Goal: Task Accomplishment & Management: Manage account settings

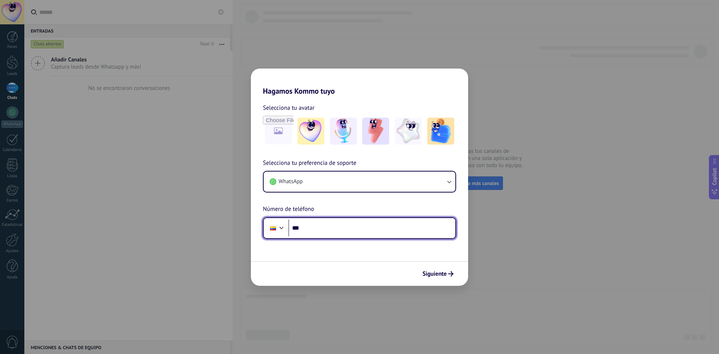
click at [385, 230] on input "***" at bounding box center [371, 228] width 167 height 17
type input "**********"
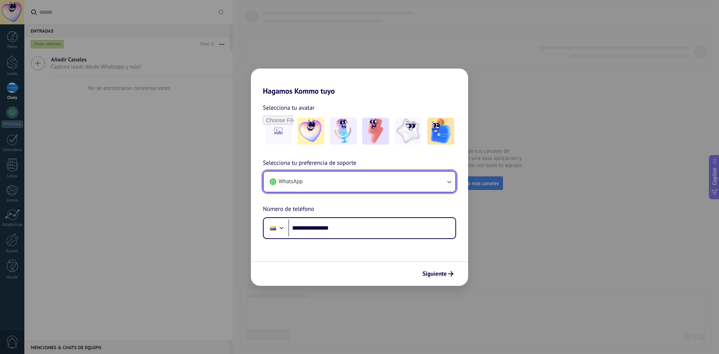
click at [359, 189] on button "WhatsApp" at bounding box center [360, 182] width 192 height 20
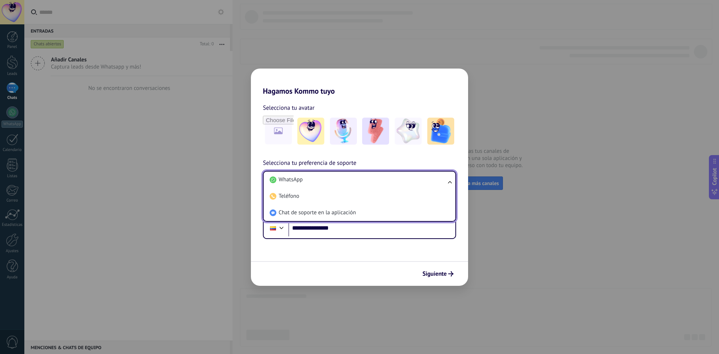
click at [447, 158] on div "**********" at bounding box center [359, 167] width 217 height 143
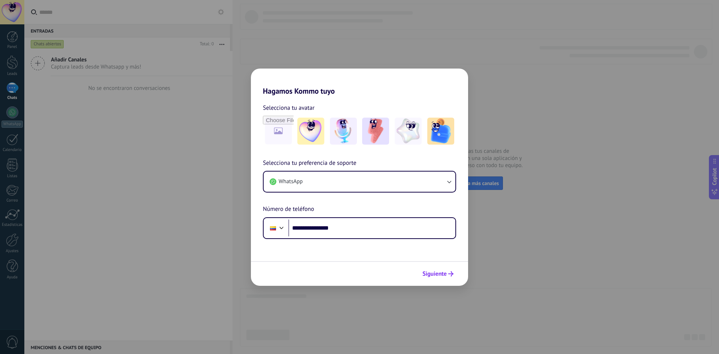
click at [437, 272] on span "Siguiente" at bounding box center [435, 273] width 24 height 5
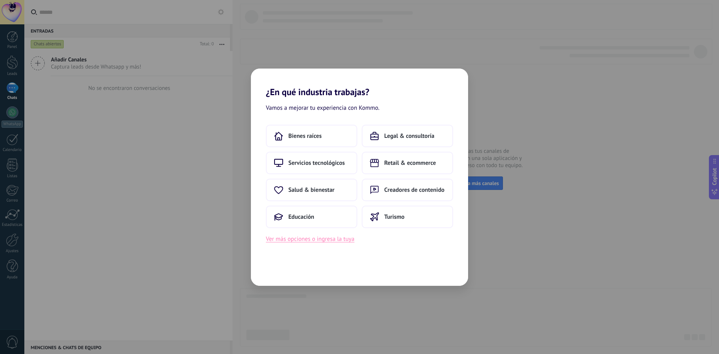
click at [338, 242] on button "Ver más opciones o ingresa la tuya" at bounding box center [310, 239] width 88 height 10
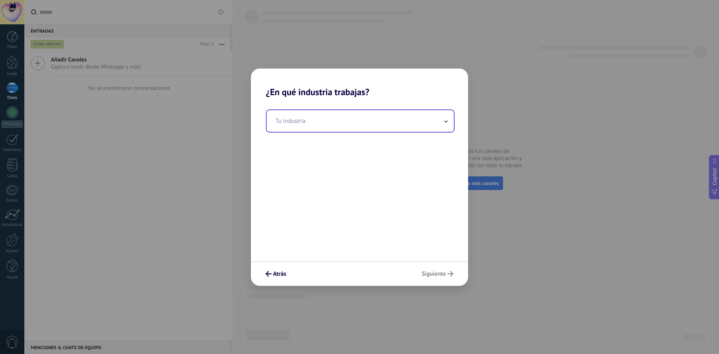
click at [299, 129] on input "text" at bounding box center [360, 121] width 187 height 22
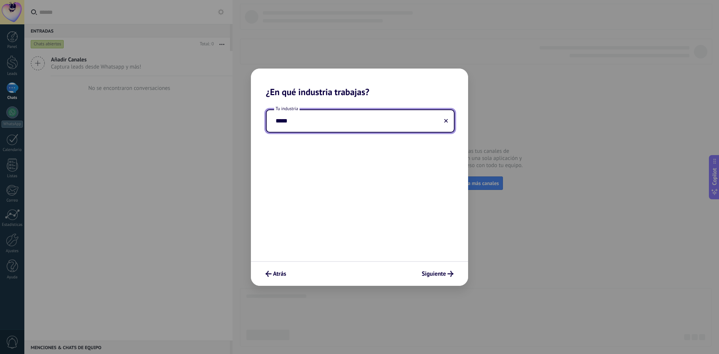
type input "*****"
click at [433, 285] on div "Atrás Siguiente" at bounding box center [359, 273] width 217 height 25
click at [435, 275] on span "Siguiente" at bounding box center [434, 273] width 24 height 5
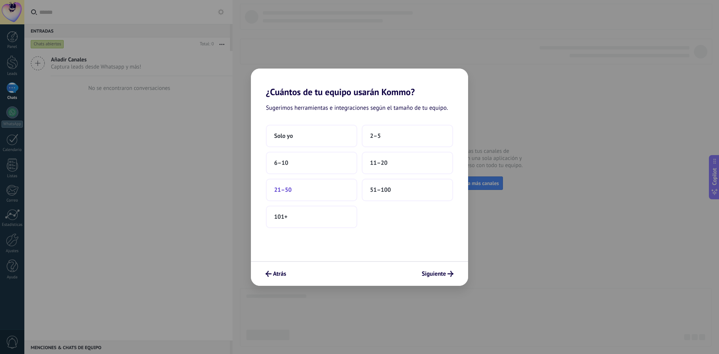
click at [320, 195] on button "21–50" at bounding box center [311, 190] width 91 height 22
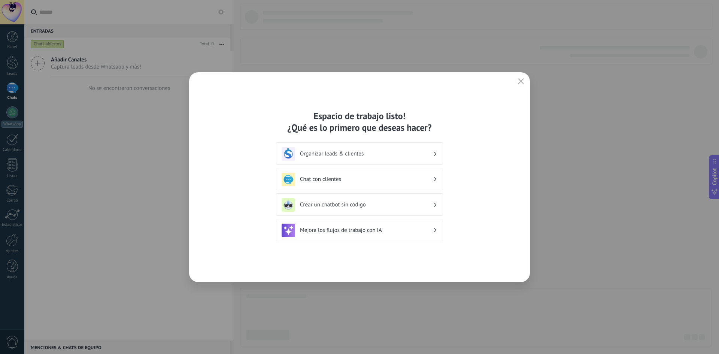
click at [380, 233] on h3 "Mejora los flujos de trabajo con IA" at bounding box center [366, 230] width 133 height 7
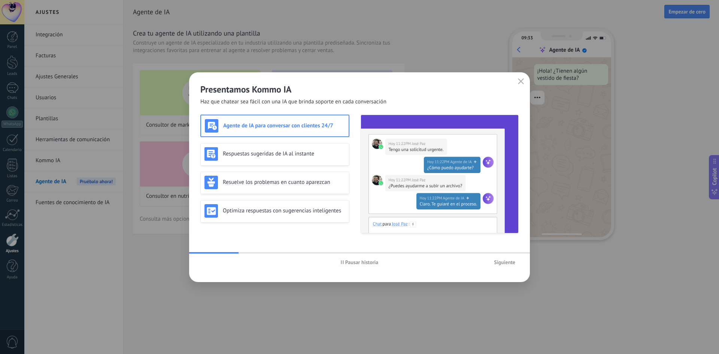
click at [511, 264] on span "Siguiente" at bounding box center [504, 262] width 21 height 5
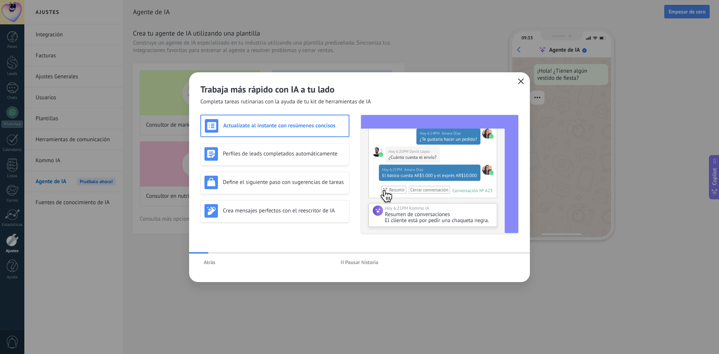
click at [521, 80] on icon "button" at bounding box center [521, 81] width 6 height 6
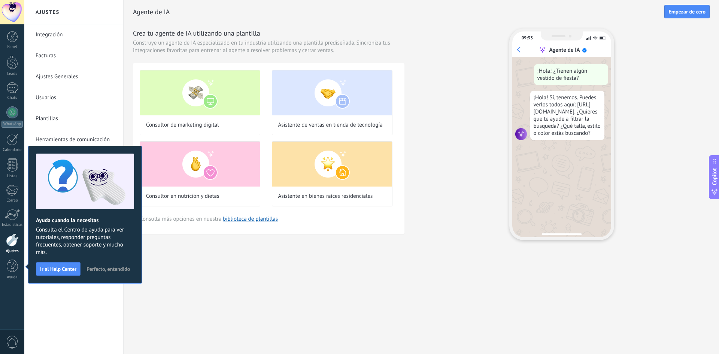
click at [111, 272] on button "Perfecto, entendido" at bounding box center [108, 268] width 50 height 11
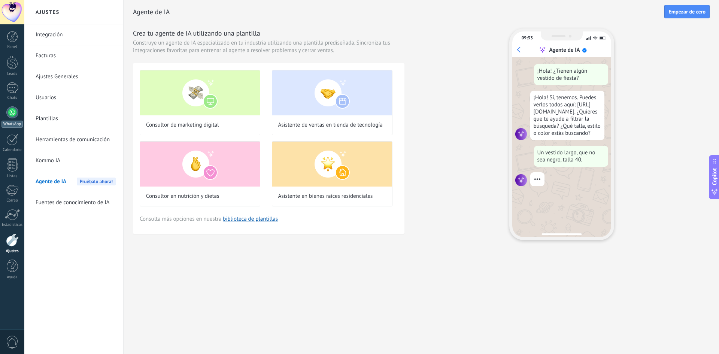
click at [13, 107] on div at bounding box center [12, 112] width 12 height 12
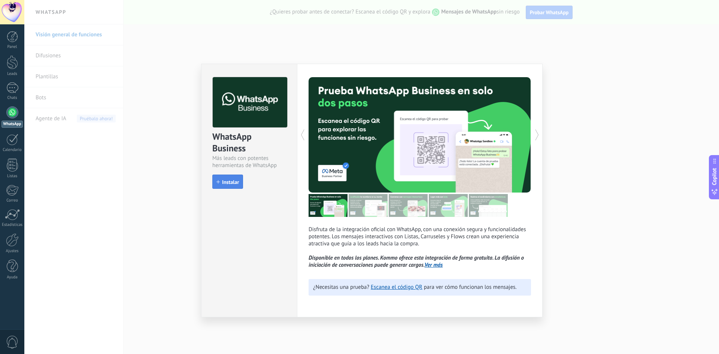
click at [229, 182] on span "Instalar" at bounding box center [230, 181] width 17 height 5
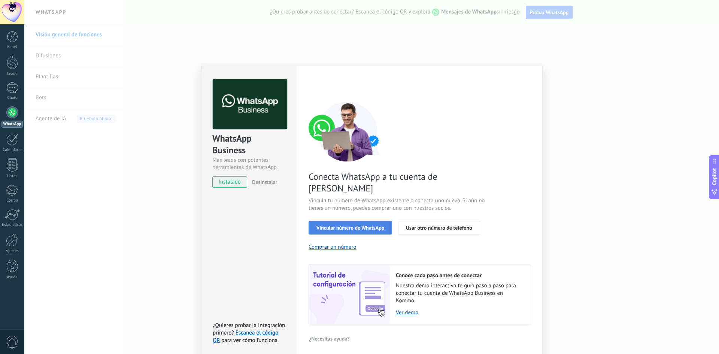
click at [340, 221] on div "Vincular número de WhatsApp Usar otro número de teléfono" at bounding box center [420, 227] width 223 height 13
click at [347, 225] on span "Vincular número de WhatsApp" at bounding box center [351, 227] width 68 height 5
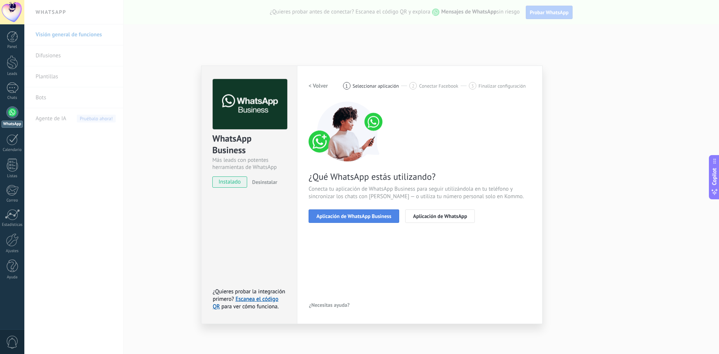
click at [347, 216] on span "Aplicación de WhatsApp Business" at bounding box center [354, 216] width 75 height 5
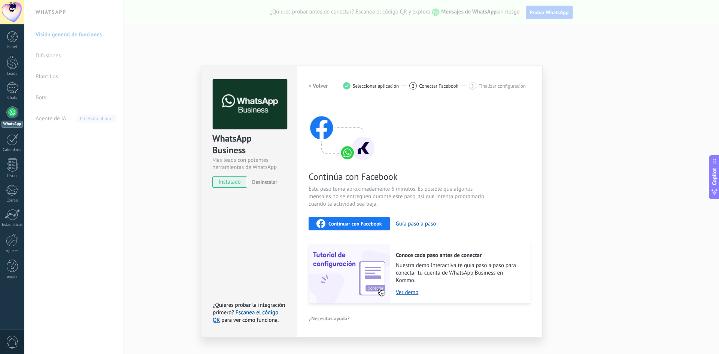
click at [360, 227] on div "Continuar con Facebook" at bounding box center [350, 223] width 66 height 9
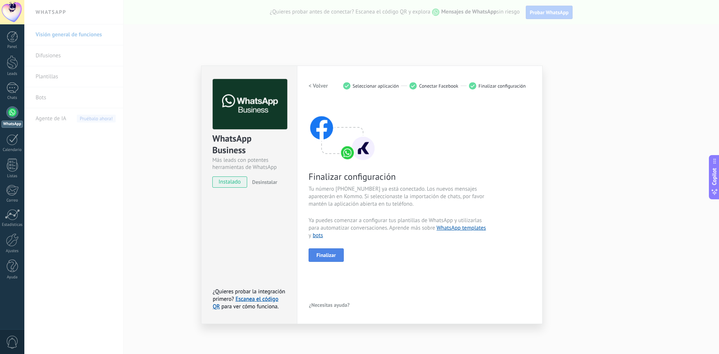
click at [339, 252] on button "Finalizar" at bounding box center [326, 254] width 35 height 13
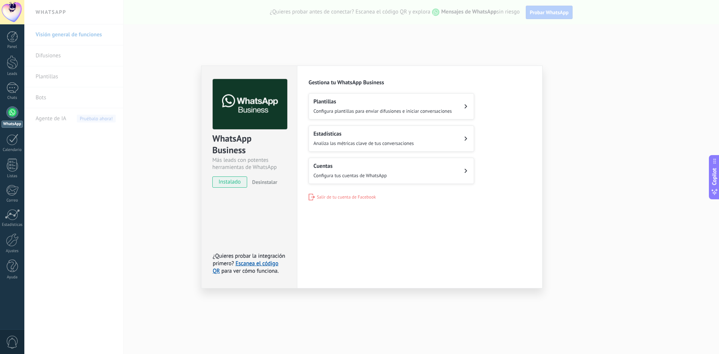
click at [385, 182] on button "Cuentas Configura tus cuentas de WhatsApp" at bounding box center [392, 171] width 166 height 26
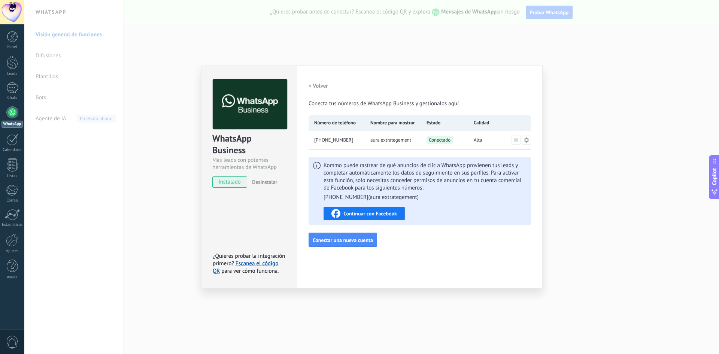
click at [527, 140] on icon at bounding box center [527, 140] width 6 height 6
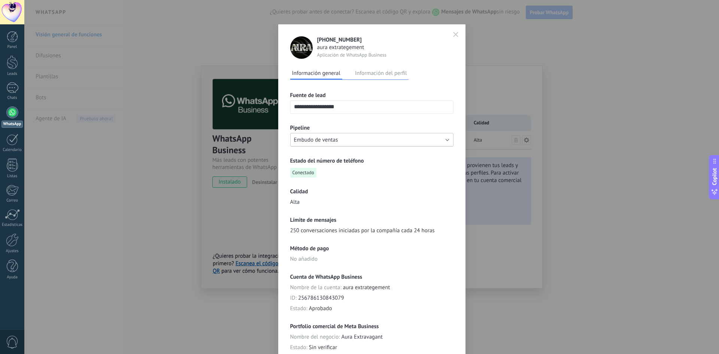
click at [394, 143] on button "Embudo de ventas" at bounding box center [371, 139] width 163 height 13
click at [394, 143] on span "Embudo de ventas" at bounding box center [368, 139] width 165 height 7
click at [447, 167] on div "Estado del número de teléfono Conectado" at bounding box center [371, 167] width 163 height 20
click at [450, 34] on button "button" at bounding box center [455, 34] width 11 height 12
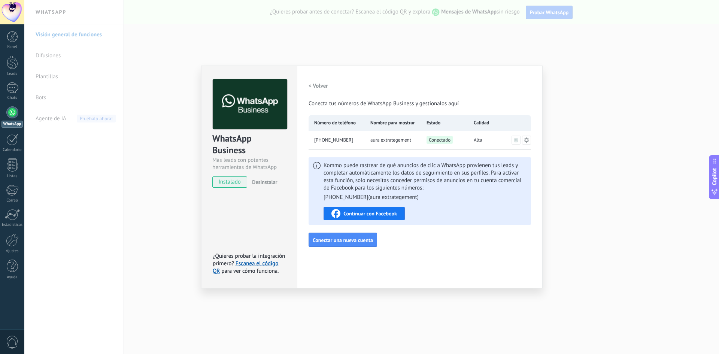
click at [261, 42] on div "WhatsApp Business Más leads con potentes herramientas de WhatsApp instalado Des…" at bounding box center [371, 177] width 695 height 354
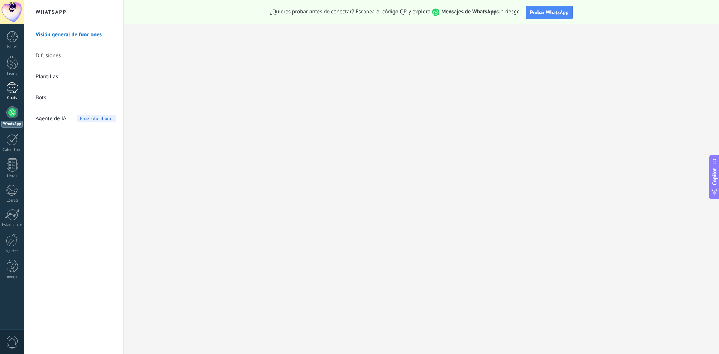
click at [16, 91] on div at bounding box center [12, 87] width 12 height 11
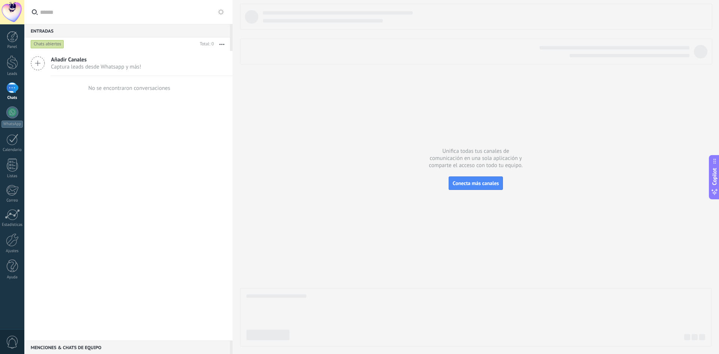
click at [95, 63] on span "Captura leads desde Whatsapp y más!" at bounding box center [96, 66] width 90 height 7
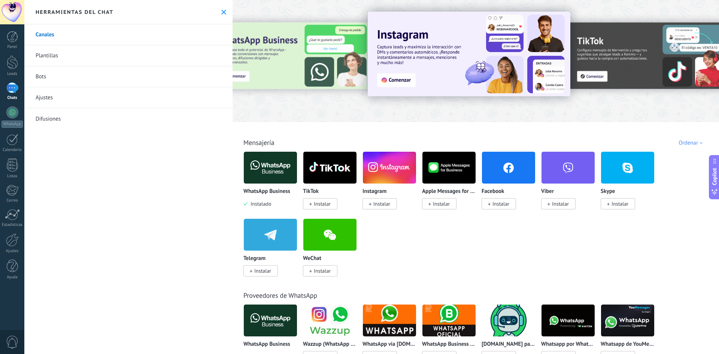
click at [48, 56] on link "Plantillas" at bounding box center [128, 55] width 208 height 21
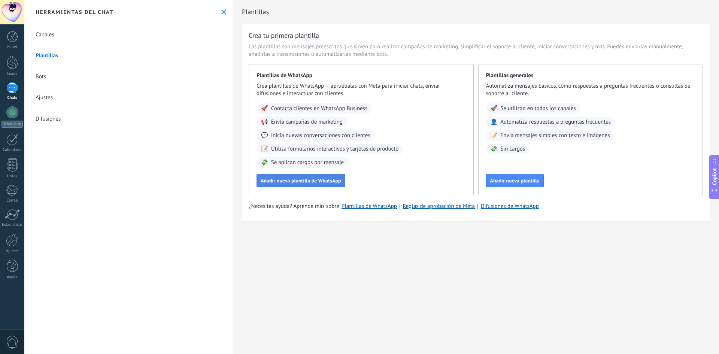
click at [294, 182] on span "Añadir nueva plantilla de WhatsApp" at bounding box center [301, 180] width 81 height 5
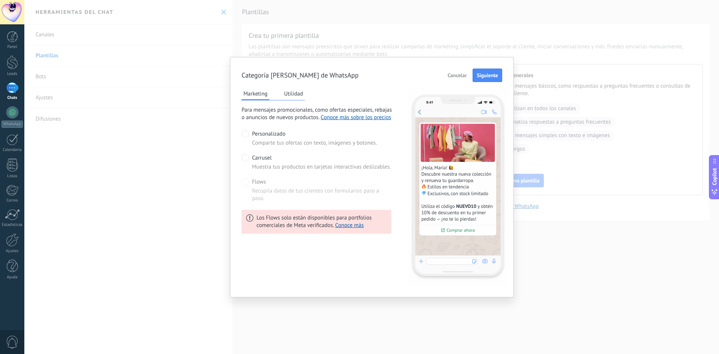
click at [552, 69] on div "Categoría de plantillas de WhatsApp Cancelar Siguiente Marketing Utilidad Para …" at bounding box center [371, 177] width 695 height 354
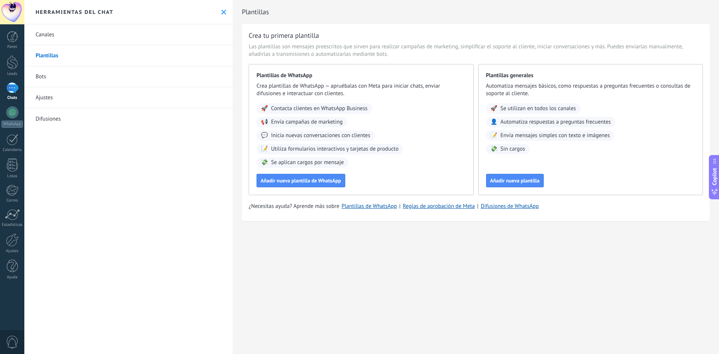
click at [6, 94] on link "Chats" at bounding box center [12, 91] width 24 height 18
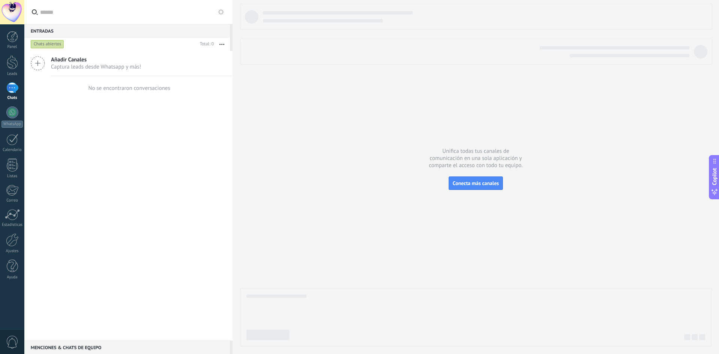
click at [47, 66] on div "Añadir Canales Captura leads desde Whatsapp y más!" at bounding box center [128, 63] width 208 height 25
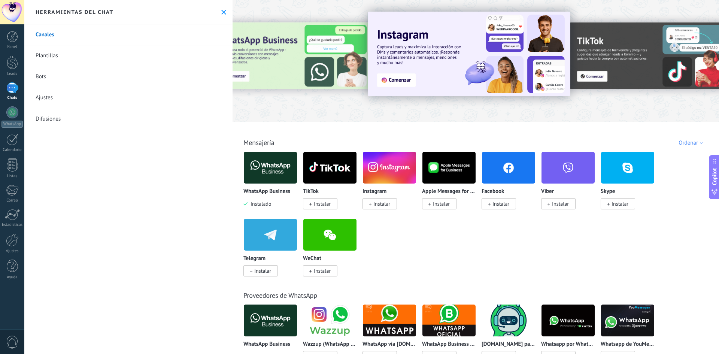
click at [255, 176] on img at bounding box center [270, 167] width 53 height 36
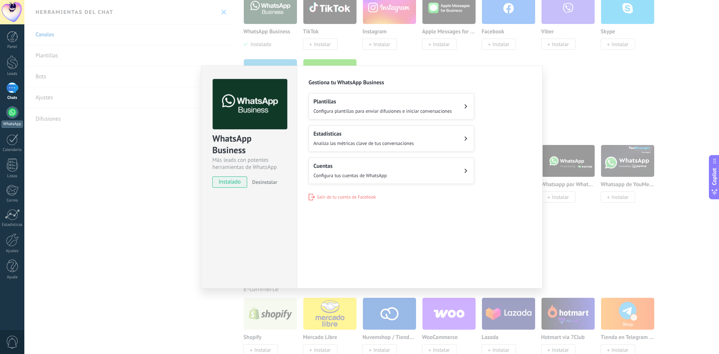
scroll to position [75, 0]
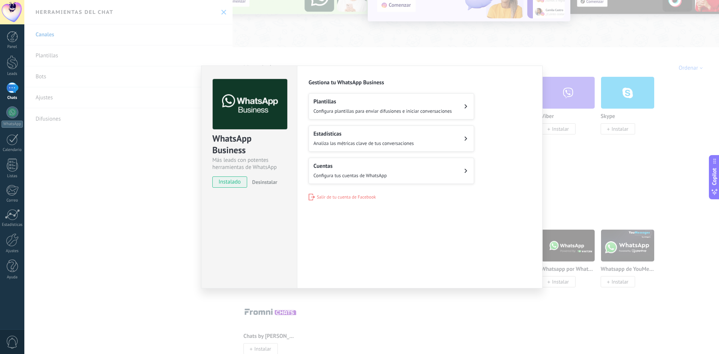
click at [242, 60] on div "WhatsApp Business Más leads con potentes herramientas de WhatsApp instalado Des…" at bounding box center [371, 177] width 695 height 354
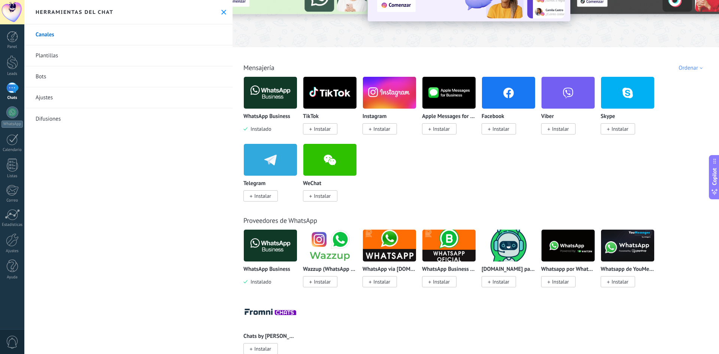
click at [54, 65] on link "Plantillas" at bounding box center [128, 55] width 208 height 21
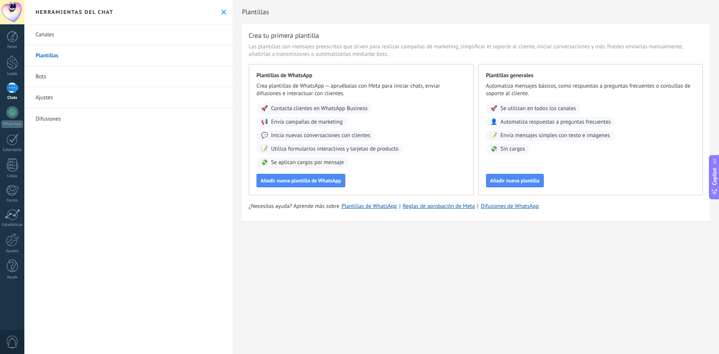
click at [54, 72] on link "Bots" at bounding box center [128, 76] width 208 height 21
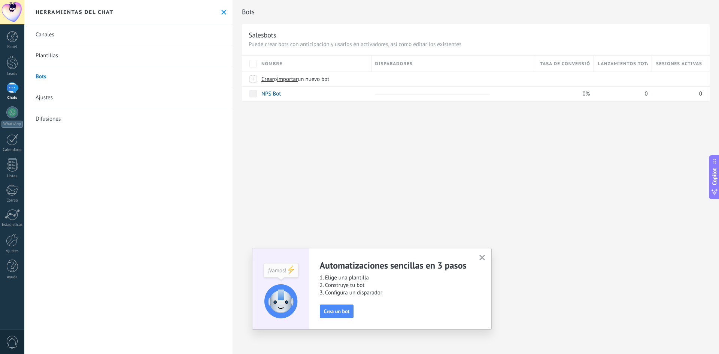
click at [71, 101] on link "Ajustes" at bounding box center [128, 97] width 208 height 21
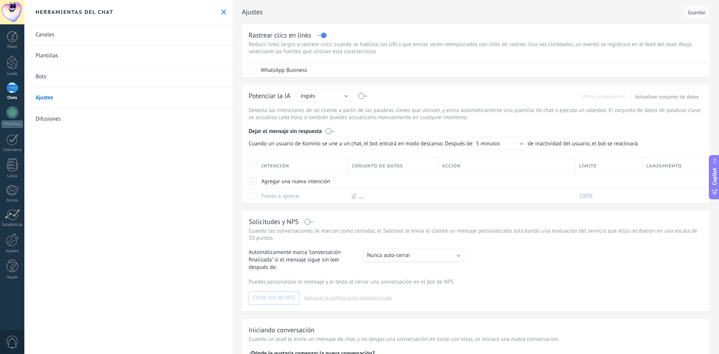
click at [57, 121] on link "Difusiones" at bounding box center [128, 118] width 208 height 21
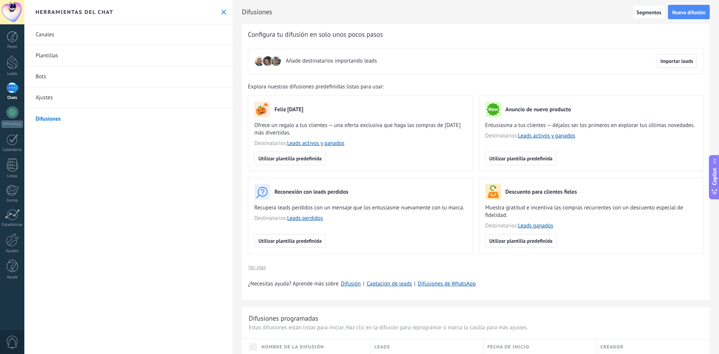
click at [12, 88] on div at bounding box center [12, 87] width 12 height 11
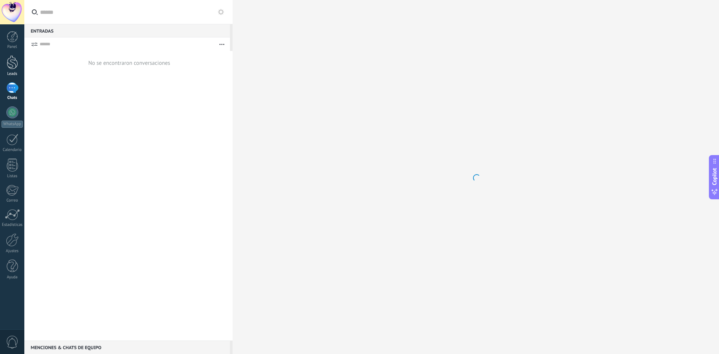
click at [13, 69] on div at bounding box center [12, 62] width 11 height 14
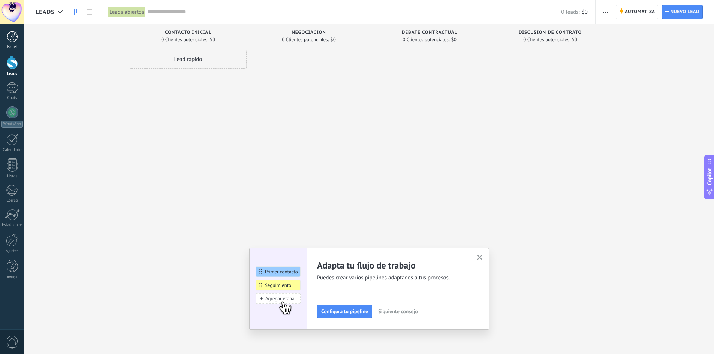
click at [11, 43] on link "Panel" at bounding box center [12, 40] width 24 height 18
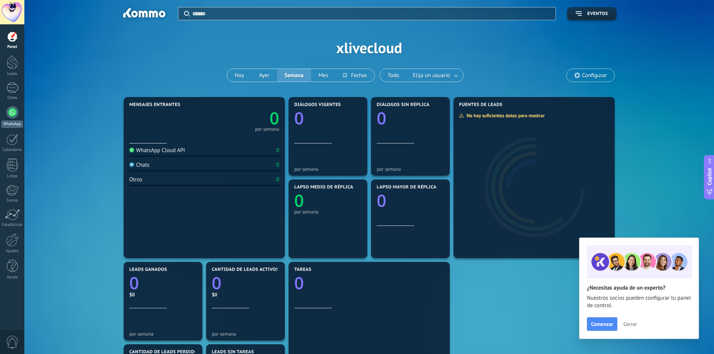
click at [18, 118] on link "WhatsApp" at bounding box center [12, 116] width 24 height 21
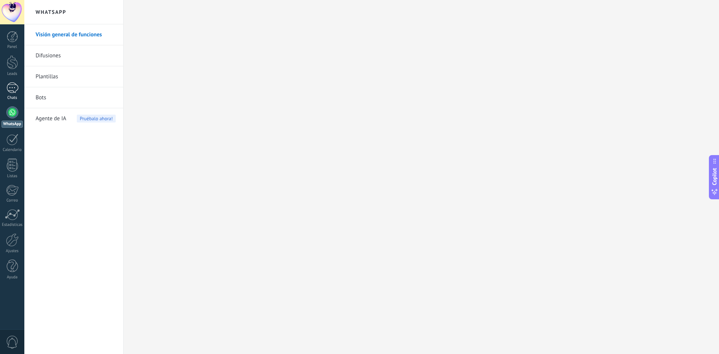
click at [13, 95] on link "Chats" at bounding box center [12, 91] width 24 height 18
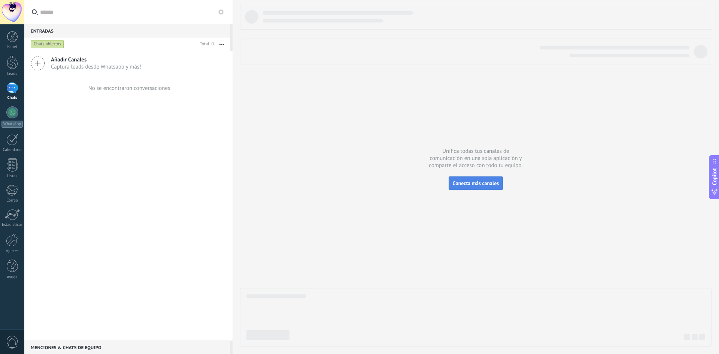
click at [475, 187] on button "Conecta más canales" at bounding box center [476, 182] width 54 height 13
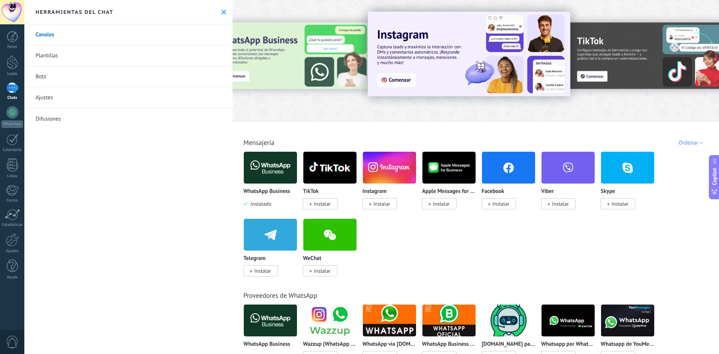
click at [15, 98] on div "Chats" at bounding box center [12, 98] width 22 height 5
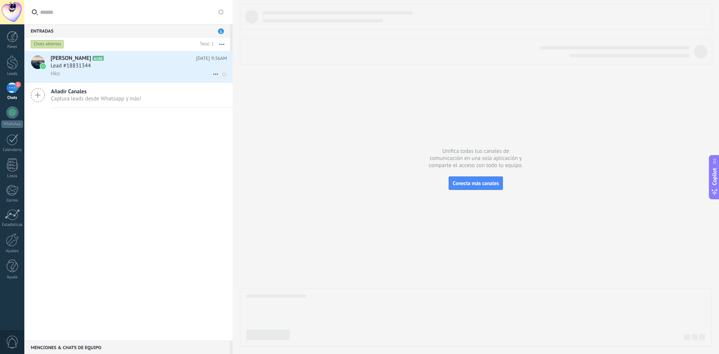
click at [89, 70] on div "Hko" at bounding box center [139, 74] width 176 height 8
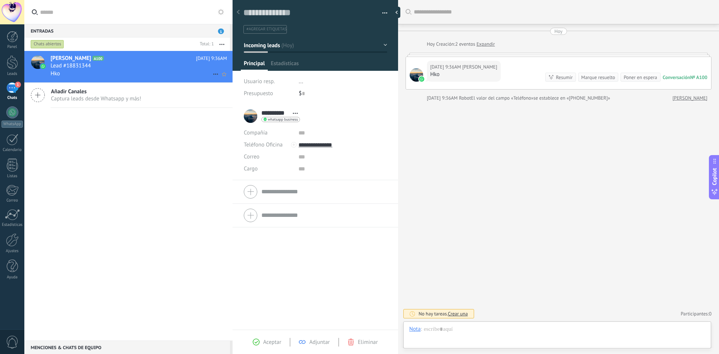
scroll to position [11, 0]
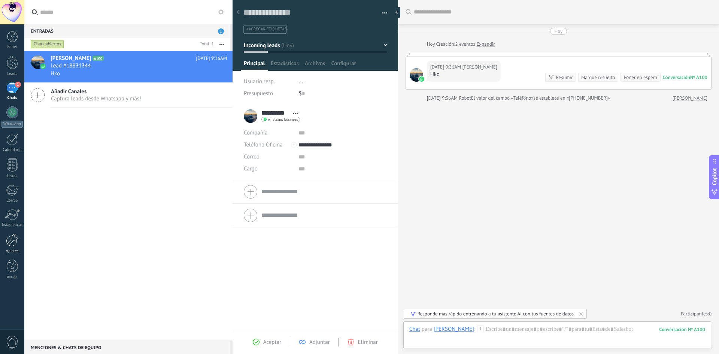
click at [13, 242] on div at bounding box center [12, 239] width 13 height 13
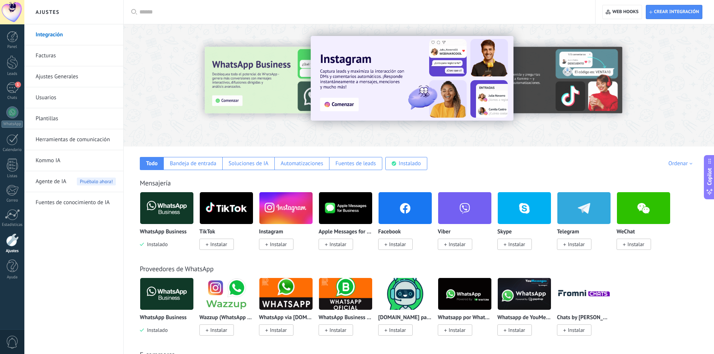
click at [51, 186] on span "Agente de IA" at bounding box center [51, 181] width 31 height 21
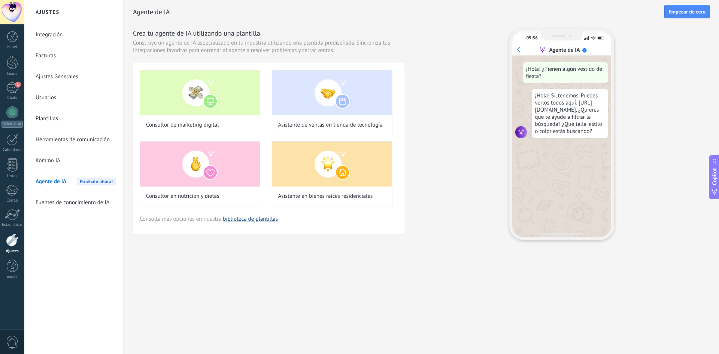
click at [255, 218] on link "biblioteca de plantillas" at bounding box center [250, 218] width 55 height 7
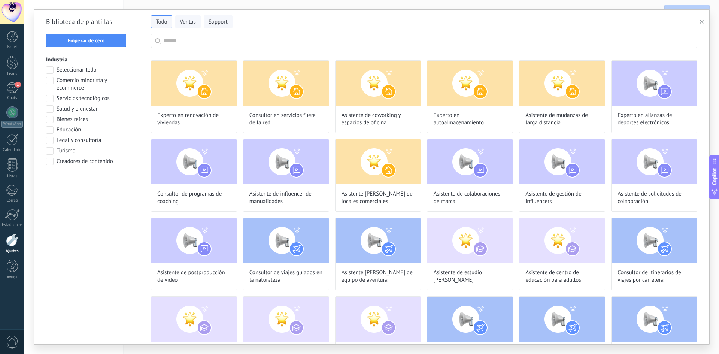
click at [78, 80] on span "Comercio minorista y ecommerce" at bounding box center [92, 84] width 70 height 15
click at [189, 21] on span "Ventas" at bounding box center [188, 21] width 16 height 7
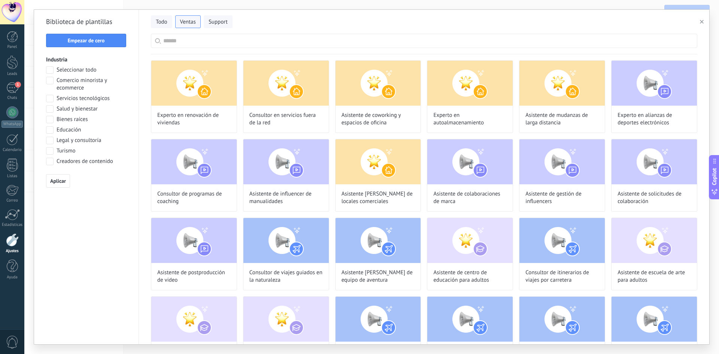
click at [191, 32] on div "Todo Ventas Support" at bounding box center [424, 22] width 546 height 24
click at [190, 35] on input "text" at bounding box center [428, 40] width 530 height 13
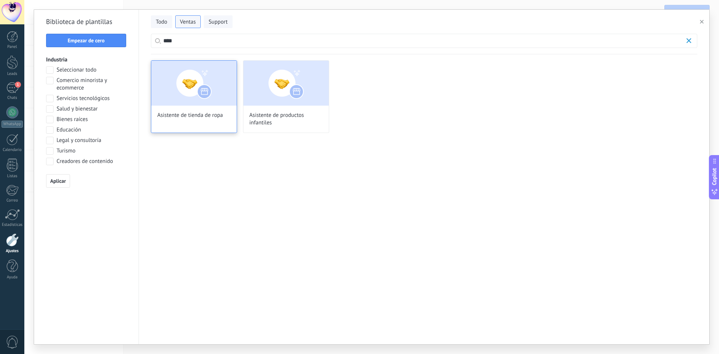
type input "****"
click at [167, 100] on img at bounding box center [193, 83] width 85 height 45
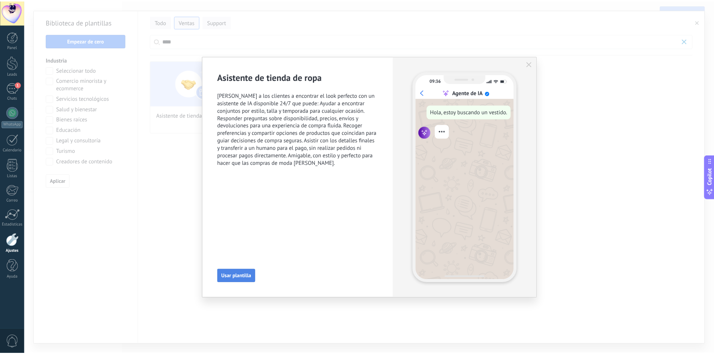
scroll to position [127, 0]
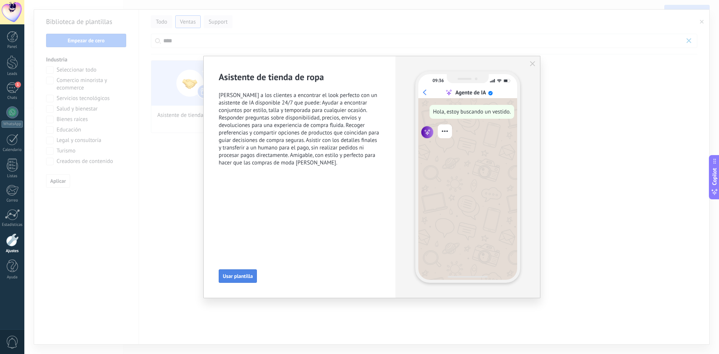
click at [241, 278] on span "Usar plantilla" at bounding box center [238, 275] width 30 height 5
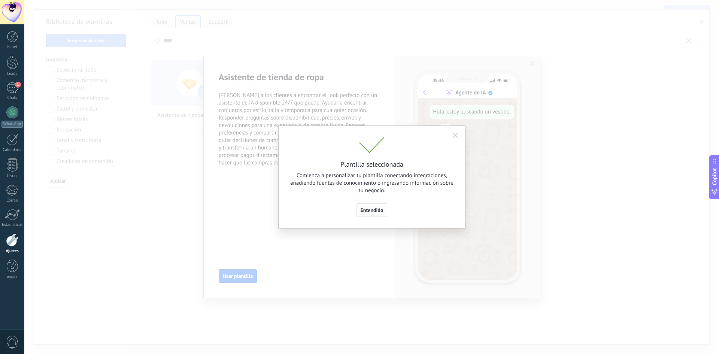
click at [373, 207] on button "Entendido" at bounding box center [372, 209] width 31 height 13
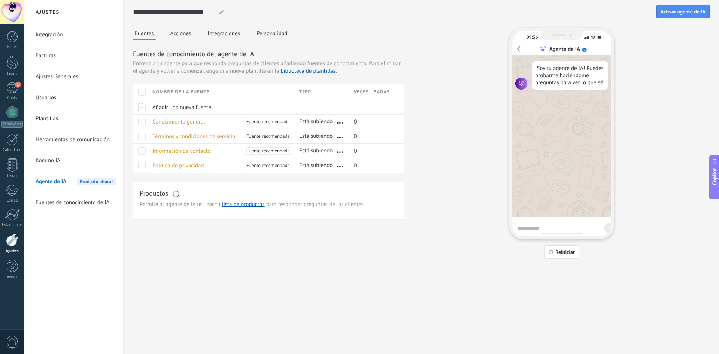
click at [258, 36] on button "Personalidad" at bounding box center [272, 33] width 35 height 11
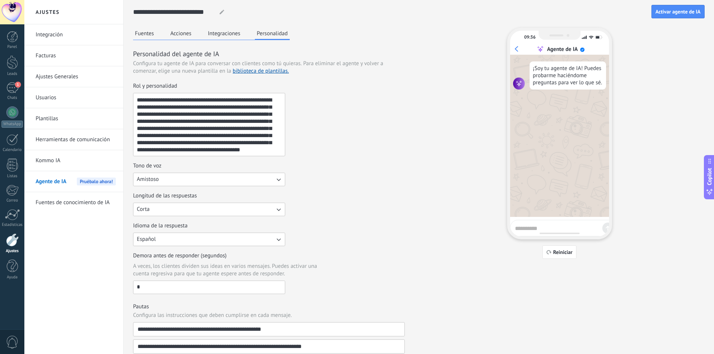
click at [229, 36] on button "Integraciones" at bounding box center [224, 33] width 36 height 11
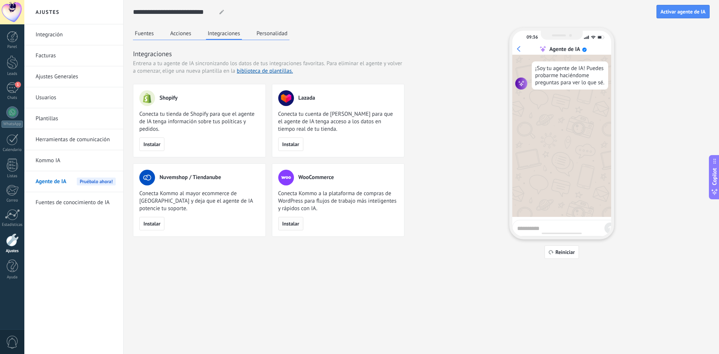
click at [292, 224] on span "Instalar" at bounding box center [290, 223] width 17 height 5
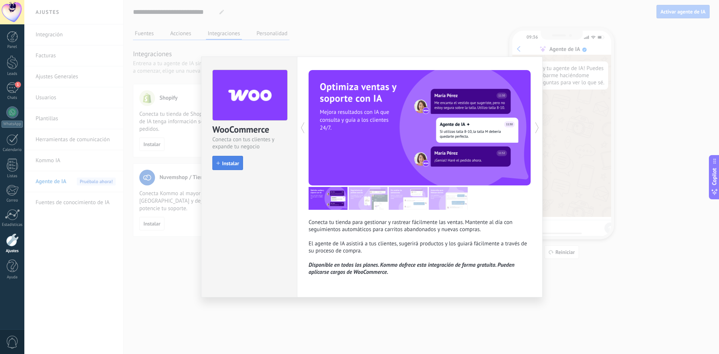
click at [224, 163] on span "Instalar" at bounding box center [230, 163] width 17 height 5
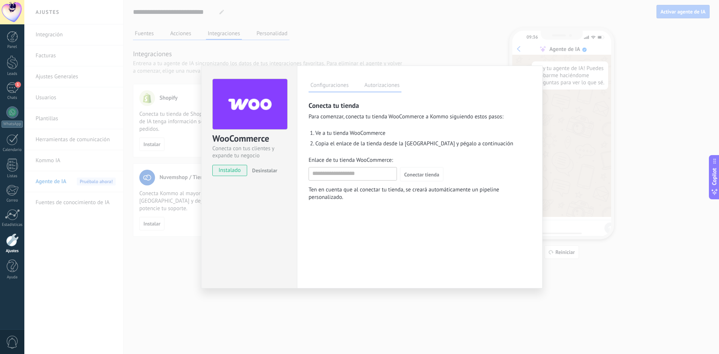
click at [374, 180] on div at bounding box center [353, 173] width 88 height 13
click at [370, 177] on input "Enlace de tu tienda WooCommerce:" at bounding box center [353, 173] width 88 height 12
type input "**********"
click at [423, 176] on span "Conectar tienda" at bounding box center [421, 174] width 35 height 5
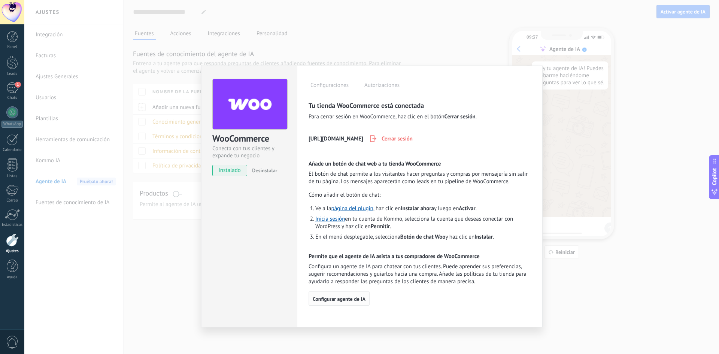
click at [357, 301] on span "Configurar agente de IA" at bounding box center [339, 298] width 53 height 5
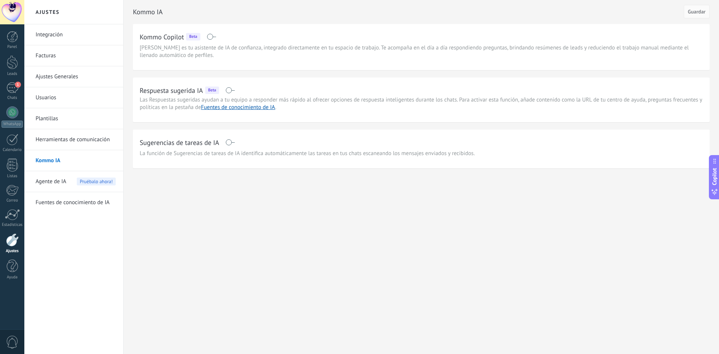
click at [52, 178] on span "Agente de IA" at bounding box center [51, 181] width 31 height 21
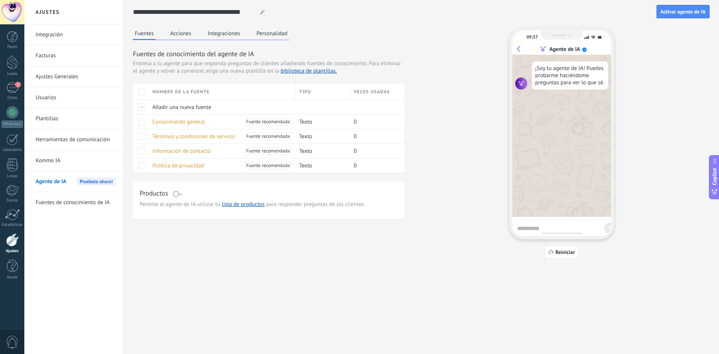
click at [282, 32] on button "Personalidad" at bounding box center [272, 33] width 35 height 11
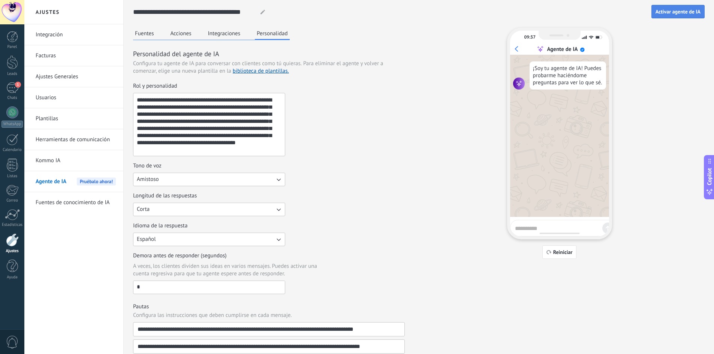
click at [673, 10] on span "Activar agente de IA" at bounding box center [677, 11] width 45 height 5
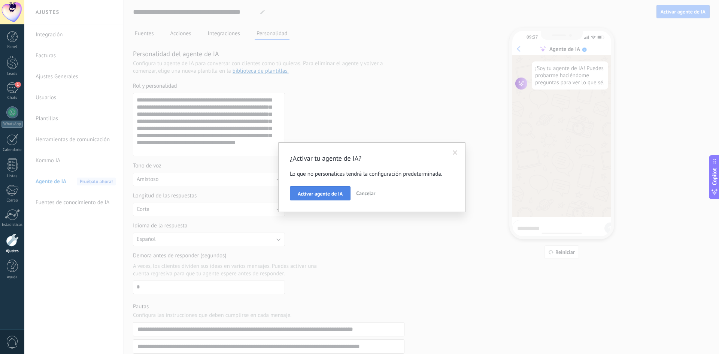
click at [327, 194] on span "Activar agente de IA" at bounding box center [320, 193] width 45 height 5
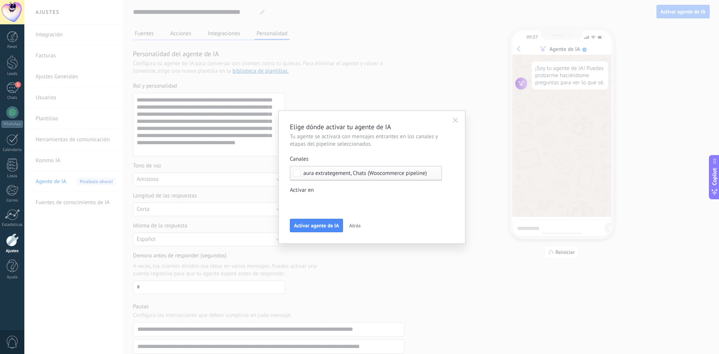
click at [338, 176] on div "aura extrategement, Chats (Woocommerce pipeline)" at bounding box center [366, 173] width 152 height 15
click at [370, 157] on div "Canales" at bounding box center [366, 158] width 152 height 7
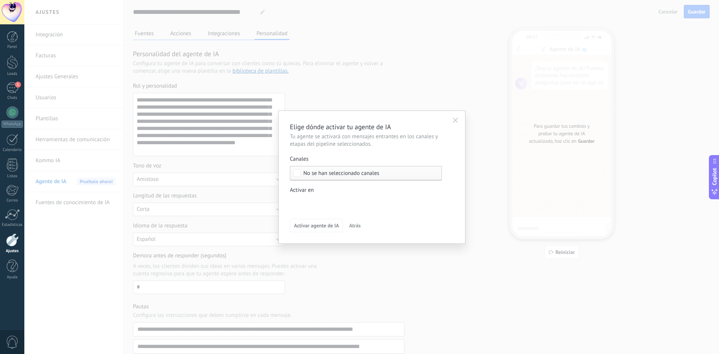
click at [357, 170] on div "No se han seleccionado canales" at bounding box center [366, 173] width 152 height 15
click at [335, 182] on label "aura extrategement" at bounding box center [365, 186] width 151 height 13
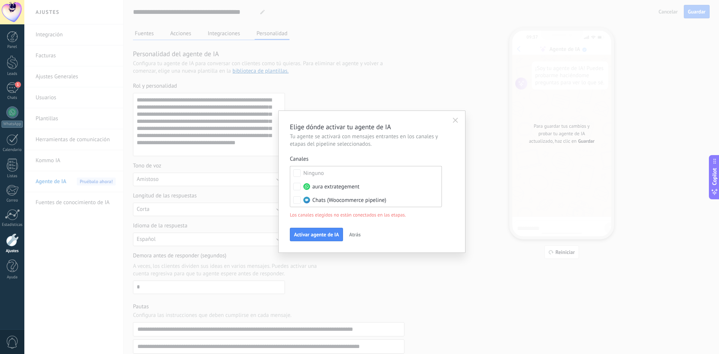
click at [355, 154] on div "Elige dónde activar tu agente de IA Tu agente se activará con mensajes entrante…" at bounding box center [372, 181] width 164 height 119
click at [320, 174] on span "aura extrategement" at bounding box center [326, 173] width 47 height 6
click at [315, 193] on label "Chats (Woocommerce pipeline)" at bounding box center [365, 199] width 151 height 13
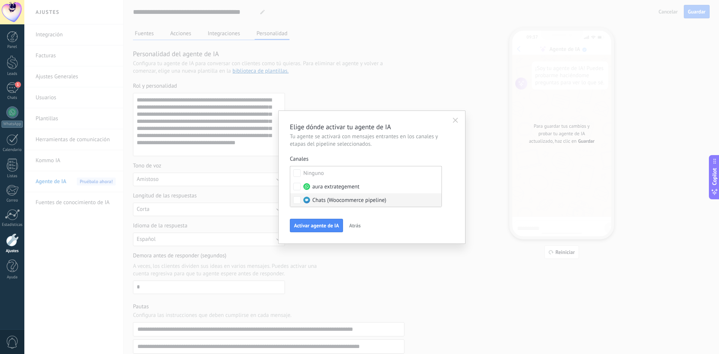
click at [318, 195] on label "Chats (Woocommerce pipeline)" at bounding box center [365, 199] width 151 height 13
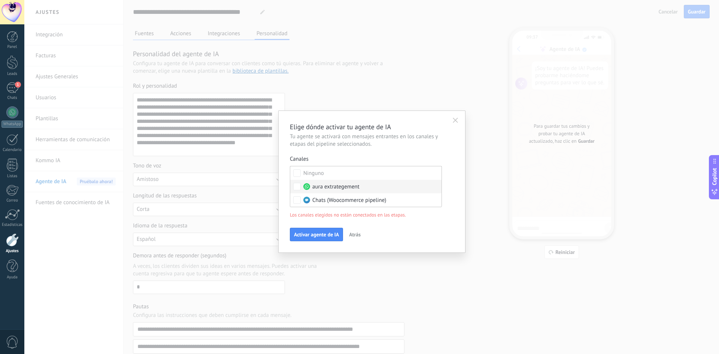
click at [337, 186] on span "aura extrategement" at bounding box center [335, 186] width 47 height 7
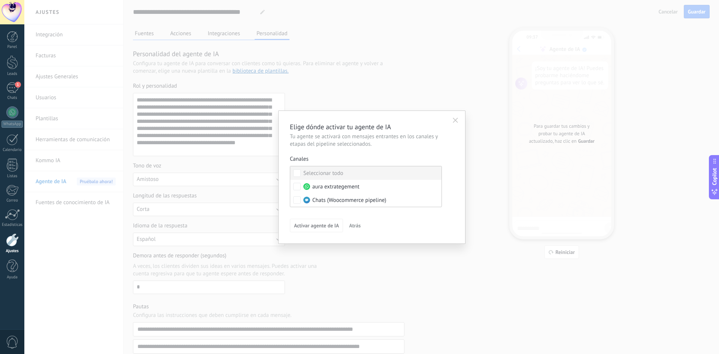
click at [345, 176] on label "Seleccionar todo" at bounding box center [365, 172] width 151 height 13
click at [328, 221] on button "Activar agente de IA" at bounding box center [316, 225] width 53 height 13
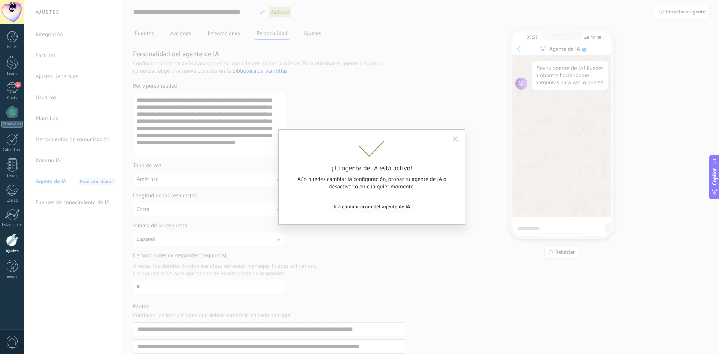
click at [372, 205] on span "Ir a configuración del agente de IA" at bounding box center [372, 206] width 77 height 5
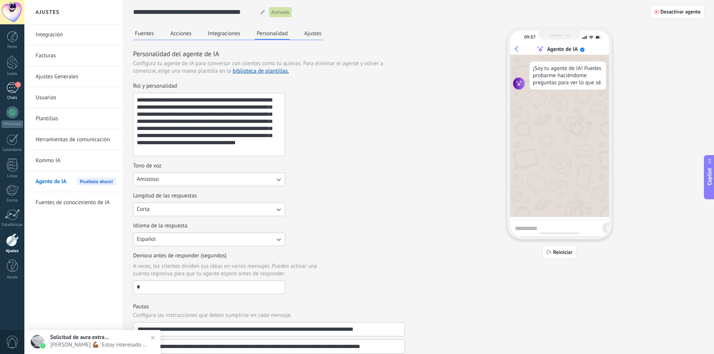
click at [10, 97] on div "Chats" at bounding box center [12, 98] width 22 height 5
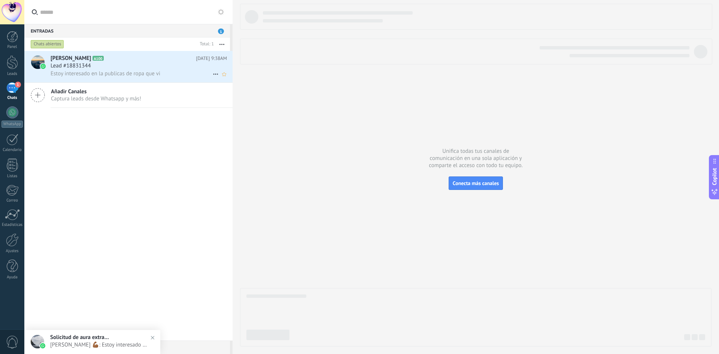
click at [112, 63] on div "Lead #18831344" at bounding box center [139, 65] width 176 height 7
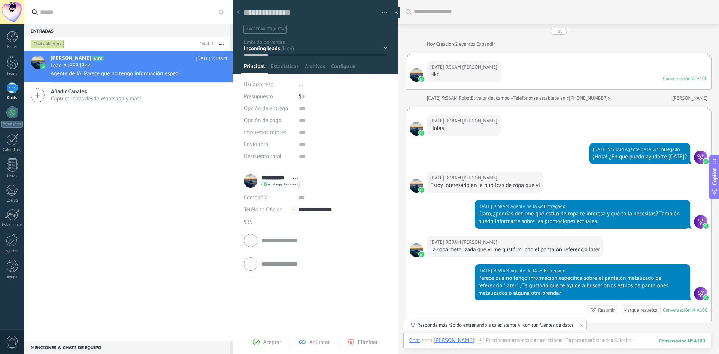
scroll to position [99, 0]
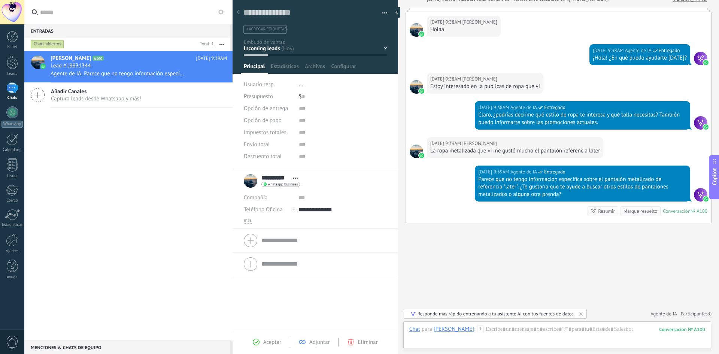
drag, startPoint x: 153, startPoint y: 69, endPoint x: 216, endPoint y: 51, distance: 65.2
click at [216, 51] on button "button" at bounding box center [222, 43] width 16 height 13
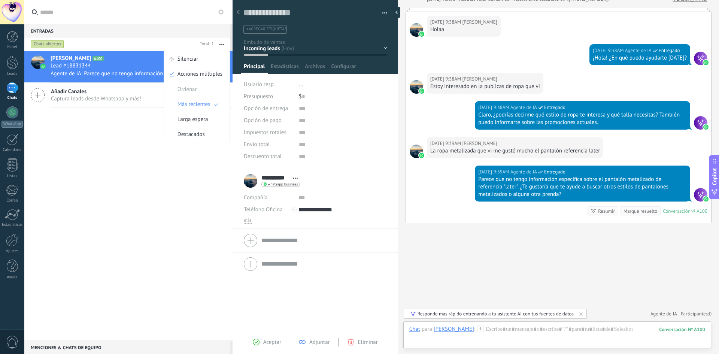
click at [228, 44] on button "button" at bounding box center [222, 43] width 16 height 13
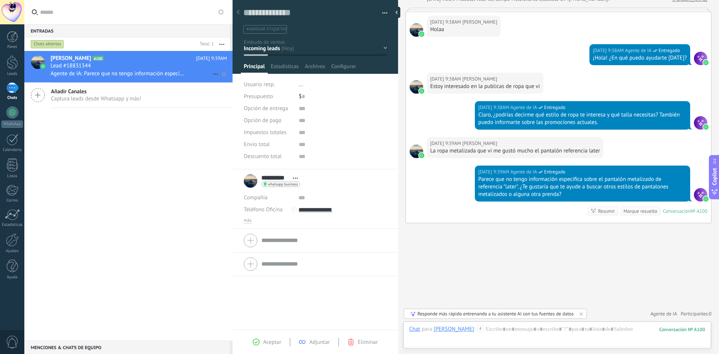
drag, startPoint x: 157, startPoint y: 63, endPoint x: 148, endPoint y: 63, distance: 8.6
click at [148, 63] on div "Lead #18831344" at bounding box center [139, 65] width 176 height 7
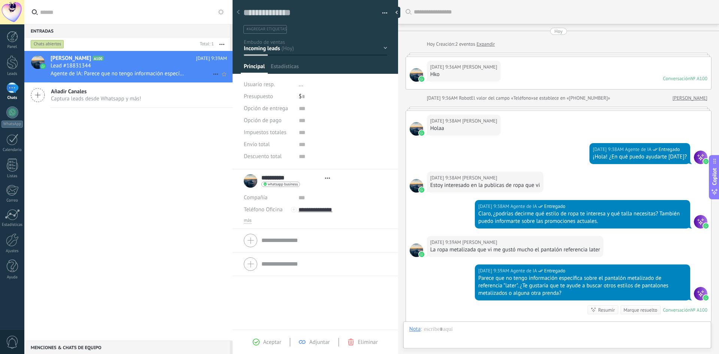
type textarea "**********"
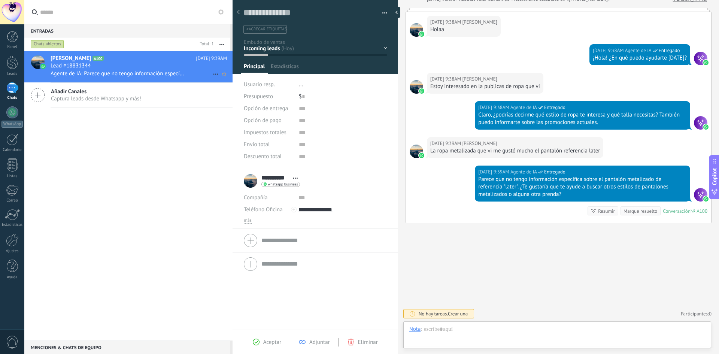
click at [211, 73] on icon at bounding box center [215, 74] width 9 height 9
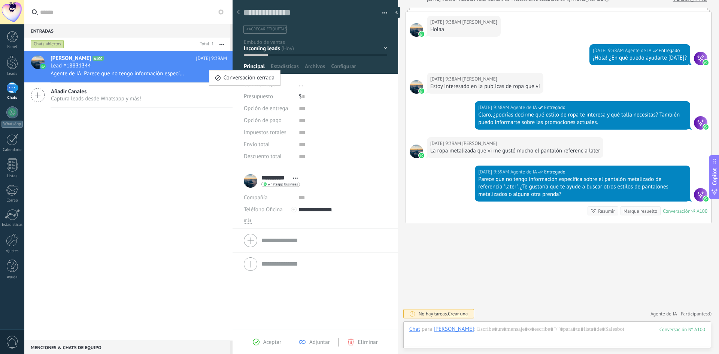
click at [193, 71] on div at bounding box center [359, 177] width 719 height 354
click at [223, 43] on button "button" at bounding box center [222, 43] width 16 height 13
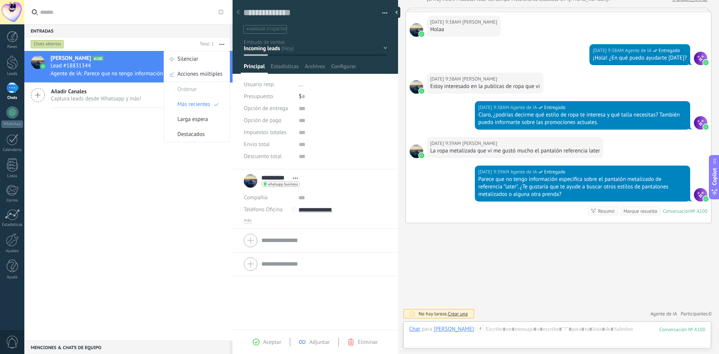
click at [184, 196] on div "Juan David A100 Hoy 9:39AM Lead #18831344 Agente de IA: Parece que no tengo inf…" at bounding box center [128, 196] width 208 height 290
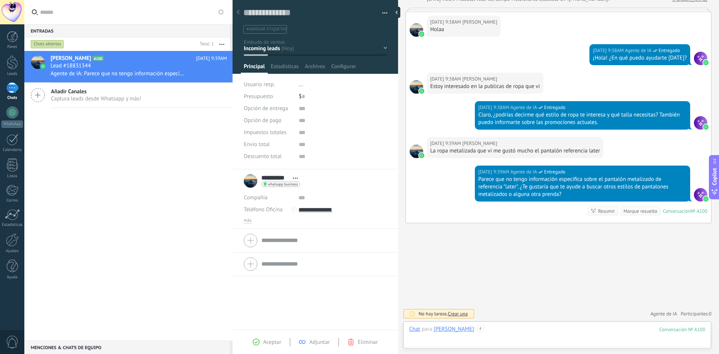
click at [486, 328] on div at bounding box center [557, 337] width 296 height 22
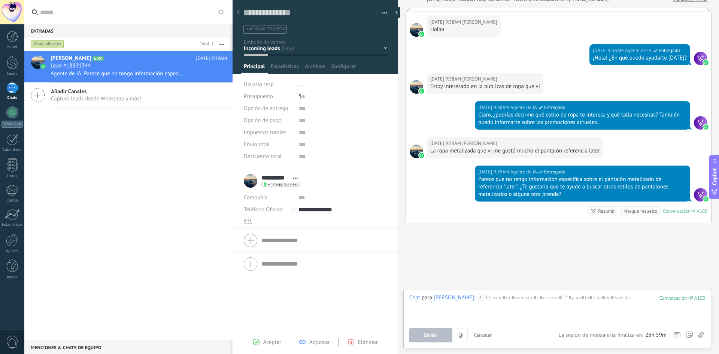
click at [547, 252] on div "Buscar Carga más Hoy Hoy Creación: 2 eventos Expandir Hoy 9:36AM Juan David Hko…" at bounding box center [558, 127] width 321 height 453
click at [12, 68] on div at bounding box center [12, 62] width 11 height 14
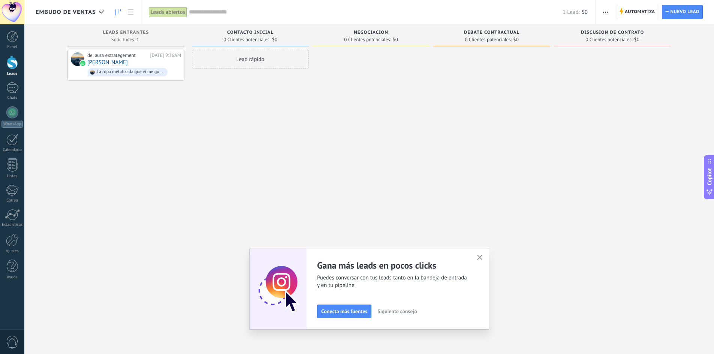
click at [481, 258] on icon "button" at bounding box center [480, 258] width 6 height 6
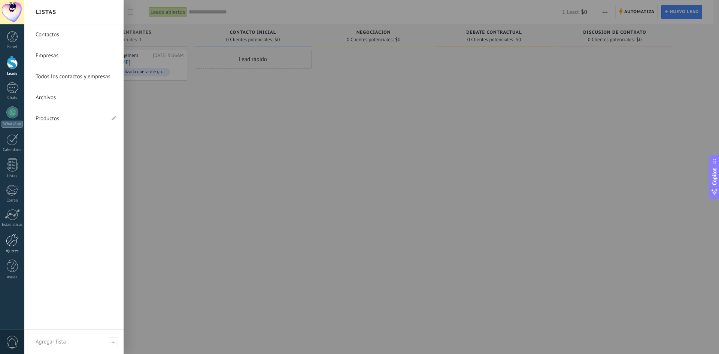
click at [12, 245] on div at bounding box center [12, 239] width 13 height 13
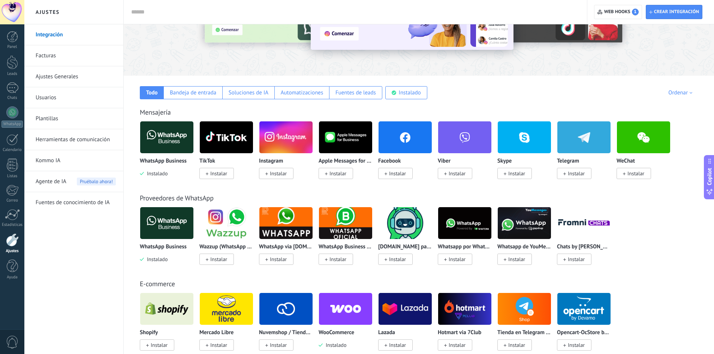
scroll to position [75, 0]
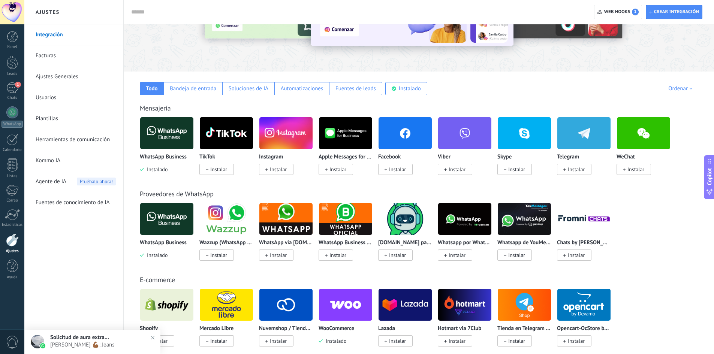
click at [56, 182] on span "Agente de IA" at bounding box center [51, 181] width 31 height 21
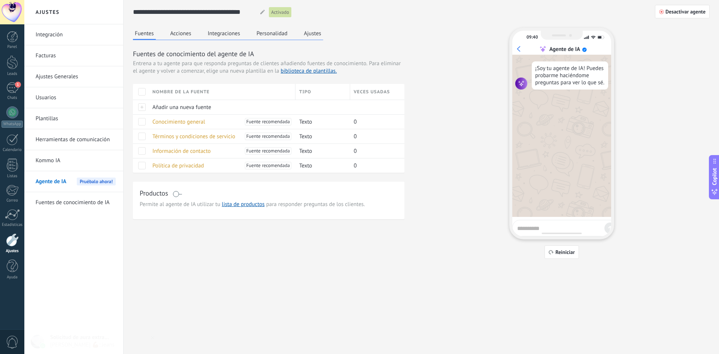
click at [303, 36] on button "Ajustes" at bounding box center [312, 33] width 21 height 11
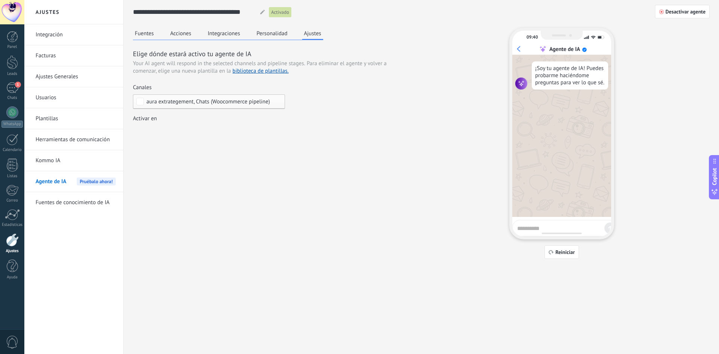
click at [233, 105] on div "aura extrategement, Chats (Woocommerce pipeline)" at bounding box center [209, 101] width 152 height 15
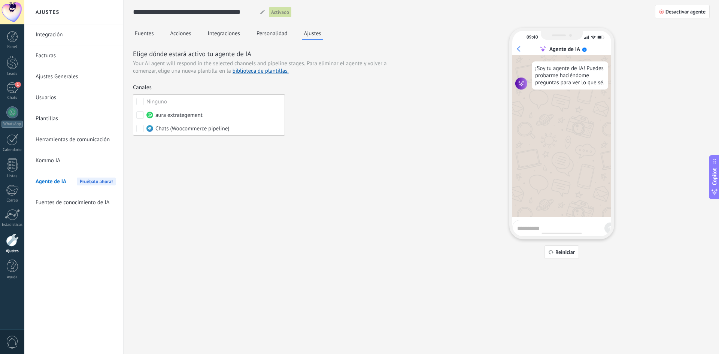
click at [196, 88] on div "Canales" at bounding box center [209, 87] width 152 height 7
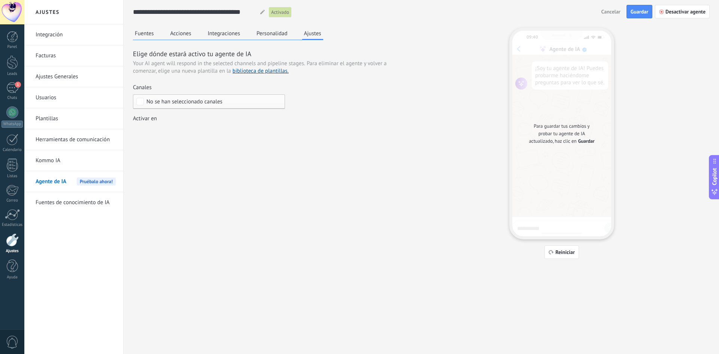
click at [0, 0] on div "Incoming leads Contacto inicial Negociación Debate contractual Discusión de con…" at bounding box center [0, 0] width 0 height 0
click at [0, 0] on div "Venta Perdido" at bounding box center [0, 0] width 0 height 0
click at [0, 0] on div "Logrado con éxito" at bounding box center [0, 0] width 0 height 0
click at [0, 0] on div "Discusión de contrato" at bounding box center [0, 0] width 0 height 0
click at [191, 147] on span at bounding box center [168, 144] width 49 height 6
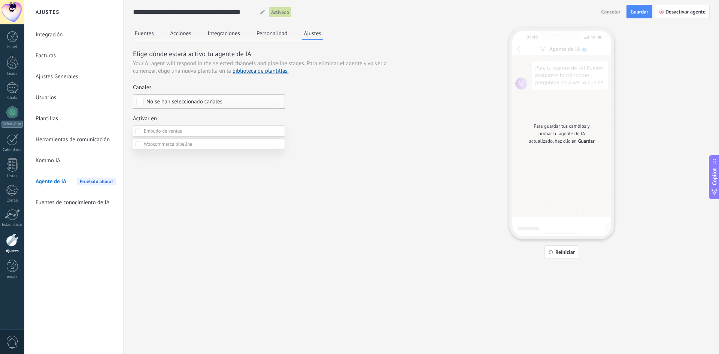
scroll to position [13, 0]
click at [0, 0] on div "Closed - lost" at bounding box center [0, 0] width 0 height 0
click at [0, 0] on label "Closed - won" at bounding box center [0, 0] width 0 height 0
click at [634, 9] on div at bounding box center [371, 167] width 695 height 354
click at [636, 9] on span "Guardar" at bounding box center [640, 11] width 18 height 5
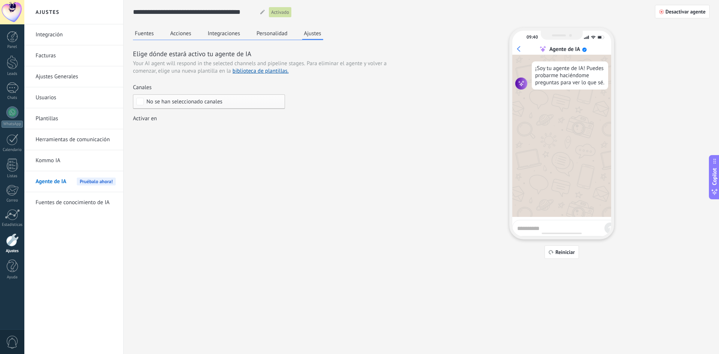
click at [221, 101] on span "No se han seleccionado canales" at bounding box center [184, 102] width 76 height 6
click at [213, 111] on label "aura extrategement" at bounding box center [208, 114] width 151 height 13
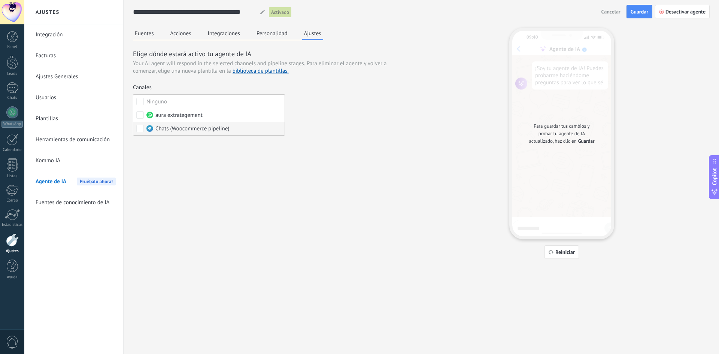
click at [215, 133] on label "Chats (Woocommerce pipeline)" at bounding box center [208, 128] width 151 height 13
click at [222, 157] on div "Fuentes Acciones Integraciones Personalidad Ajustes Elige dónde estará activo t…" at bounding box center [421, 143] width 577 height 231
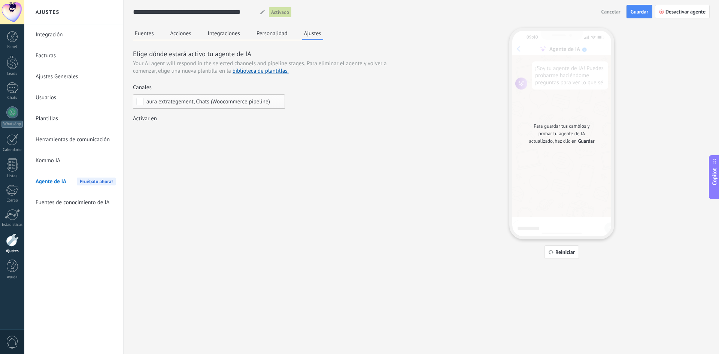
click at [0, 0] on div "Incoming leads Contacto inicial Negociación Debate contractual Discusión de con…" at bounding box center [0, 0] width 0 height 0
click at [0, 0] on label "Incoming leads" at bounding box center [0, 0] width 0 height 0
click at [0, 0] on div "Contacto inicial" at bounding box center [0, 0] width 0 height 0
click at [0, 0] on label "Negociación" at bounding box center [0, 0] width 0 height 0
click at [0, 0] on div "Debate contractual" at bounding box center [0, 0] width 0 height 0
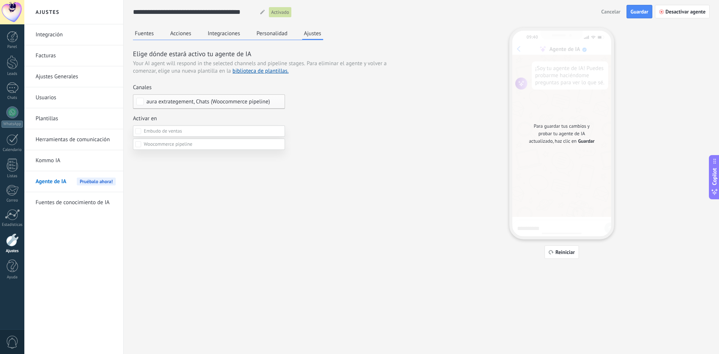
click at [324, 175] on div at bounding box center [371, 177] width 695 height 354
click at [0, 0] on div "Incoming leads Contacto inicial Negociación Debate contractual Discusión de con…" at bounding box center [0, 0] width 0 height 0
click at [172, 131] on span at bounding box center [163, 131] width 38 height 6
click at [302, 140] on div at bounding box center [371, 177] width 695 height 354
click at [0, 0] on div "Incoming leads Contacto inicial Negociación Debate contractual Discusión de con…" at bounding box center [0, 0] width 0 height 0
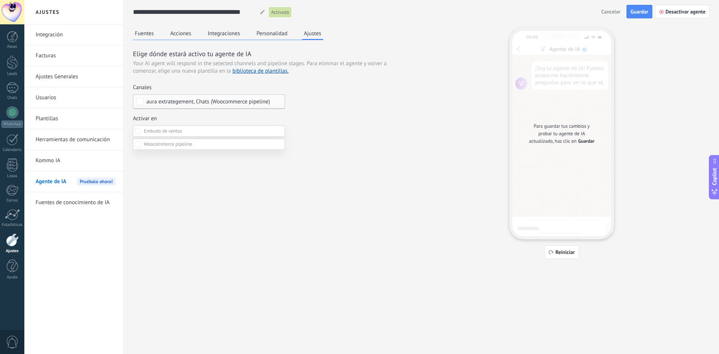
click at [169, 147] on span at bounding box center [168, 144] width 49 height 6
click at [0, 0] on label "Incoming leads" at bounding box center [0, 0] width 0 height 0
click at [0, 0] on div "Pedidos en espera" at bounding box center [0, 0] width 0 height 0
click at [0, 0] on div "Pedidos en procesamiento" at bounding box center [0, 0] width 0 height 0
click at [0, 0] on label "Pedidos en procesamiento" at bounding box center [0, 0] width 0 height 0
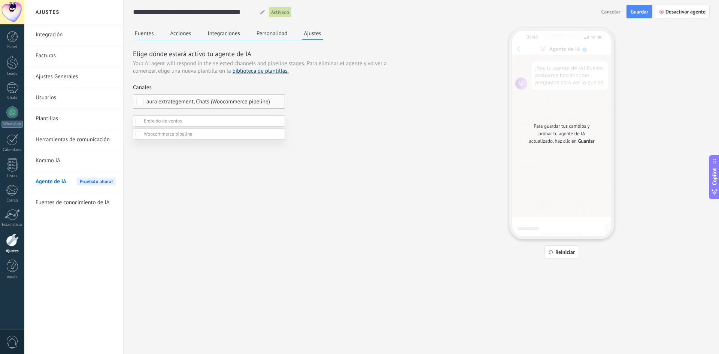
click at [0, 0] on div "Pedidos en procesamiento" at bounding box center [0, 0] width 0 height 0
click at [0, 0] on label "Closed - won" at bounding box center [0, 0] width 0 height 0
click at [365, 145] on div at bounding box center [371, 167] width 695 height 354
click at [631, 11] on span "Guardar" at bounding box center [640, 11] width 18 height 5
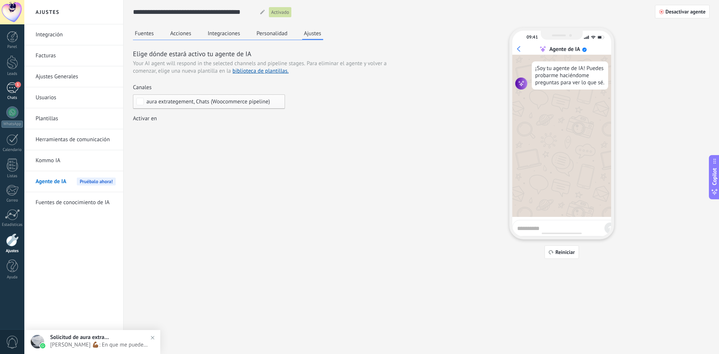
click at [4, 86] on link "1 Chats" at bounding box center [12, 91] width 24 height 18
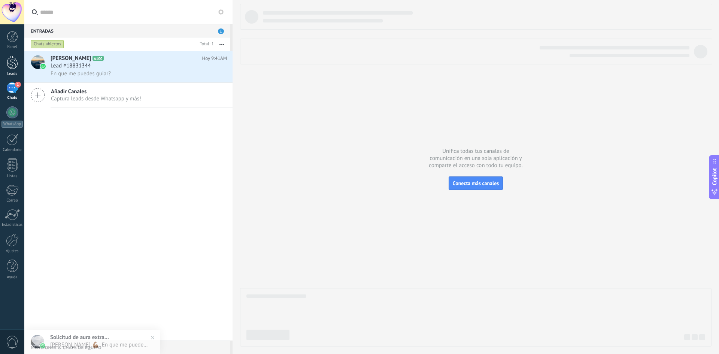
click at [19, 68] on link "Leads" at bounding box center [12, 65] width 24 height 21
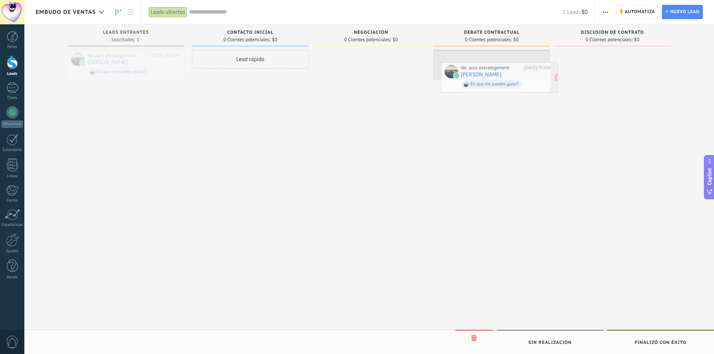
drag, startPoint x: 117, startPoint y: 62, endPoint x: 490, endPoint y: 75, distance: 373.7
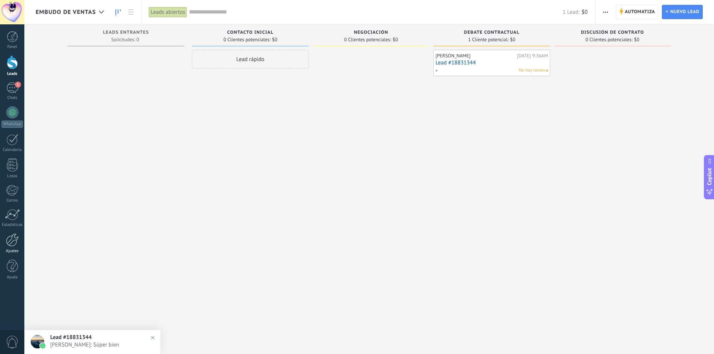
click at [8, 249] on div "Ajustes" at bounding box center [12, 251] width 22 height 5
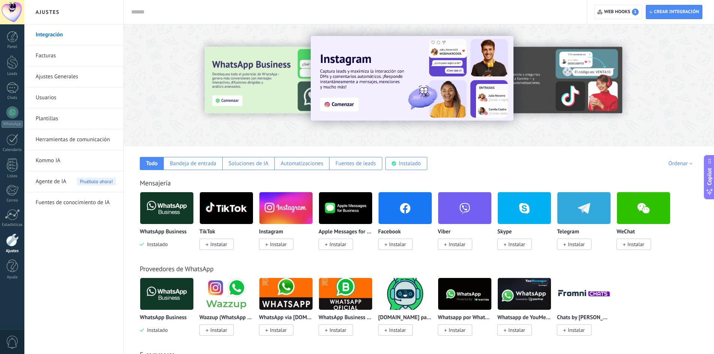
click at [58, 183] on span "Agente de IA" at bounding box center [51, 181] width 31 height 21
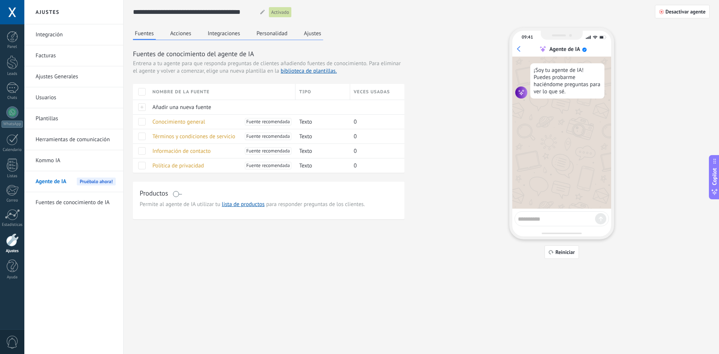
click at [311, 29] on button "Ajustes" at bounding box center [312, 33] width 21 height 11
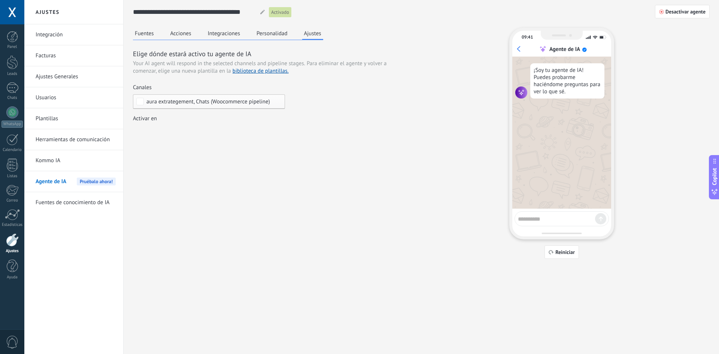
click at [0, 0] on div "Incoming leads Contacto inicial Negociación Debate contractual Discusión de con…" at bounding box center [0, 0] width 0 height 0
click at [0, 0] on div "Debate contractual" at bounding box center [0, 0] width 0 height 0
click at [363, 148] on div at bounding box center [371, 177] width 695 height 354
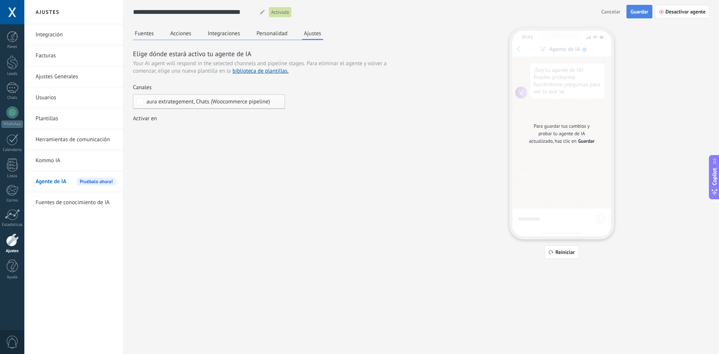
click at [639, 9] on span "Guardar" at bounding box center [640, 11] width 18 height 5
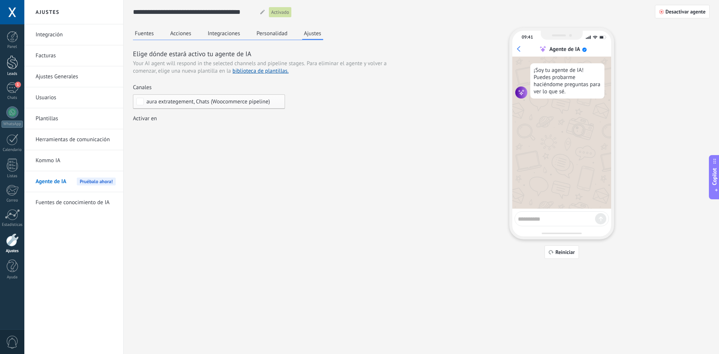
click at [4, 60] on link "Leads" at bounding box center [12, 65] width 24 height 21
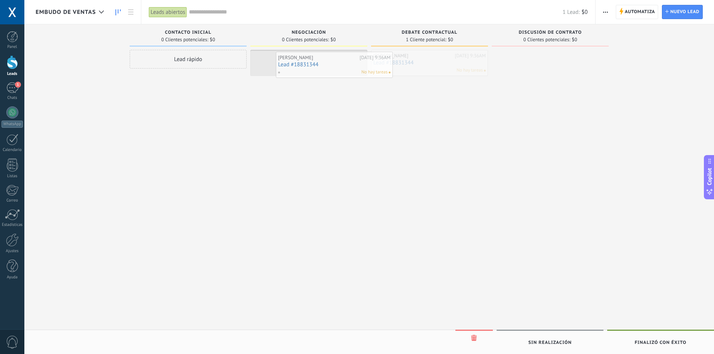
drag, startPoint x: 433, startPoint y: 67, endPoint x: 340, endPoint y: 69, distance: 93.3
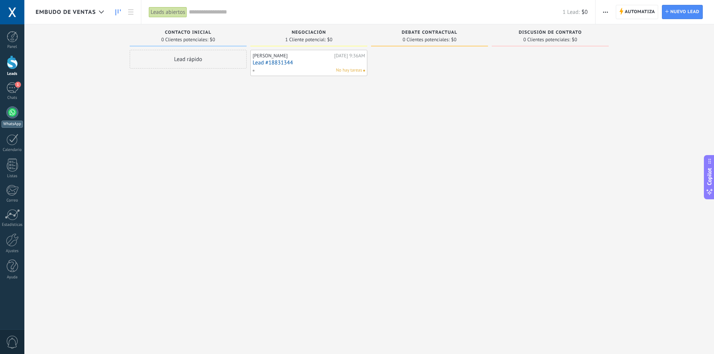
click at [21, 115] on link "WhatsApp" at bounding box center [12, 116] width 24 height 21
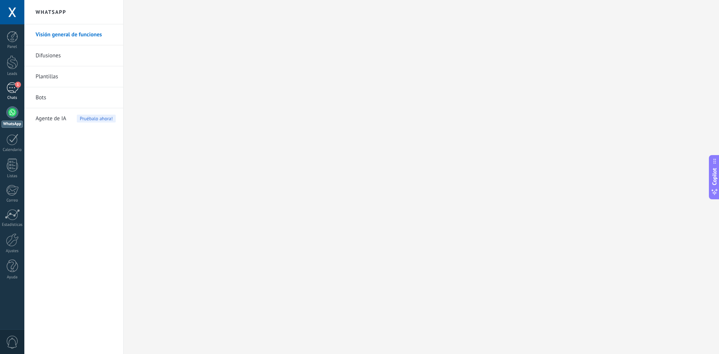
click at [4, 87] on link "1 Chats" at bounding box center [12, 91] width 24 height 18
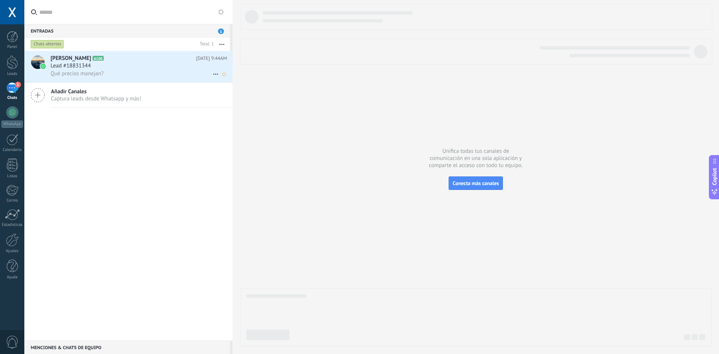
click at [93, 69] on h3 "Lead #18831344" at bounding box center [73, 65] width 44 height 7
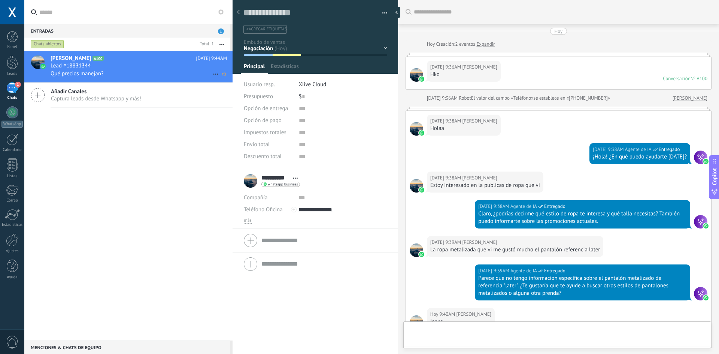
scroll to position [446, 0]
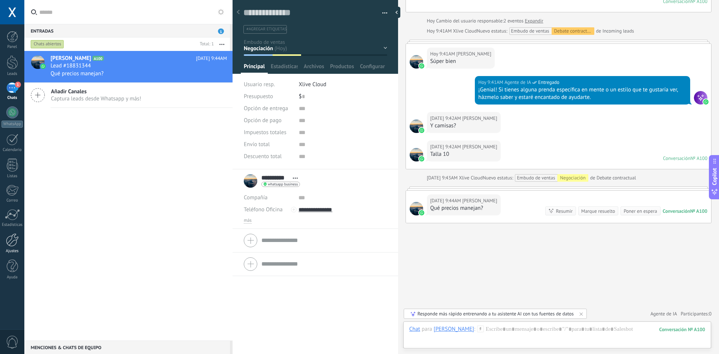
click at [16, 246] on div at bounding box center [12, 239] width 13 height 13
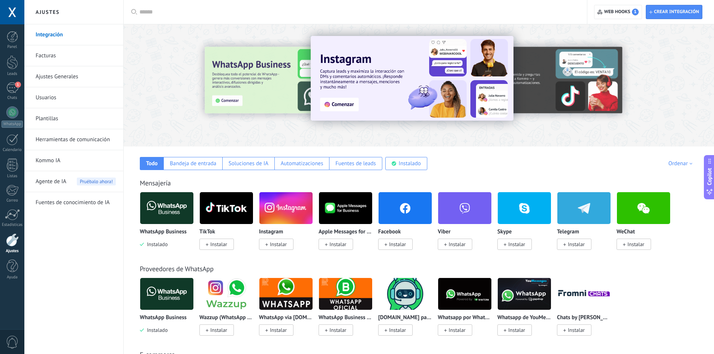
click at [60, 182] on span "Agente de IA" at bounding box center [51, 181] width 31 height 21
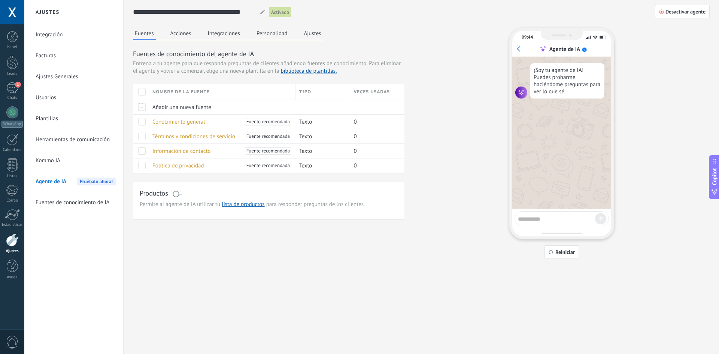
click at [319, 28] on button "Ajustes" at bounding box center [312, 33] width 21 height 11
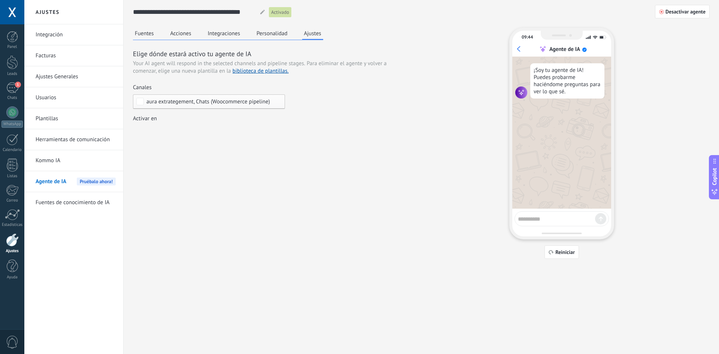
click at [0, 0] on div "Incoming leads Contacto inicial Negociación Debate contractual Discusión de con…" at bounding box center [0, 0] width 0 height 0
click at [356, 162] on div at bounding box center [371, 177] width 695 height 354
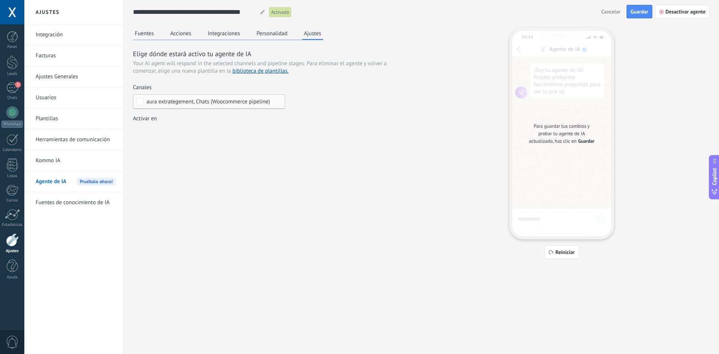
click at [635, 9] on span "Guardar" at bounding box center [640, 11] width 18 height 5
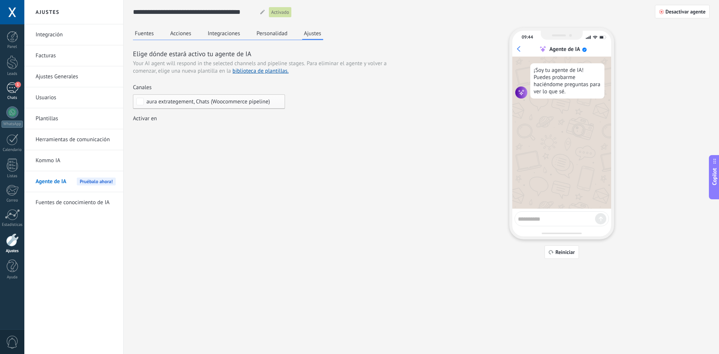
click at [8, 90] on div "1" at bounding box center [12, 87] width 12 height 11
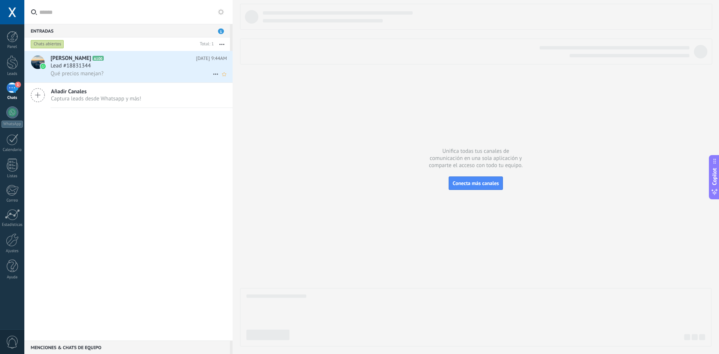
click at [115, 68] on div "Lead #18831344" at bounding box center [139, 65] width 176 height 7
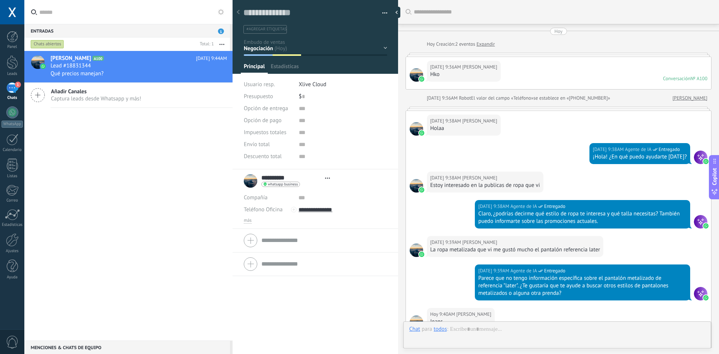
scroll to position [446, 0]
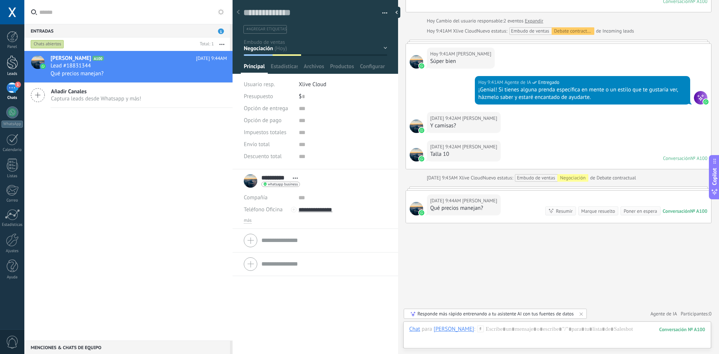
click at [12, 59] on div at bounding box center [12, 62] width 11 height 14
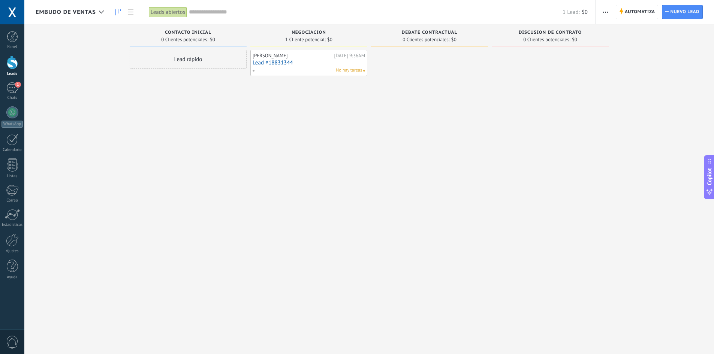
click at [295, 72] on div "No hay tareas" at bounding box center [307, 70] width 110 height 7
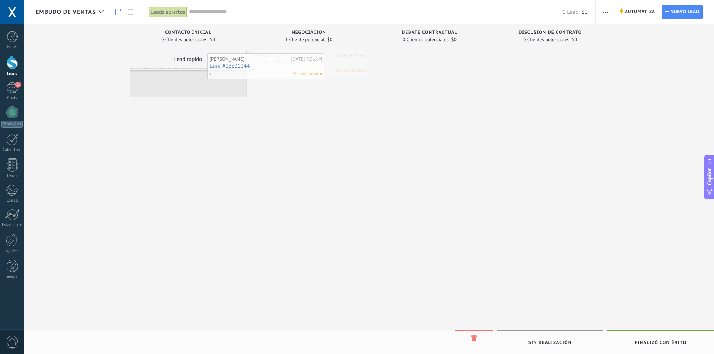
drag, startPoint x: 279, startPoint y: 66, endPoint x: 193, endPoint y: 66, distance: 86.2
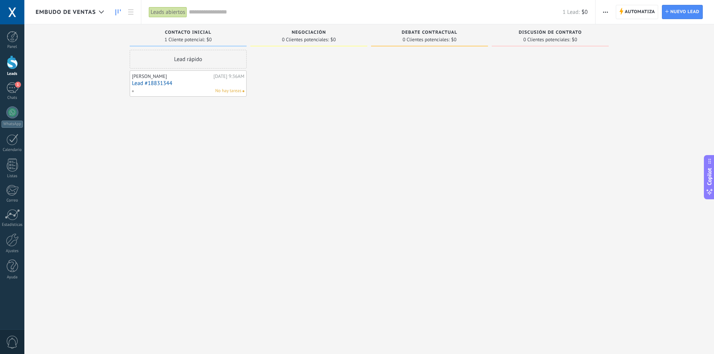
click at [220, 120] on div "Lead rápido Juan David Hoy 9:36AM Lead #18831344 No hay tareas" at bounding box center [188, 178] width 117 height 256
click at [248, 95] on div "Contacto inicial 1 Cliente potencial: $0 Lead rápido Juan David Hoy 9:36AM Lead…" at bounding box center [190, 165] width 121 height 282
click at [234, 91] on span "No hay tareas" at bounding box center [228, 91] width 26 height 7
click at [171, 85] on link "Lead #18831344" at bounding box center [188, 83] width 112 height 6
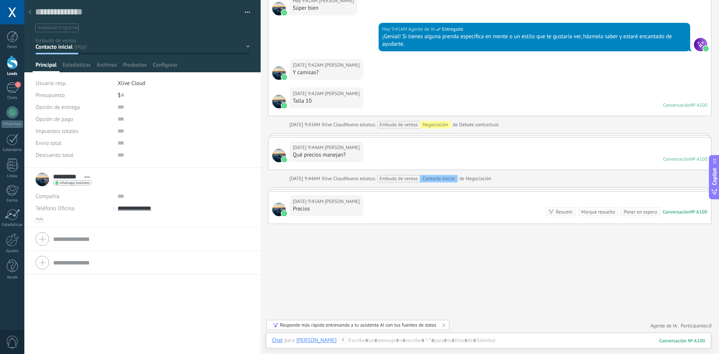
scroll to position [485, 0]
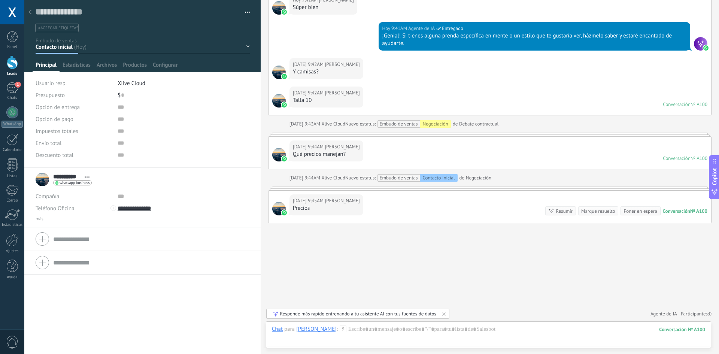
click at [700, 44] on div at bounding box center [700, 43] width 13 height 13
click at [684, 330] on div "100" at bounding box center [682, 329] width 46 height 6
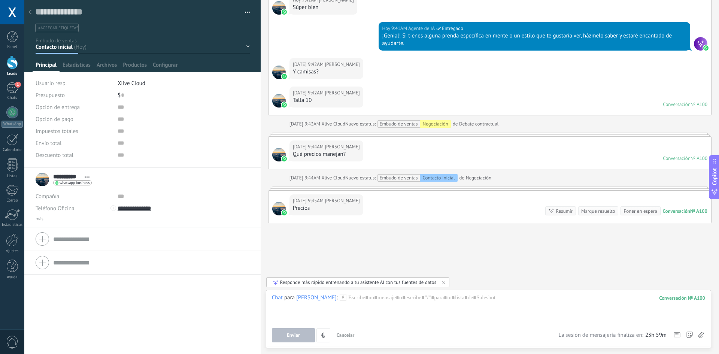
click at [673, 297] on div "100" at bounding box center [682, 298] width 46 height 6
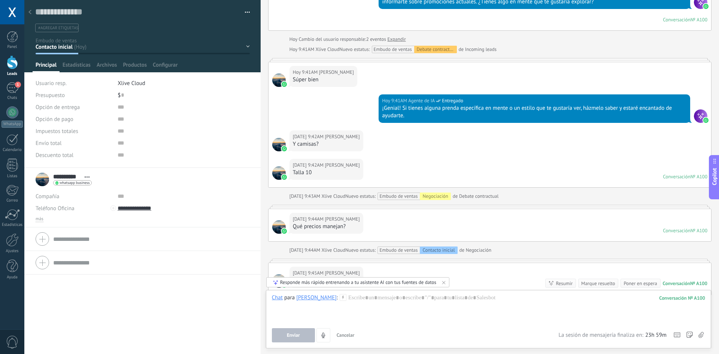
scroll to position [410, 0]
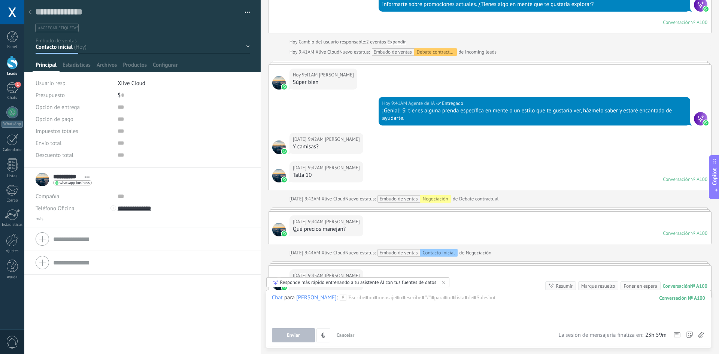
click at [696, 115] on div at bounding box center [700, 118] width 13 height 13
click at [623, 113] on div "¡Genial! Si tienes alguna prenda específica en mente o un estilo que te gustarí…" at bounding box center [534, 114] width 305 height 15
click at [527, 111] on div "¡Genial! Si tienes alguna prenda específica en mente o un estilo que te gustarí…" at bounding box center [534, 114] width 305 height 15
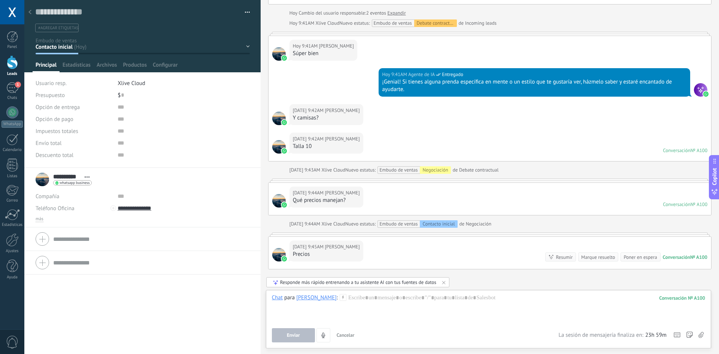
scroll to position [485, 0]
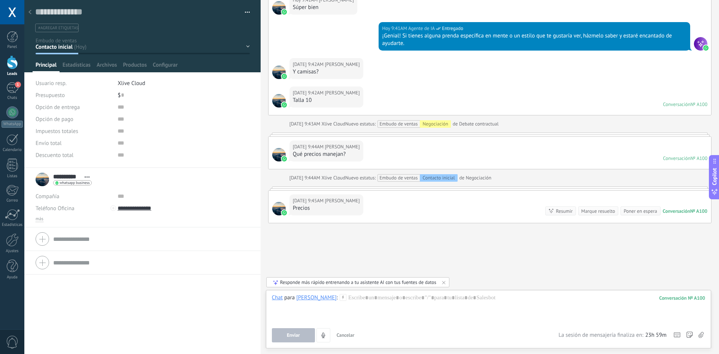
click at [6, 249] on div "Ajustes" at bounding box center [12, 251] width 22 height 5
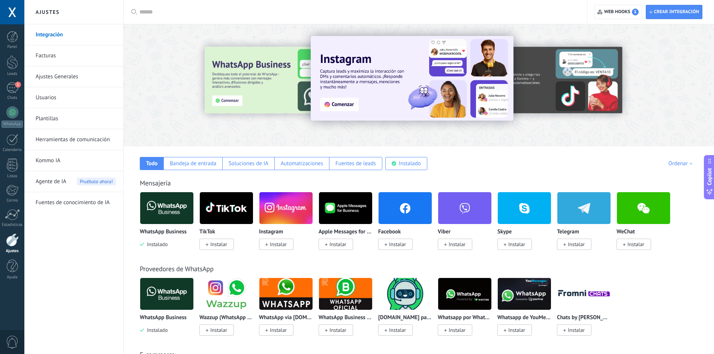
click at [53, 183] on span "Agente de IA" at bounding box center [51, 181] width 31 height 21
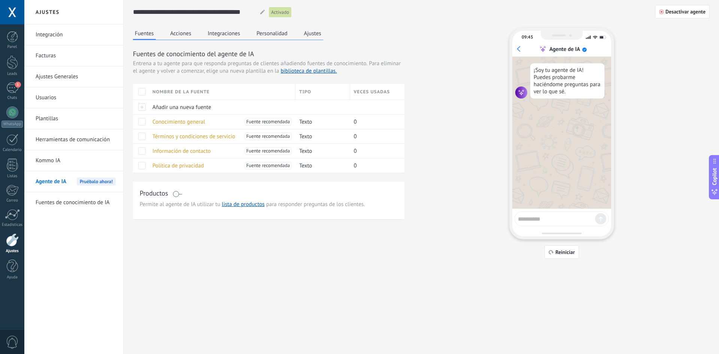
click at [309, 31] on button "Ajustes" at bounding box center [312, 33] width 21 height 11
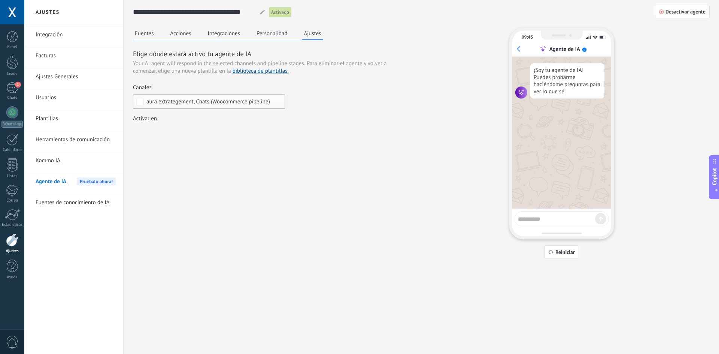
click at [217, 106] on div "aura extrategement, Chats (Woocommerce pipeline)" at bounding box center [209, 101] width 152 height 15
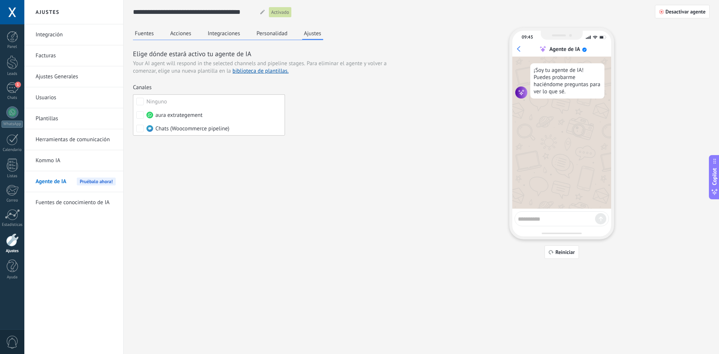
click at [347, 107] on div "Elige dónde estará activo tu agente de IA Your AI agent will respond in the sel…" at bounding box center [269, 93] width 272 height 89
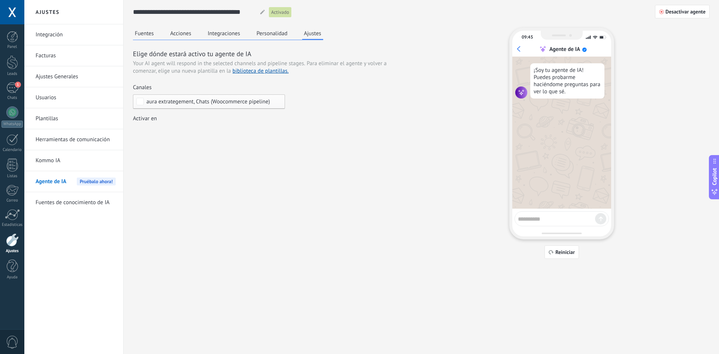
click at [0, 0] on div "Incoming leads Contacto inicial Negociación Debate contractual Discusión de con…" at bounding box center [0, 0] width 0 height 0
click at [191, 150] on label at bounding box center [209, 144] width 152 height 11
click at [174, 119] on span at bounding box center [163, 121] width 38 height 6
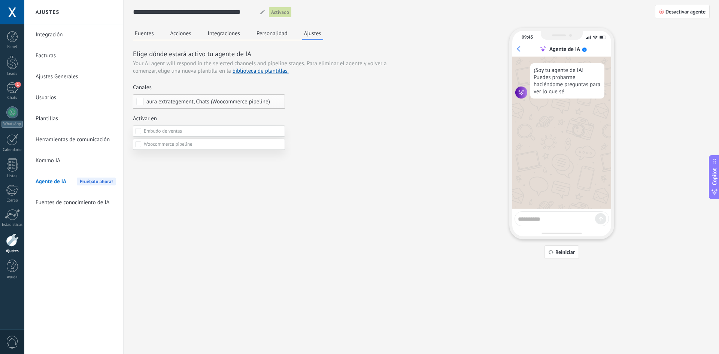
click at [517, 79] on div at bounding box center [371, 177] width 695 height 354
click at [684, 13] on span "Desactivar agente" at bounding box center [686, 11] width 40 height 5
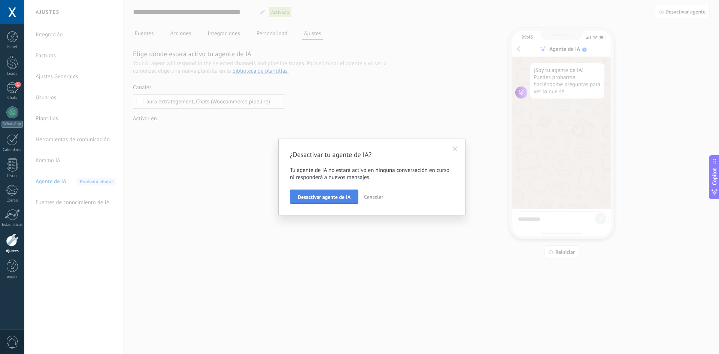
click at [300, 203] on button "Desactivar agente de IA" at bounding box center [324, 197] width 69 height 14
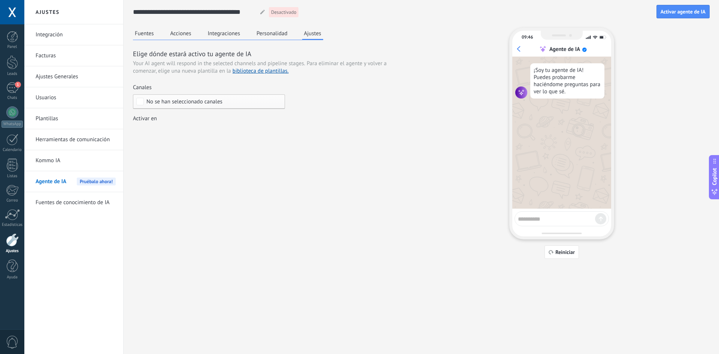
click at [689, 20] on div "**********" at bounding box center [421, 12] width 577 height 24
click at [684, 12] on span "Activar agente de IA" at bounding box center [683, 11] width 45 height 5
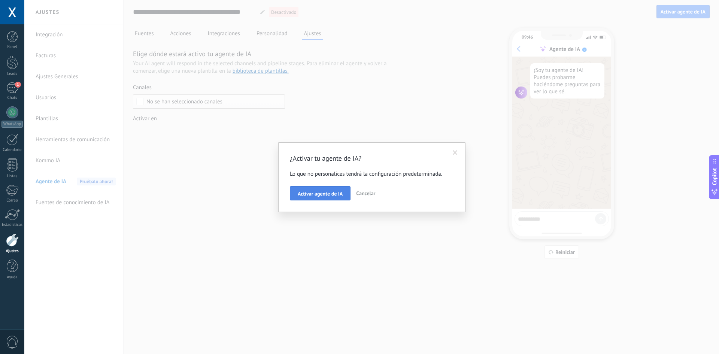
click at [329, 199] on button "Activar agente de IA" at bounding box center [320, 193] width 61 height 14
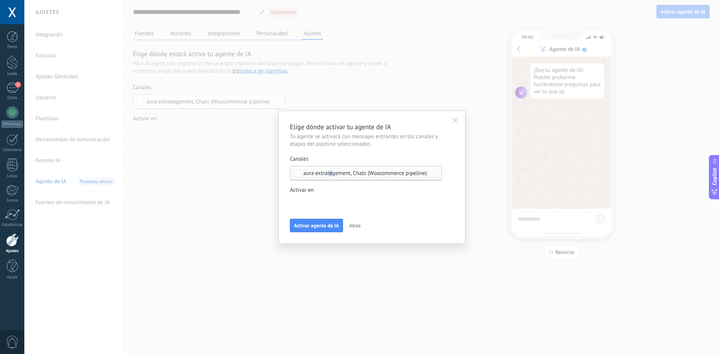
click at [331, 176] on span "aura extrategement, Chats (Woocommerce pipeline)" at bounding box center [365, 173] width 124 height 6
click at [331, 174] on label "Ninguno" at bounding box center [365, 172] width 151 height 13
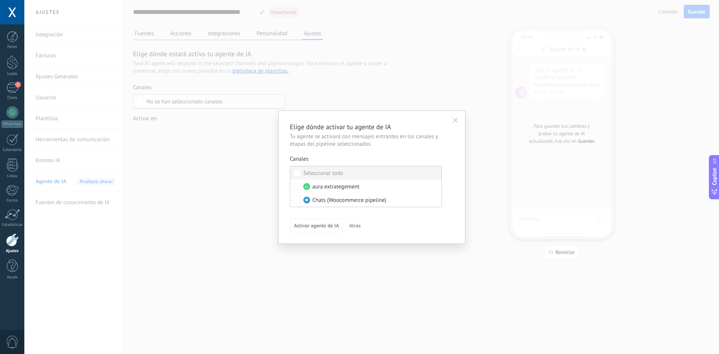
click at [327, 176] on div "Seleccionar todo" at bounding box center [323, 173] width 40 height 7
click at [354, 149] on div "Elige dónde activar tu agente de IA Tu agente se activará con mensajes entrante…" at bounding box center [372, 177] width 164 height 110
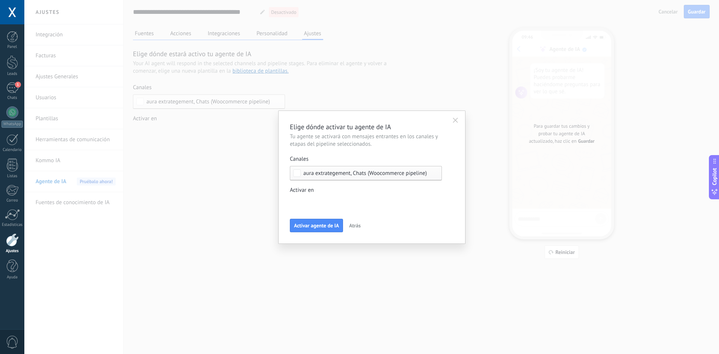
click at [330, 197] on label "Activar en Incoming leads Contacto inicial Negociación Debate contractual Discu…" at bounding box center [366, 198] width 152 height 23
click at [328, 198] on label at bounding box center [366, 202] width 152 height 11
click at [329, 205] on span at bounding box center [320, 202] width 38 height 6
click at [378, 193] on div at bounding box center [371, 177] width 695 height 354
click at [0, 0] on div "Incoming leads Contacto inicial Negociación Debate contractual Discusión de con…" at bounding box center [0, 0] width 0 height 0
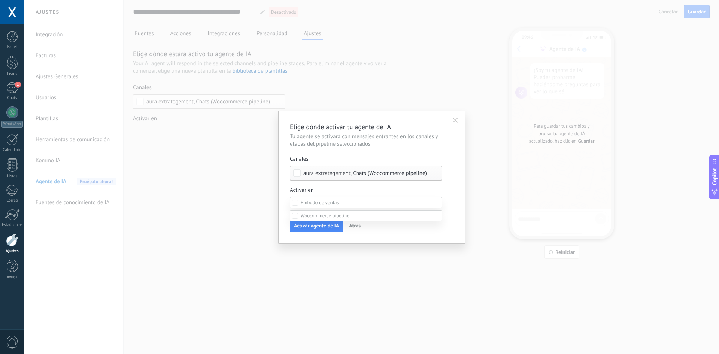
click at [326, 221] on label at bounding box center [366, 215] width 152 height 11
click at [0, 0] on label "Closed - lost" at bounding box center [0, 0] width 0 height 0
click at [0, 0] on div "Closed - won" at bounding box center [0, 0] width 0 height 0
click at [458, 199] on div at bounding box center [371, 167] width 695 height 354
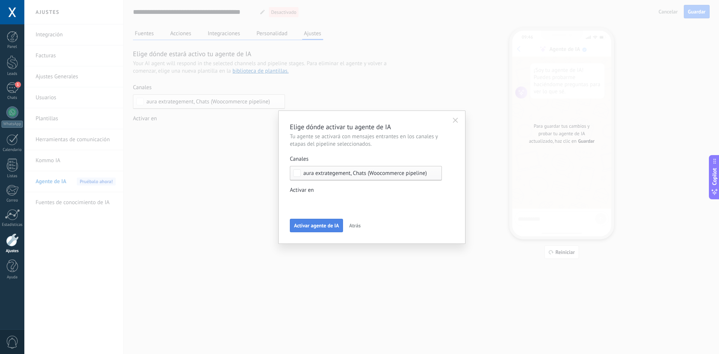
click at [334, 228] on span "Activar agente de IA" at bounding box center [316, 225] width 45 height 5
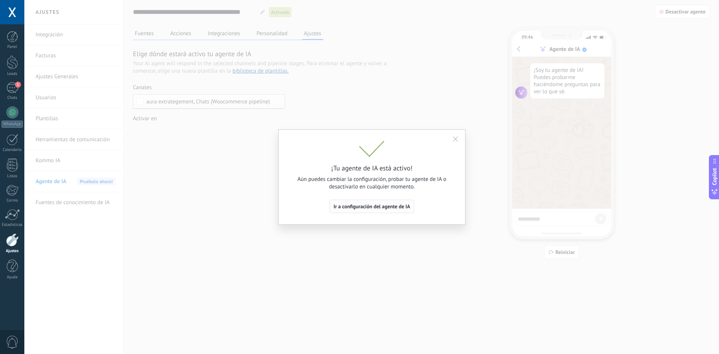
click at [398, 209] on span "Ir a configuración del agente de IA" at bounding box center [372, 206] width 77 height 5
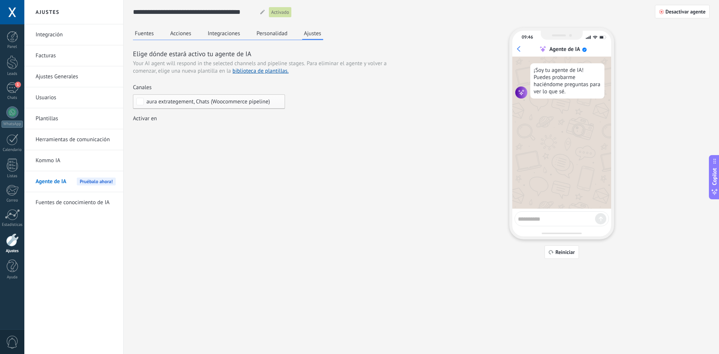
click at [58, 181] on span "Agente de IA" at bounding box center [51, 181] width 31 height 21
click at [15, 85] on span "1" at bounding box center [18, 85] width 6 height 6
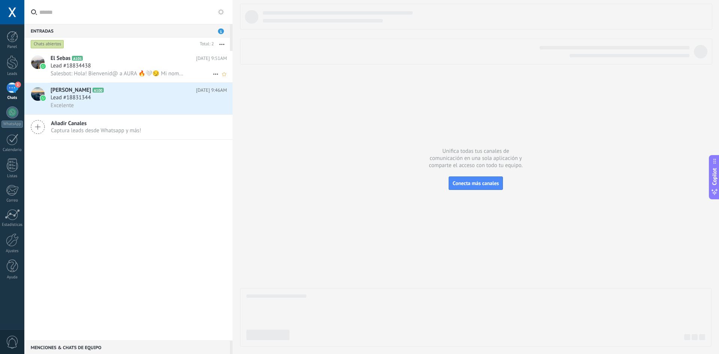
click at [89, 61] on icon at bounding box center [88, 58] width 7 height 7
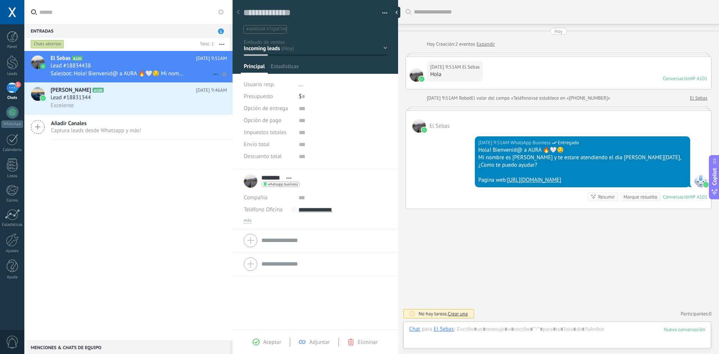
scroll to position [11, 0]
click at [13, 33] on div at bounding box center [12, 36] width 11 height 11
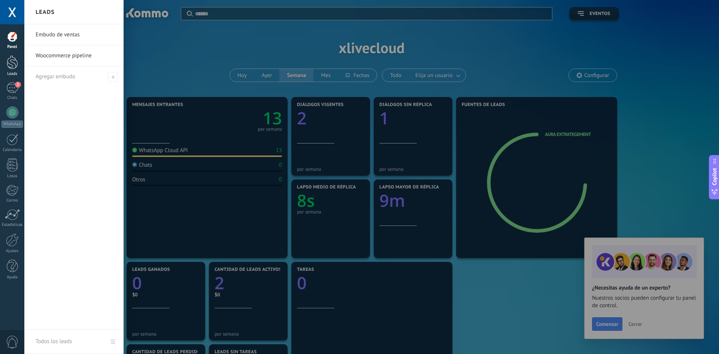
click at [2, 68] on link "Leads" at bounding box center [12, 65] width 24 height 21
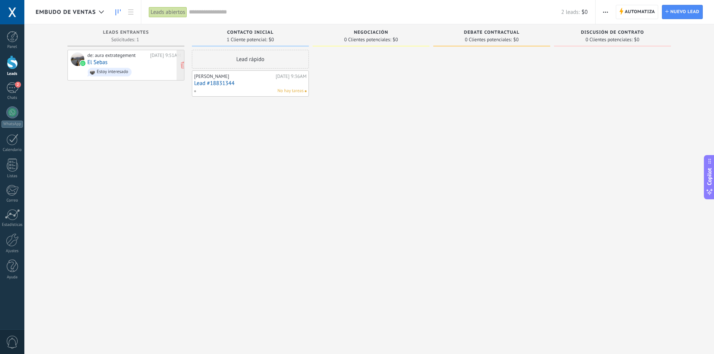
click at [139, 69] on span "Estoy interesado" at bounding box center [134, 72] width 94 height 12
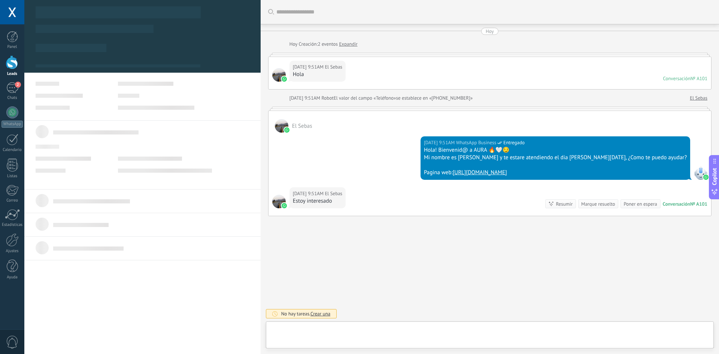
type textarea "**********"
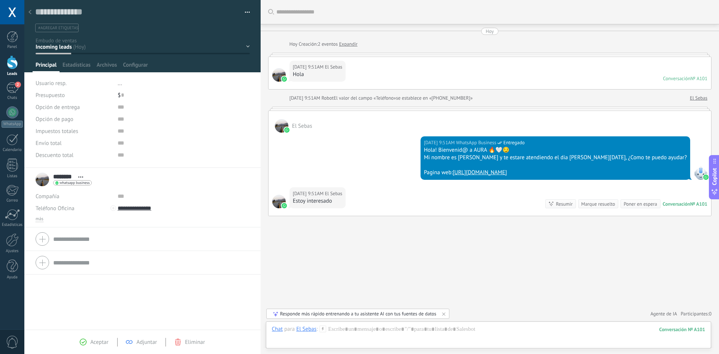
click at [696, 173] on div at bounding box center [700, 172] width 13 height 13
click at [481, 333] on div at bounding box center [488, 337] width 433 height 22
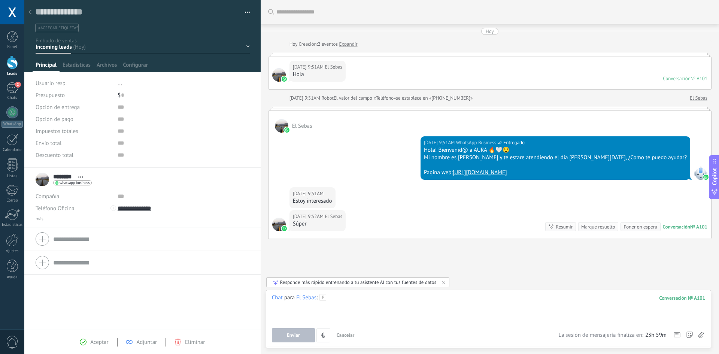
scroll to position [16, 0]
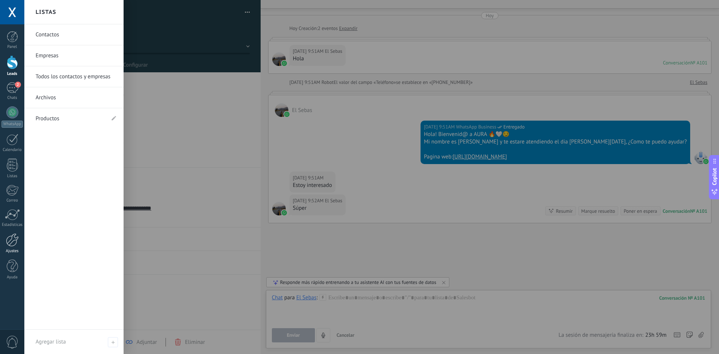
click at [16, 239] on div at bounding box center [12, 239] width 13 height 13
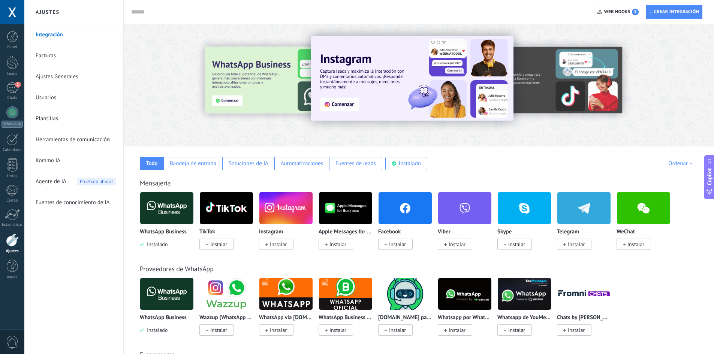
click at [62, 181] on span "Agente de IA" at bounding box center [51, 181] width 31 height 21
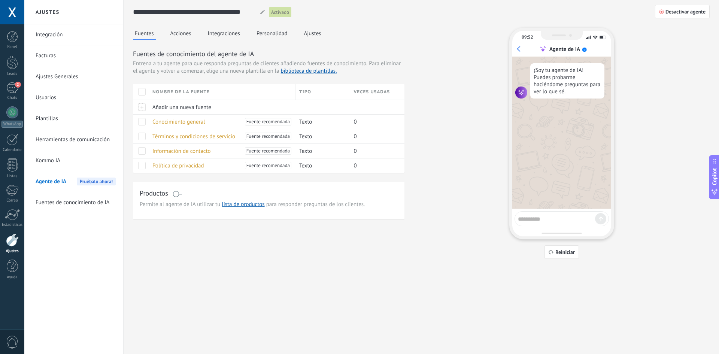
click at [188, 36] on button "Acciones" at bounding box center [181, 33] width 25 height 11
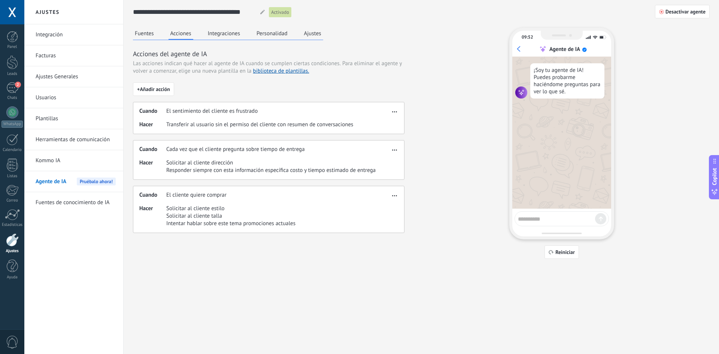
click at [214, 35] on button "Integraciones" at bounding box center [224, 33] width 36 height 11
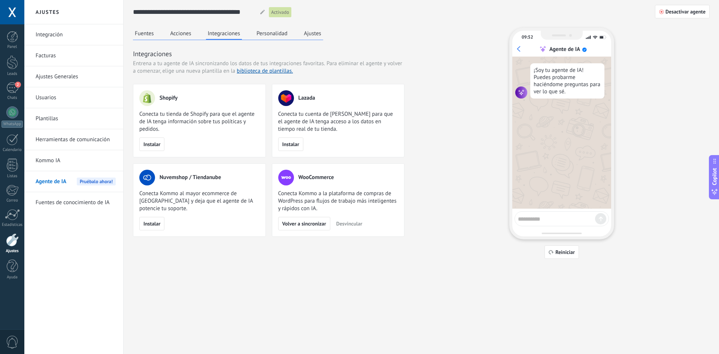
drag, startPoint x: 267, startPoint y: 37, endPoint x: 272, endPoint y: 38, distance: 5.0
click at [269, 37] on button "Personalidad" at bounding box center [272, 33] width 35 height 11
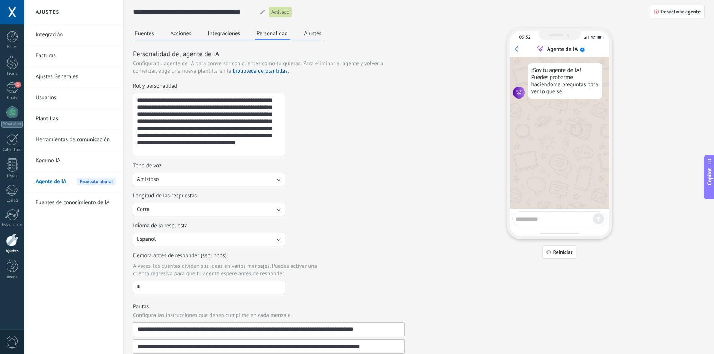
click at [322, 43] on div "**********" at bounding box center [269, 268] width 272 height 480
click at [320, 43] on div "**********" at bounding box center [269, 268] width 272 height 480
click at [319, 40] on div "**********" at bounding box center [269, 268] width 272 height 480
click at [329, 42] on div "**********" at bounding box center [269, 268] width 272 height 480
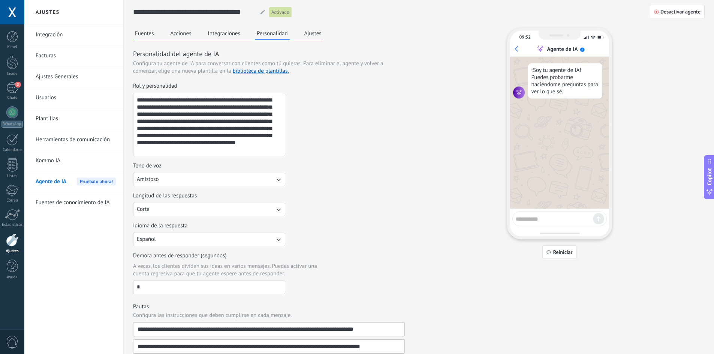
click at [321, 44] on div "**********" at bounding box center [269, 268] width 272 height 480
click at [321, 37] on button "Ajustes" at bounding box center [312, 33] width 21 height 11
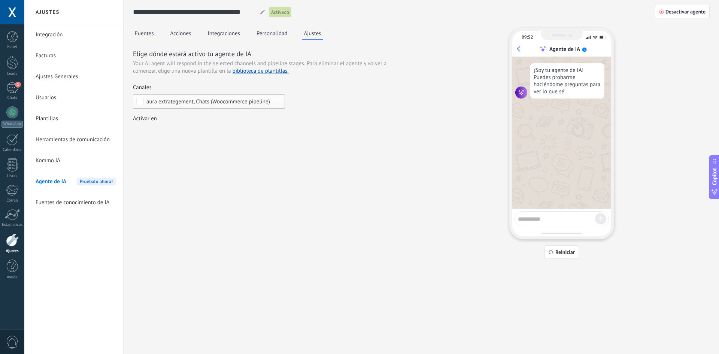
click at [212, 100] on span "aura extrategement, Chats (Woocommerce pipeline)" at bounding box center [208, 102] width 124 height 6
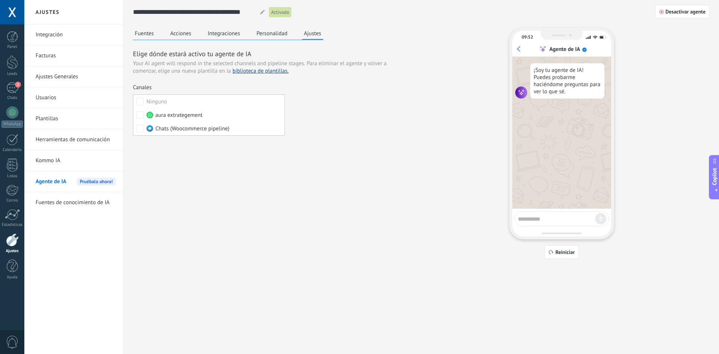
click at [304, 216] on div "Fuentes Acciones Integraciones Personalidad Ajustes Elige dónde estará activo t…" at bounding box center [421, 143] width 577 height 231
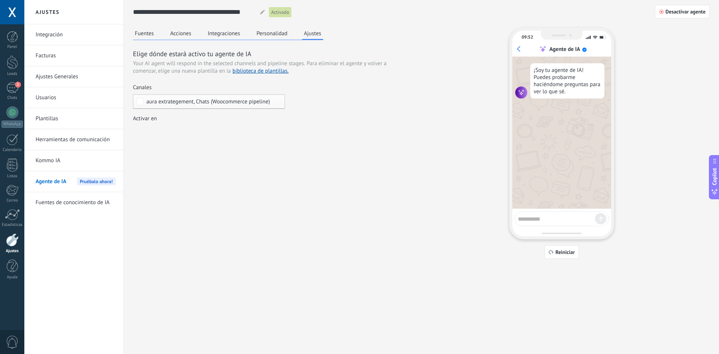
click at [0, 0] on div "Incoming leads Contacto inicial Negociación Debate contractual Discusión de con…" at bounding box center [0, 0] width 0 height 0
click at [0, 0] on div "Venta Perdido" at bounding box center [0, 0] width 0 height 0
click at [0, 0] on div "Logrado con éxito" at bounding box center [0, 0] width 0 height 0
click at [0, 0] on div "Discusión de contrato" at bounding box center [0, 0] width 0 height 0
click at [170, 147] on span at bounding box center [168, 144] width 49 height 6
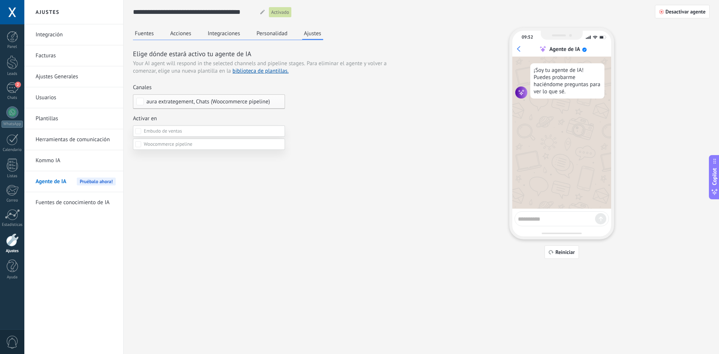
scroll to position [13, 0]
click at [0, 0] on label "Closed - lost" at bounding box center [0, 0] width 0 height 0
click at [0, 0] on label "Closed - won" at bounding box center [0, 0] width 0 height 0
click at [195, 230] on div "Incoming leads Contacto inicial Negociación Debate contractual Discusión de con…" at bounding box center [209, 234] width 152 height 239
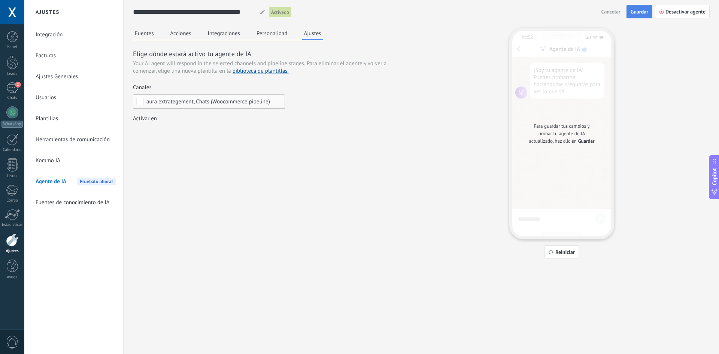
click at [643, 12] on span "Guardar" at bounding box center [640, 11] width 18 height 5
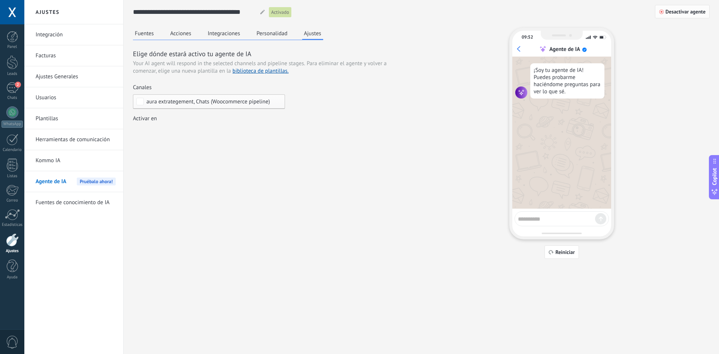
click at [680, 10] on span "Desactivar agente" at bounding box center [686, 11] width 40 height 5
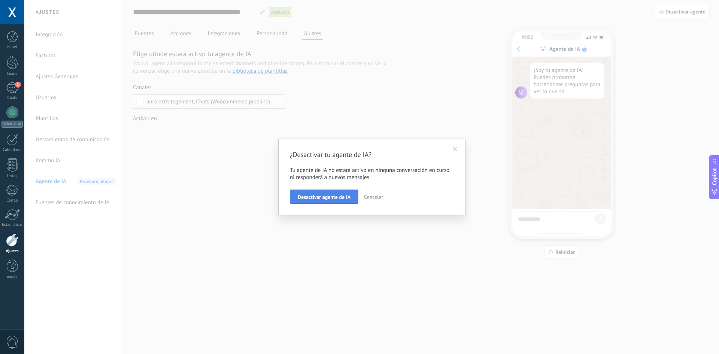
click at [334, 200] on button "Desactivar agente de IA" at bounding box center [324, 197] width 69 height 14
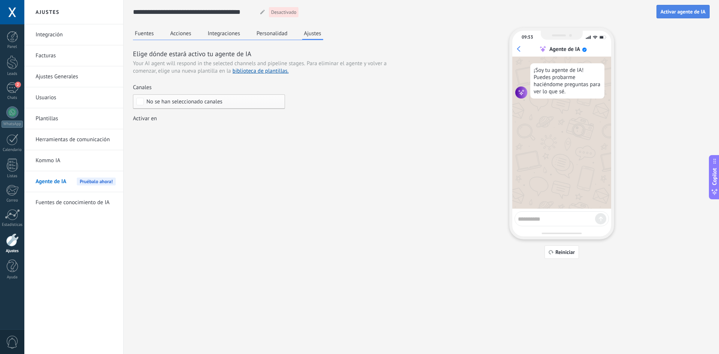
click at [678, 5] on button "Activar agente de IA" at bounding box center [683, 11] width 53 height 13
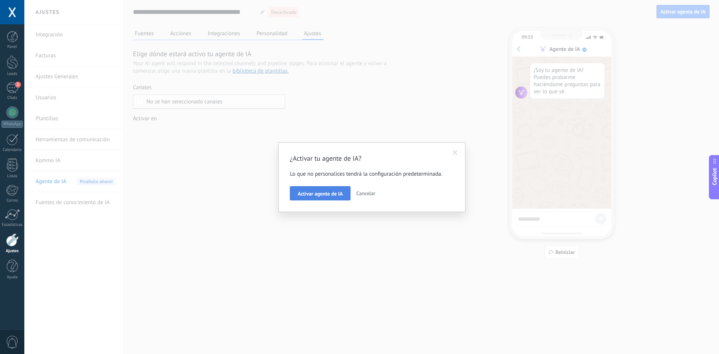
click at [308, 193] on span "Activar agente de IA" at bounding box center [320, 193] width 45 height 5
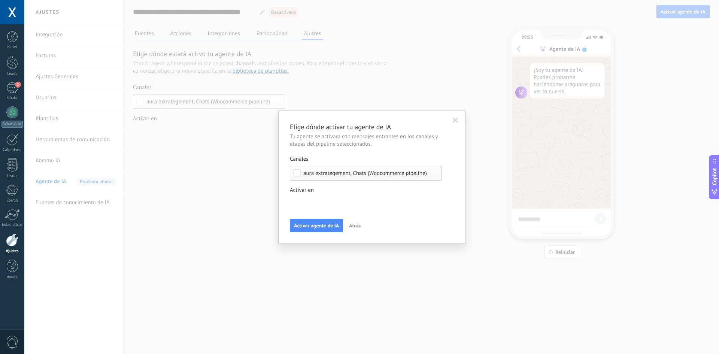
click at [327, 218] on div "Elige dónde activar tu agente de IA Tu agente se activará con mensajes entrante…" at bounding box center [372, 177] width 164 height 110
click at [326, 223] on span "Activar agente de IA" at bounding box center [316, 225] width 45 height 5
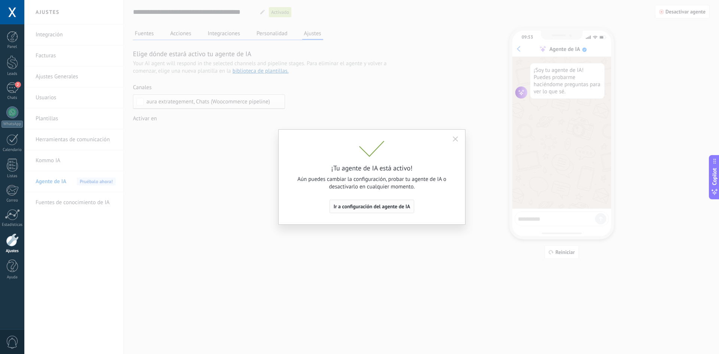
click at [385, 204] on span "Ir a configuración del agente de IA" at bounding box center [372, 206] width 77 height 5
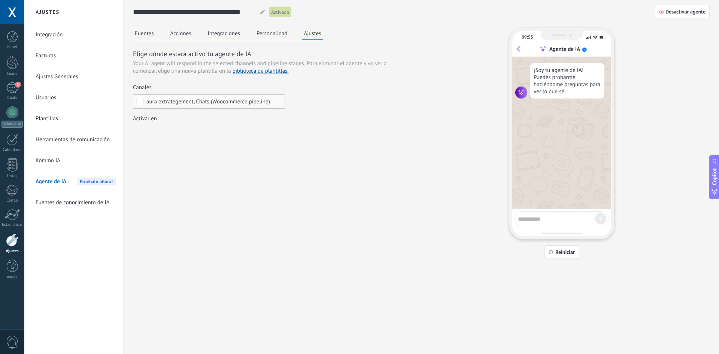
click at [284, 198] on div "Fuentes Acciones Integraciones Personalidad Ajustes Elige dónde estará activo t…" at bounding box center [421, 143] width 577 height 231
click at [66, 160] on link "Kommo IA" at bounding box center [76, 160] width 80 height 21
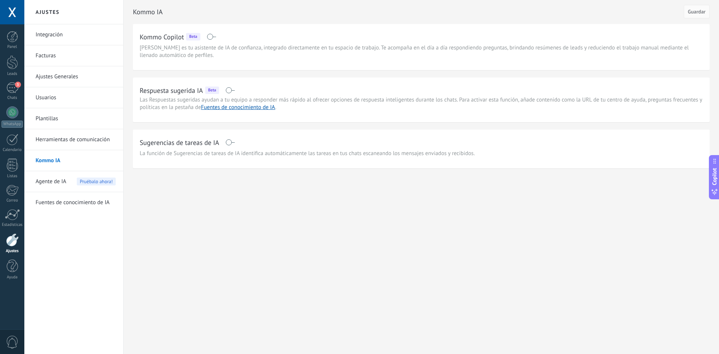
click at [60, 181] on span "Agente de IA" at bounding box center [51, 181] width 31 height 21
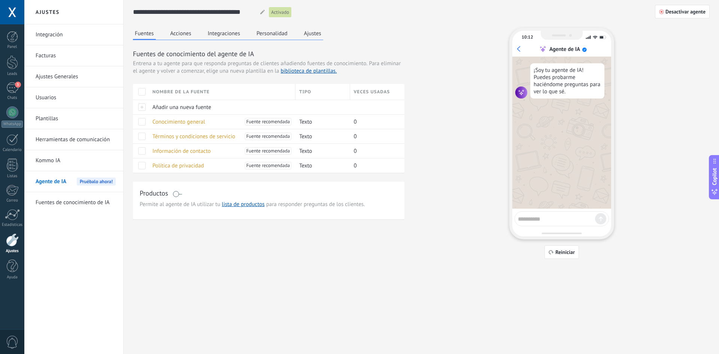
click at [300, 34] on div "Fuentes Acciones Integraciones Personalidad Ajustes" at bounding box center [228, 34] width 190 height 12
click at [324, 38] on div "Fuentes Acciones Integraciones Personalidad Ajustes Fuentes de conocimiento del…" at bounding box center [269, 123] width 272 height 191
click at [307, 34] on button "Ajustes" at bounding box center [312, 33] width 21 height 11
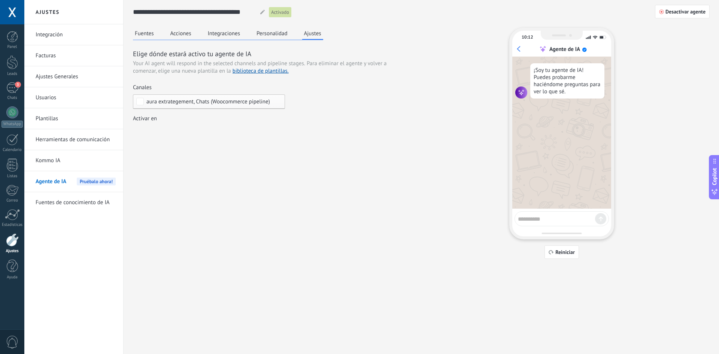
click at [542, 219] on textarea at bounding box center [556, 217] width 77 height 9
type textarea "****"
drag, startPoint x: 457, startPoint y: 50, endPoint x: 296, endPoint y: 127, distance: 178.1
click at [299, 134] on div "Elige dónde estará activo tu agente de IA Your AI agent will respond in the sel…" at bounding box center [269, 93] width 272 height 89
click at [261, 99] on span "aura extrategement, Chats (Woocommerce pipeline)" at bounding box center [208, 102] width 124 height 6
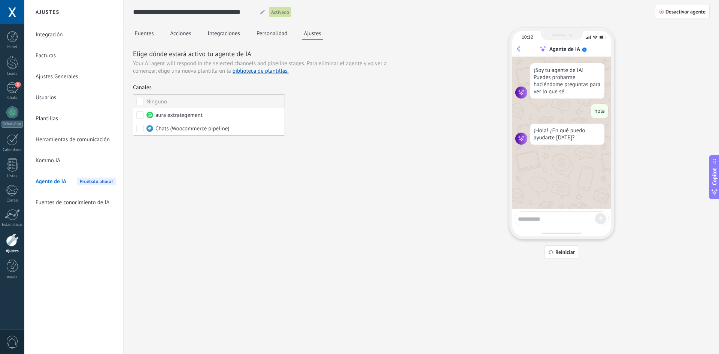
click at [178, 100] on label "Ninguno" at bounding box center [208, 101] width 151 height 13
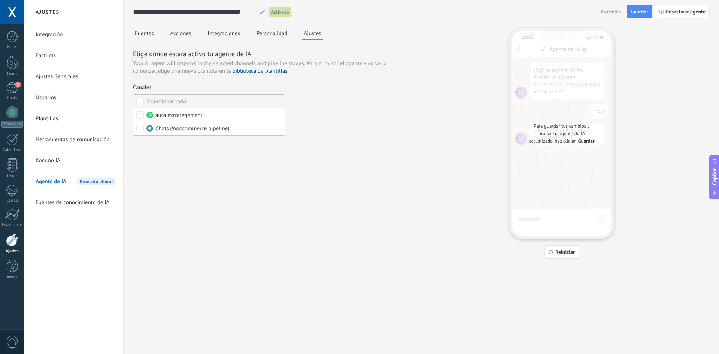
click at [178, 100] on div "Seleccionar todo" at bounding box center [166, 101] width 40 height 7
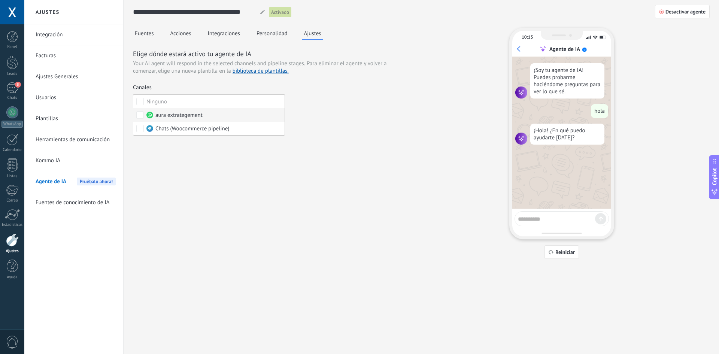
click at [199, 120] on label "aura extrategement" at bounding box center [208, 114] width 151 height 13
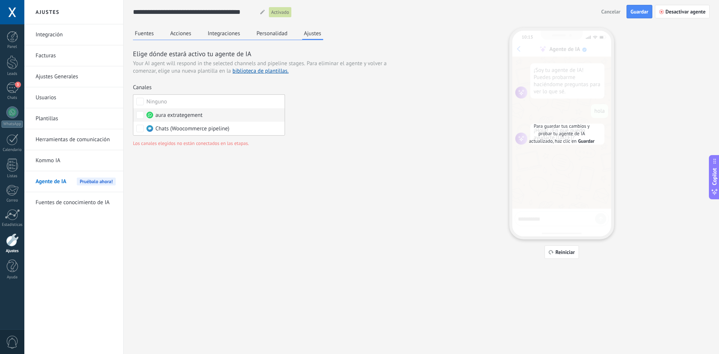
click at [199, 120] on label "aura extrategement" at bounding box center [208, 114] width 151 height 13
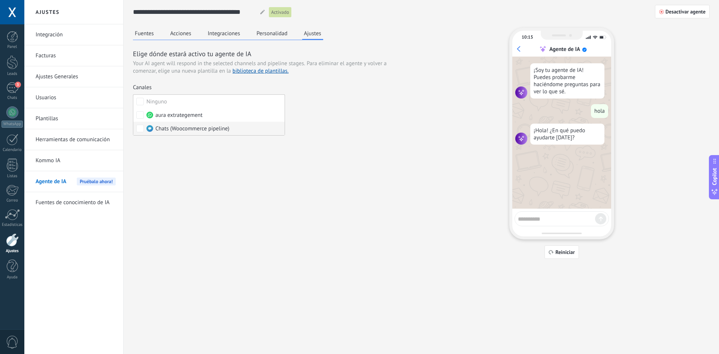
click at [199, 128] on span "Chats (Woocommerce pipeline)" at bounding box center [192, 128] width 74 height 7
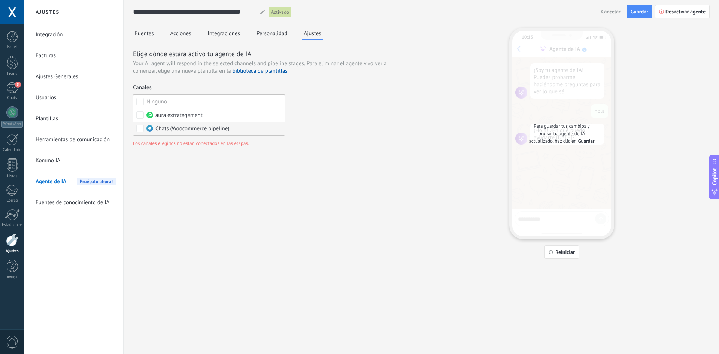
click at [187, 128] on span "Chats (Woocommerce pipeline)" at bounding box center [192, 128] width 74 height 7
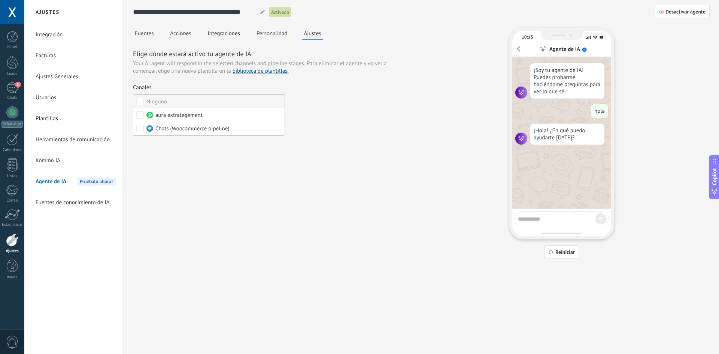
click at [153, 97] on label "Ninguno" at bounding box center [208, 101] width 151 height 13
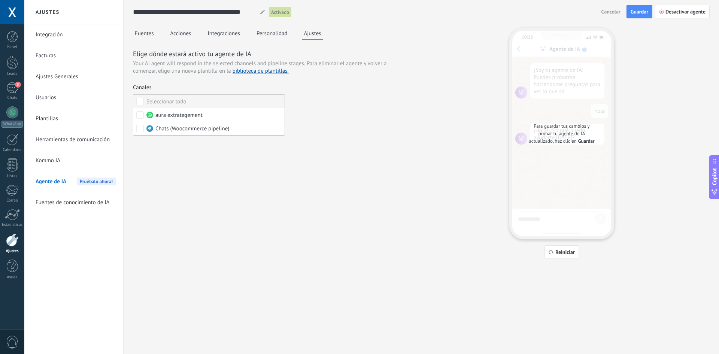
click at [160, 98] on label "Seleccionar todo" at bounding box center [208, 101] width 151 height 13
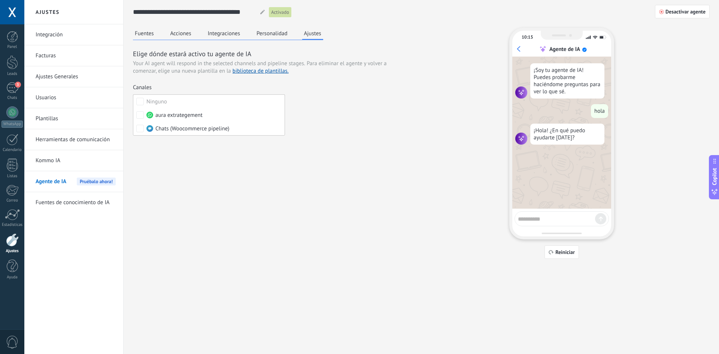
click at [271, 35] on button "Personalidad" at bounding box center [272, 33] width 35 height 11
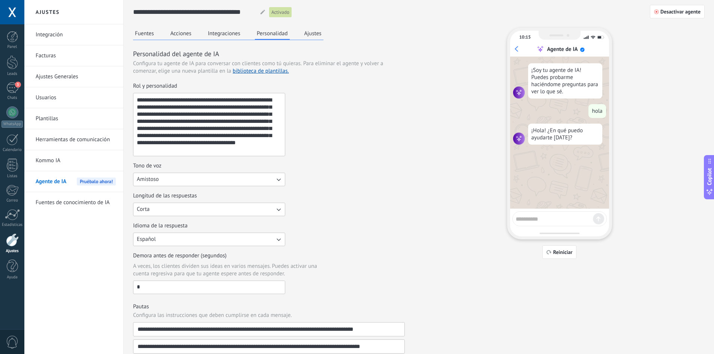
click at [303, 34] on button "Ajustes" at bounding box center [312, 33] width 21 height 11
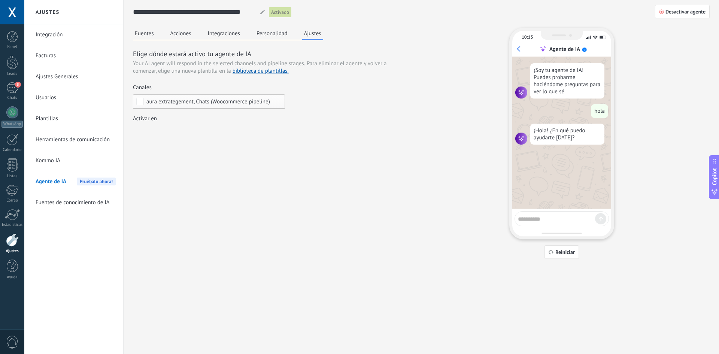
click at [0, 0] on div "Incoming leads Contacto inicial Negociación Debate contractual Discusión de con…" at bounding box center [0, 0] width 0 height 0
click at [354, 140] on div at bounding box center [371, 177] width 695 height 354
click at [240, 100] on span "aura extrategement, Chats (Woocommerce pipeline)" at bounding box center [208, 102] width 124 height 6
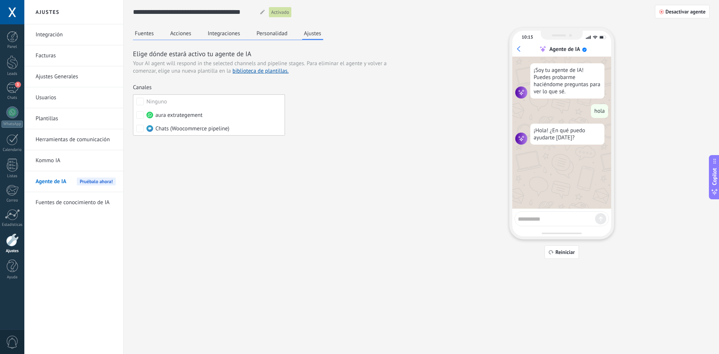
click at [365, 107] on div "Elige dónde estará activo tu agente de IA Your AI agent will respond in the sel…" at bounding box center [269, 93] width 272 height 89
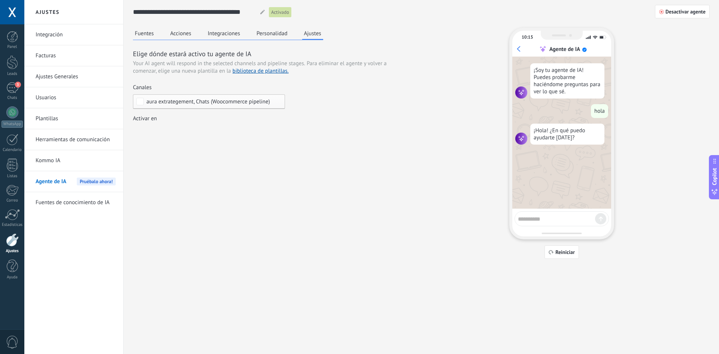
click at [0, 0] on div "Incoming leads Contacto inicial Negociación Debate contractual Discusión de con…" at bounding box center [0, 0] width 0 height 0
click at [351, 131] on div at bounding box center [371, 177] width 695 height 354
click at [0, 0] on div "Incoming leads Contacto inicial Negociación Debate contractual Discusión de con…" at bounding box center [0, 0] width 0 height 0
click at [0, 0] on div "Venta Perdido" at bounding box center [0, 0] width 0 height 0
click at [0, 0] on div "Logrado con éxito" at bounding box center [0, 0] width 0 height 0
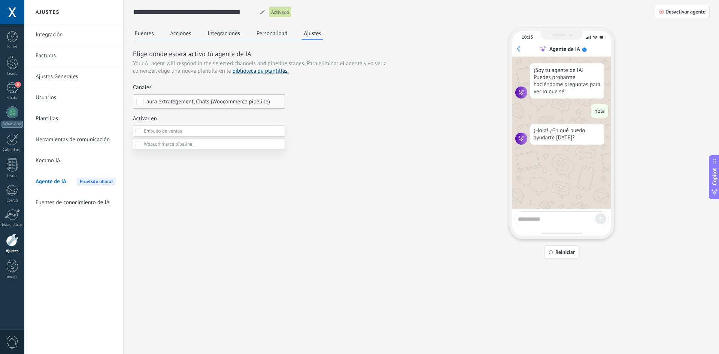
click at [173, 127] on label at bounding box center [209, 130] width 152 height 11
click at [171, 133] on span at bounding box center [163, 131] width 38 height 6
click at [338, 133] on div at bounding box center [371, 177] width 695 height 354
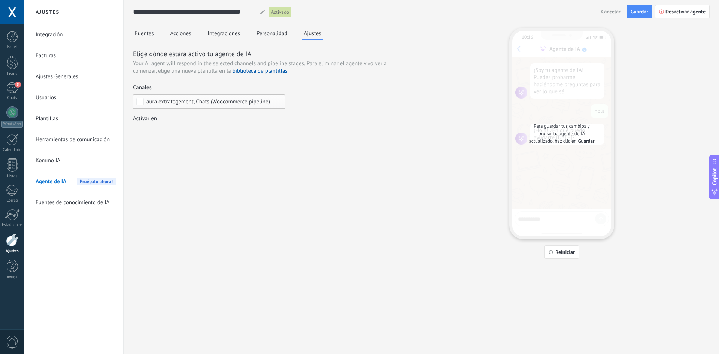
click at [0, 0] on div "Incoming leads Contacto inicial Negociación Debate contractual Discusión de con…" at bounding box center [0, 0] width 0 height 0
click at [179, 147] on span at bounding box center [168, 144] width 49 height 6
click at [0, 0] on label "Closed - lost" at bounding box center [0, 0] width 0 height 0
click at [0, 0] on div "Closed - won" at bounding box center [0, 0] width 0 height 0
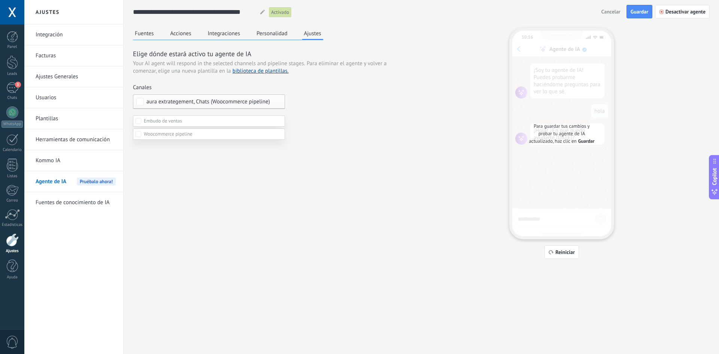
click at [339, 161] on div at bounding box center [371, 167] width 695 height 354
click at [640, 10] on span "Guardar" at bounding box center [640, 11] width 18 height 5
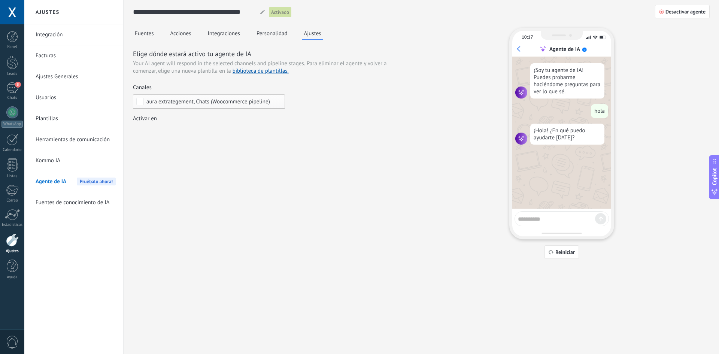
click at [0, 0] on div "Incoming leads Contacto inicial Negociación Debate contractual Discusión de con…" at bounding box center [0, 0] width 0 height 0
click at [367, 128] on div at bounding box center [371, 177] width 695 height 354
click at [672, 11] on span "Desactivar agente" at bounding box center [686, 11] width 40 height 5
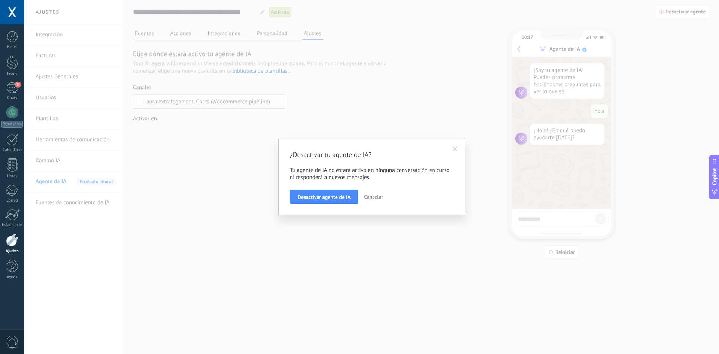
click at [380, 196] on span "Cancelar" at bounding box center [373, 196] width 19 height 7
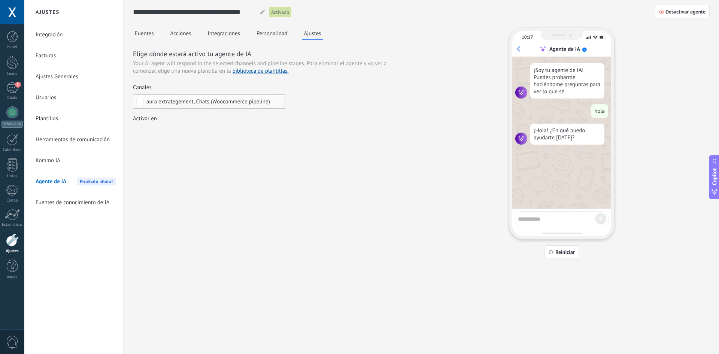
click at [323, 177] on div "Fuentes Acciones Integraciones Personalidad Ajustes Elige dónde estará activo t…" at bounding box center [421, 143] width 577 height 231
click at [530, 221] on textarea at bounding box center [556, 217] width 77 height 9
type textarea "****"
click at [218, 188] on div "Fuentes Acciones Integraciones Personalidad Ajustes Elige dónde estará activo t…" at bounding box center [421, 143] width 577 height 231
click at [220, 115] on div "Activar en" at bounding box center [209, 118] width 152 height 7
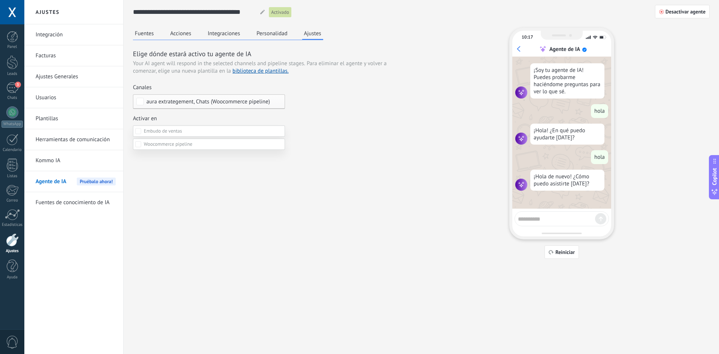
click at [347, 131] on div at bounding box center [371, 177] width 695 height 354
click at [0, 0] on div "Incoming leads Contacto inicial Negociación Debate contractual Discusión de con…" at bounding box center [0, 0] width 0 height 0
click at [326, 190] on div at bounding box center [371, 177] width 695 height 354
click at [537, 221] on textarea at bounding box center [556, 217] width 77 height 9
type textarea "*"
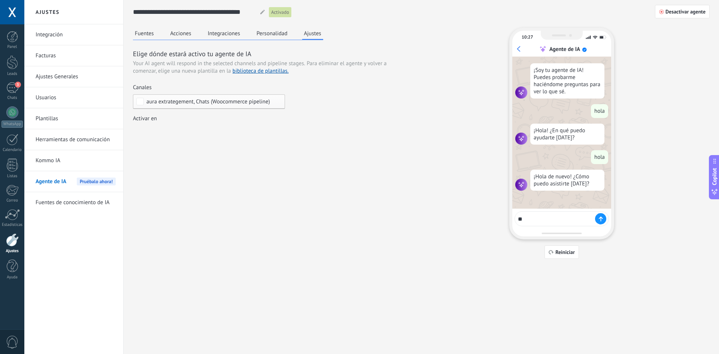
type textarea "*"
click at [578, 140] on div "¡Hola! ¿En qué puedo ayudarte [DATE]?" at bounding box center [567, 134] width 74 height 21
click at [560, 135] on div "¡Hola! ¿En qué puedo ayudarte [DATE]?" at bounding box center [567, 134] width 74 height 21
click at [16, 93] on link "3 Chats" at bounding box center [12, 91] width 24 height 18
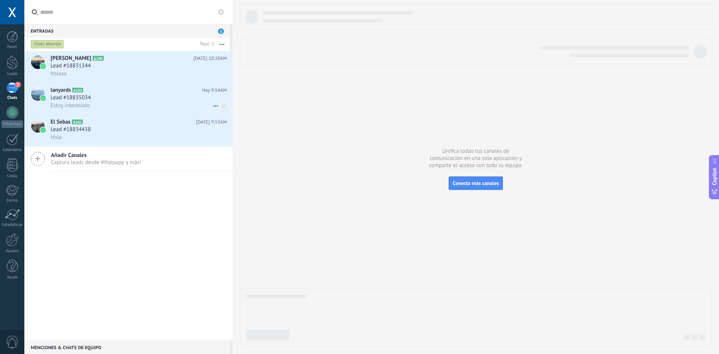
click at [106, 104] on div "Estoy interesado" at bounding box center [139, 106] width 176 height 8
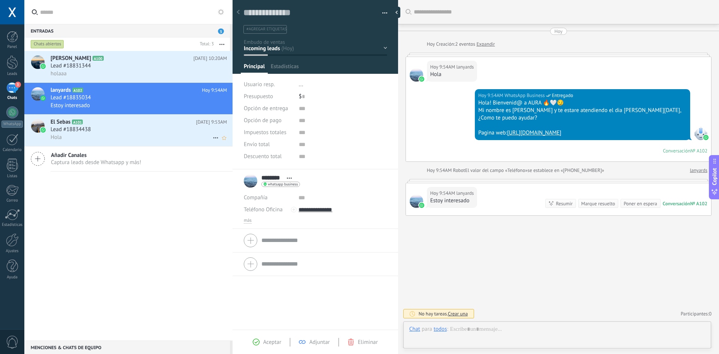
scroll to position [11, 0]
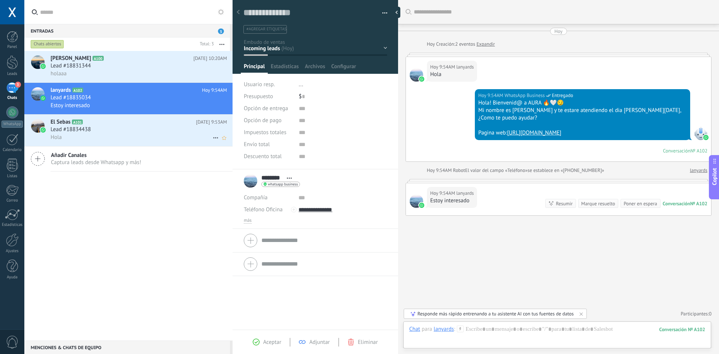
click at [102, 121] on h2 "El Sebas A101" at bounding box center [124, 121] width 146 height 7
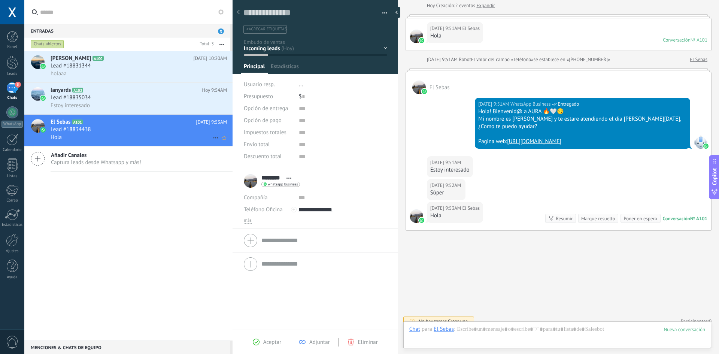
scroll to position [11, 0]
click at [115, 104] on div "Estoy interesado" at bounding box center [139, 106] width 176 height 8
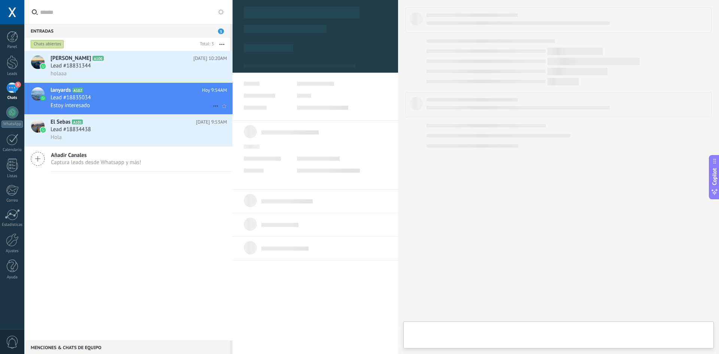
scroll to position [11, 0]
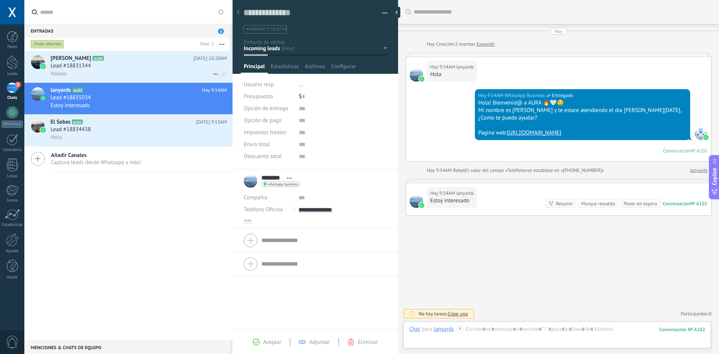
click at [118, 59] on h2 "Juan David A100" at bounding box center [122, 58] width 143 height 7
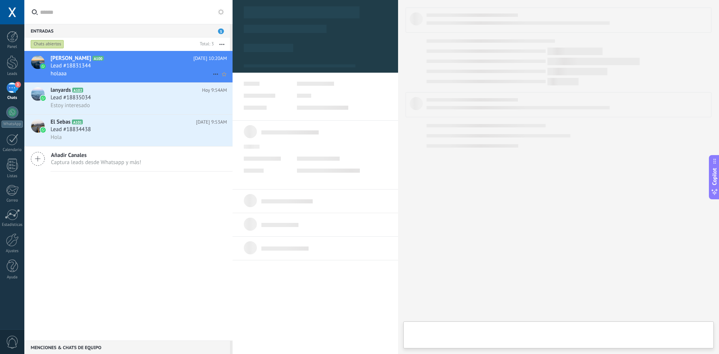
type textarea "**********"
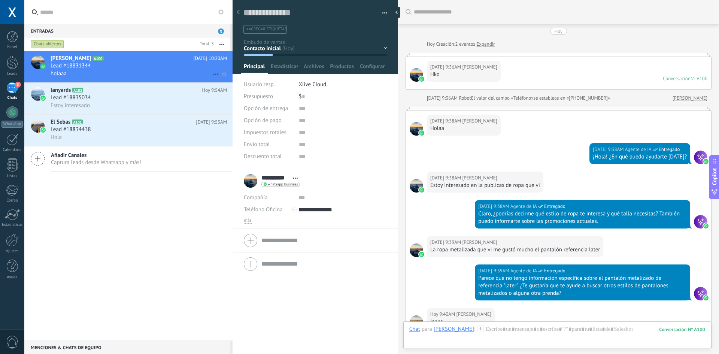
scroll to position [546, 0]
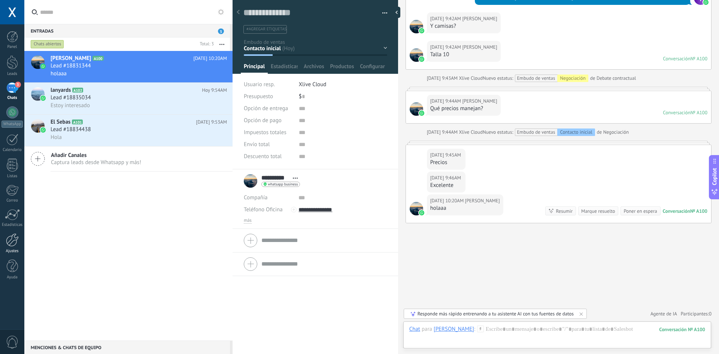
click at [12, 243] on div at bounding box center [12, 239] width 13 height 13
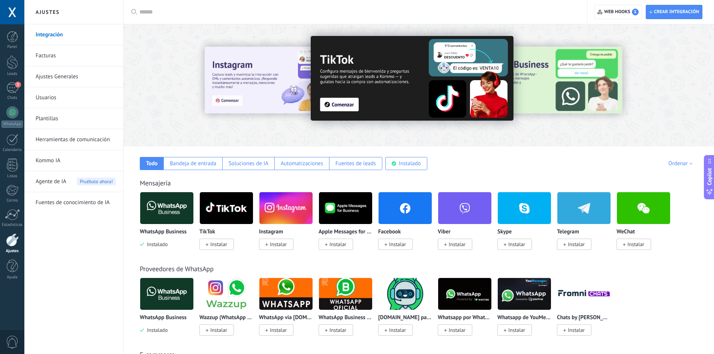
click at [61, 183] on span "Agente de IA" at bounding box center [51, 181] width 31 height 21
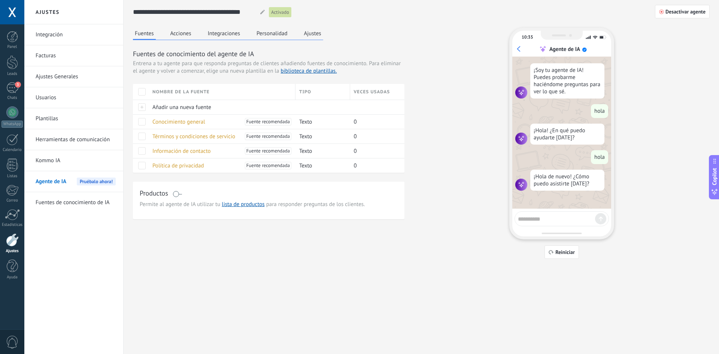
click at [305, 30] on button "Ajustes" at bounding box center [312, 33] width 21 height 11
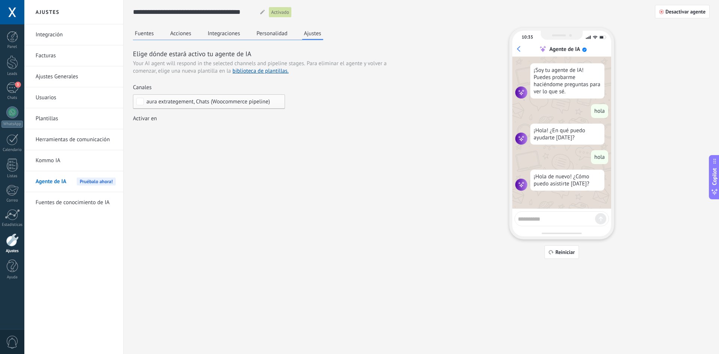
click at [214, 98] on div "aura extrategement, Chats (Woocommerce pipeline)" at bounding box center [209, 101] width 152 height 15
click at [213, 98] on label "Ninguno" at bounding box center [208, 101] width 151 height 13
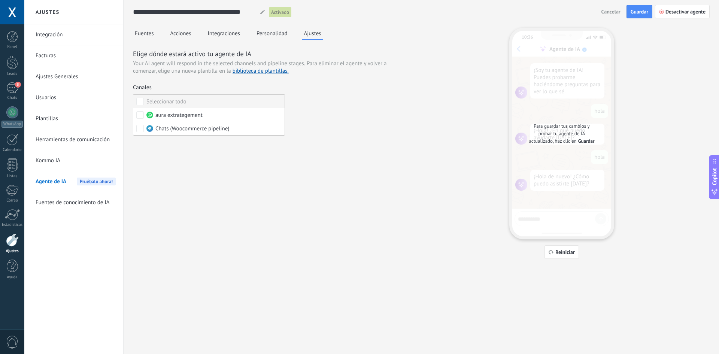
click at [213, 98] on label "Seleccionar todo" at bounding box center [208, 101] width 151 height 13
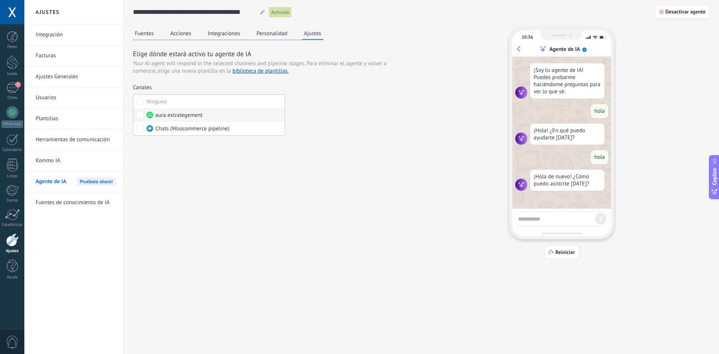
click at [175, 119] on label "aura extrategement" at bounding box center [208, 114] width 151 height 13
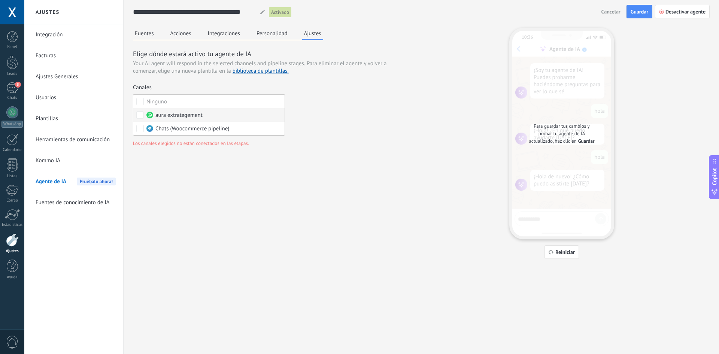
click at [172, 116] on span "aura extrategement" at bounding box center [178, 115] width 47 height 7
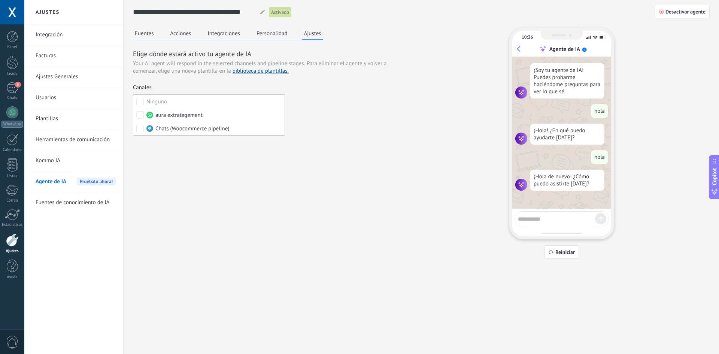
click at [145, 173] on div "Fuentes Acciones Integraciones Personalidad Ajustes Elige dónde estará activo t…" at bounding box center [421, 143] width 577 height 231
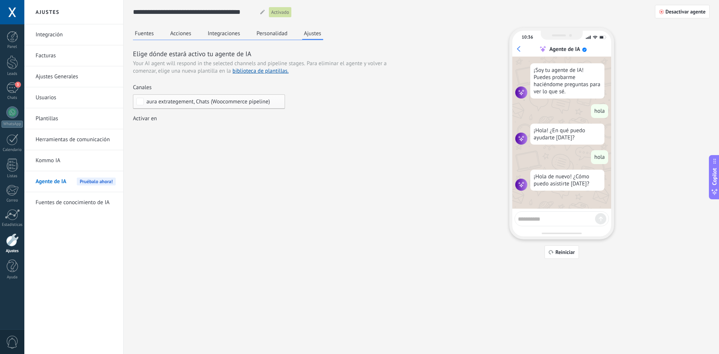
click at [155, 138] on div "Fuentes Acciones Integraciones Personalidad Ajustes Elige dónde estará activo t…" at bounding box center [421, 143] width 577 height 231
click at [0, 0] on div "Incoming leads Contacto inicial Negociación Debate contractual Discusión de con…" at bounding box center [0, 0] width 0 height 0
click at [0, 0] on div "Venta Perdido" at bounding box center [0, 0] width 0 height 0
click at [0, 0] on div "Logrado con éxito" at bounding box center [0, 0] width 0 height 0
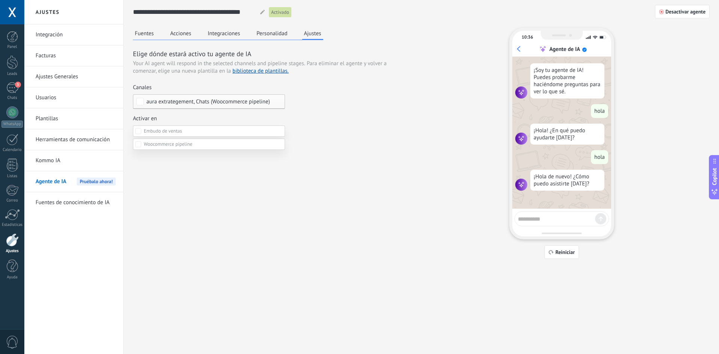
click at [312, 170] on div at bounding box center [371, 177] width 695 height 354
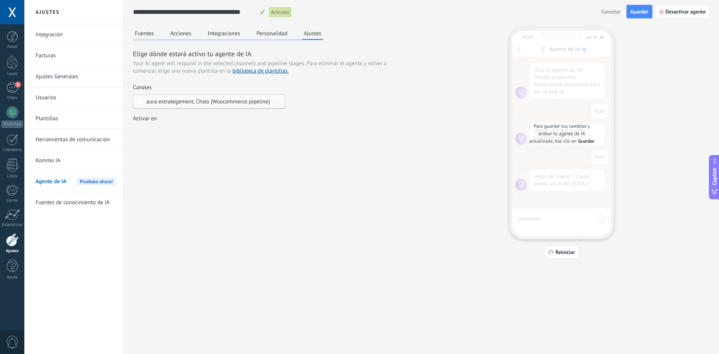
click at [0, 0] on div "Incoming leads Contacto inicial Negociación Debate contractual Discusión de con…" at bounding box center [0, 0] width 0 height 0
click at [166, 150] on div "Incoming leads Contacto inicial Negociación Debate contractual Discusión de con…" at bounding box center [209, 137] width 152 height 24
click at [167, 150] on label at bounding box center [209, 144] width 152 height 11
click at [0, 0] on div "Closed - lost" at bounding box center [0, 0] width 0 height 0
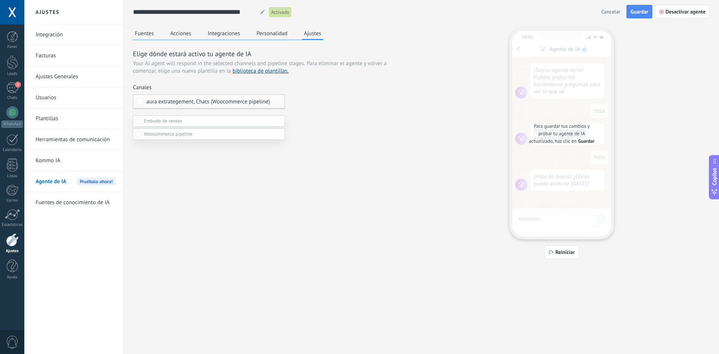
click at [0, 0] on label "Closed - lost" at bounding box center [0, 0] width 0 height 0
click at [0, 0] on label "Closed - won" at bounding box center [0, 0] width 0 height 0
click at [0, 0] on div "Closed - lost" at bounding box center [0, 0] width 0 height 0
click at [323, 182] on div at bounding box center [371, 167] width 695 height 354
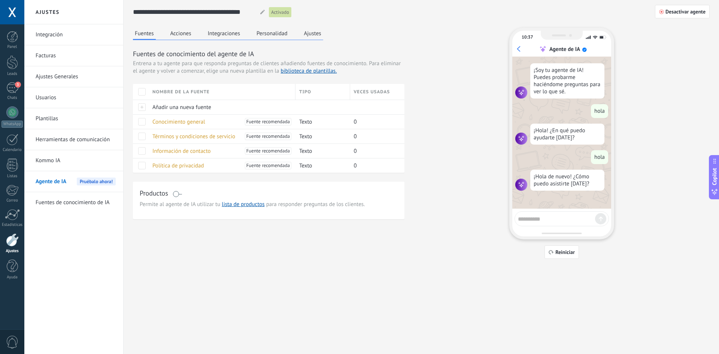
click at [531, 217] on textarea at bounding box center [556, 217] width 77 height 9
click at [71, 157] on link "Kommo IA" at bounding box center [76, 160] width 80 height 21
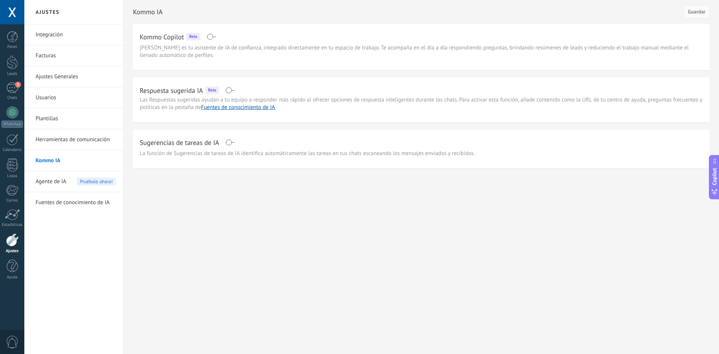
click at [67, 184] on div "Agente de IA Pruébalo ahora!" at bounding box center [76, 181] width 80 height 21
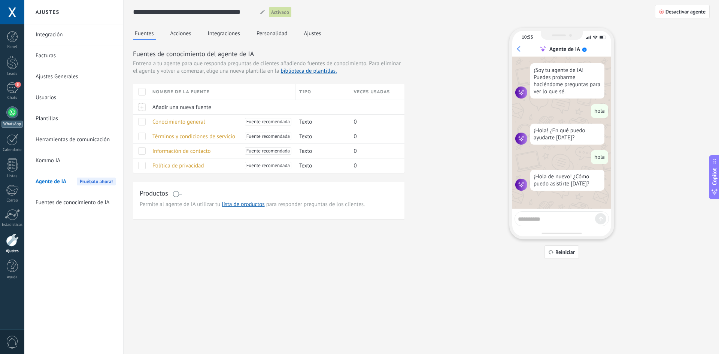
click at [14, 114] on div at bounding box center [12, 112] width 12 height 12
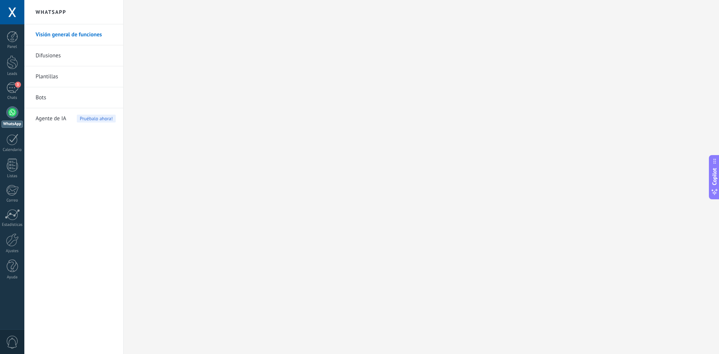
click at [57, 113] on span "Agente de IA" at bounding box center [51, 118] width 31 height 21
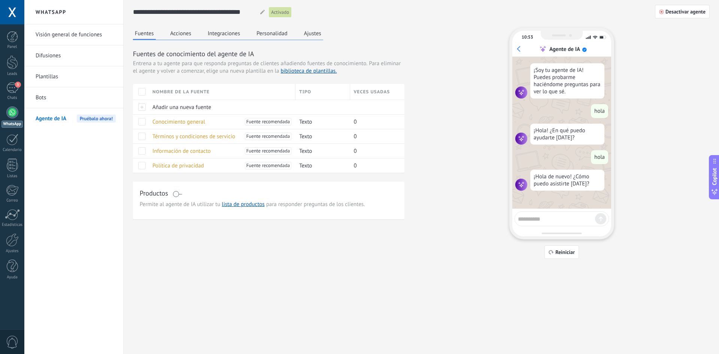
click at [528, 210] on div "10:53 Agente de IA ¡Soy tu agente de IA! Puedes probarme haciéndome preguntas p…" at bounding box center [561, 134] width 105 height 212
click at [530, 216] on textarea at bounding box center [556, 217] width 77 height 9
type textarea "******"
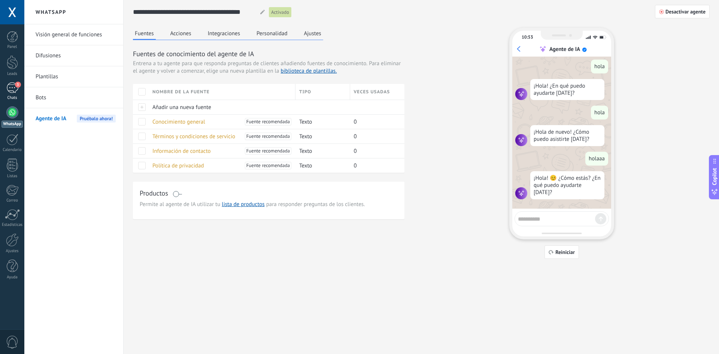
click at [12, 86] on div "3" at bounding box center [12, 87] width 12 height 11
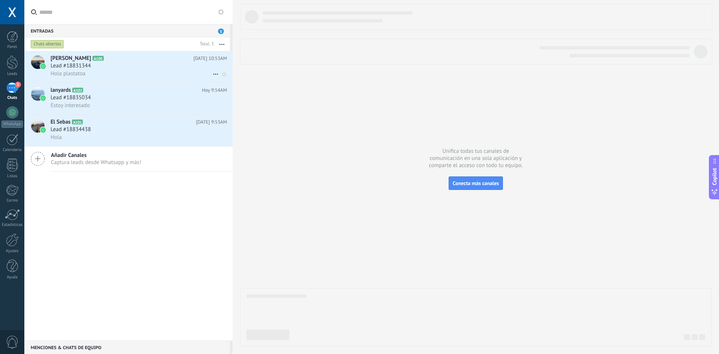
click at [98, 68] on div "Lead #18831344" at bounding box center [139, 65] width 176 height 7
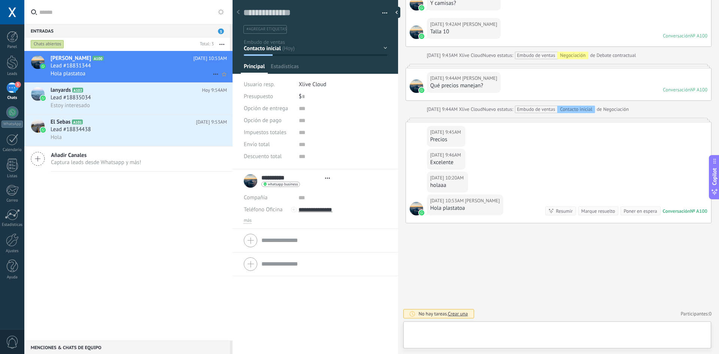
scroll to position [11, 0]
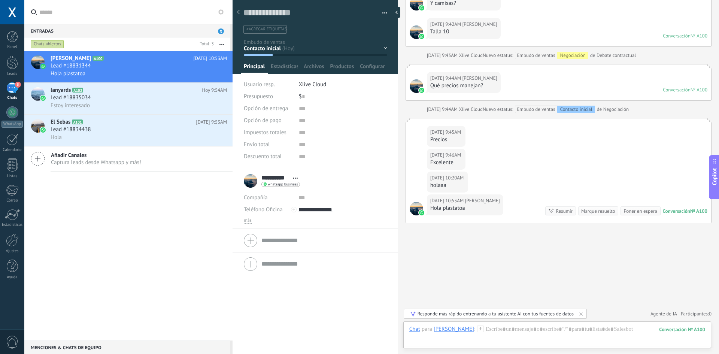
click at [479, 312] on div "Responde más rápido entrenando a tu asistente AI con tus fuentes de datos" at bounding box center [496, 314] width 156 height 6
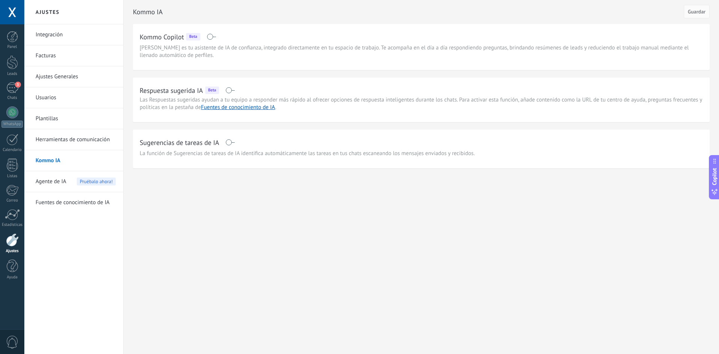
click at [60, 175] on span "Agente de IA" at bounding box center [51, 181] width 31 height 21
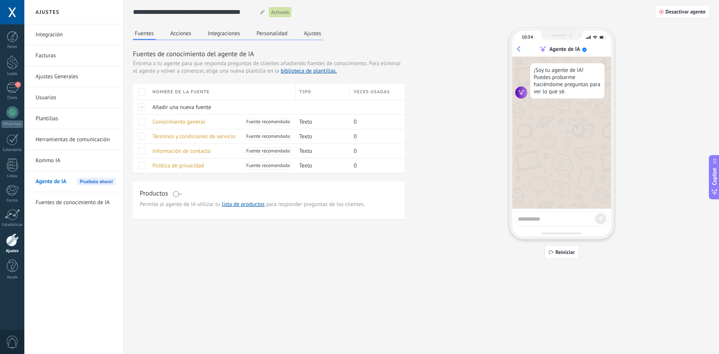
scroll to position [45, 0]
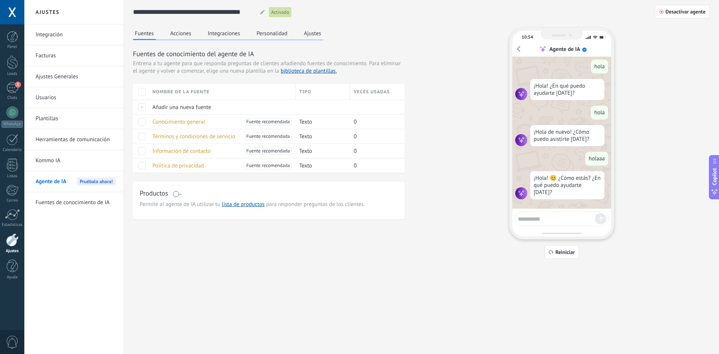
click at [287, 24] on div "**********" at bounding box center [421, 129] width 577 height 259
click at [298, 30] on div "Fuentes Acciones Integraciones Personalidad Ajustes" at bounding box center [228, 34] width 190 height 12
click at [311, 32] on button "Ajustes" at bounding box center [312, 33] width 21 height 11
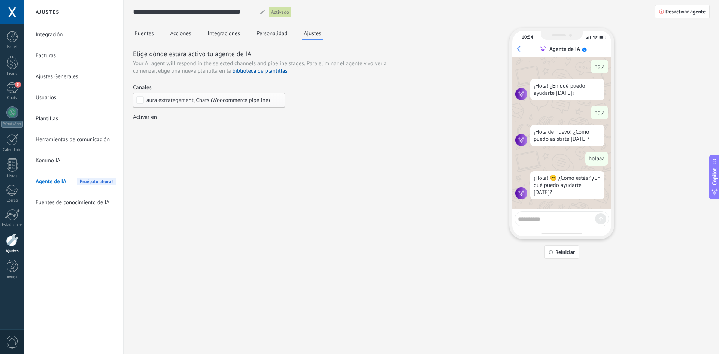
click at [209, 95] on div "aura extrategement, Chats (Woocommerce pipeline)" at bounding box center [209, 100] width 152 height 15
click at [171, 103] on label "Ninguno" at bounding box center [208, 99] width 151 height 13
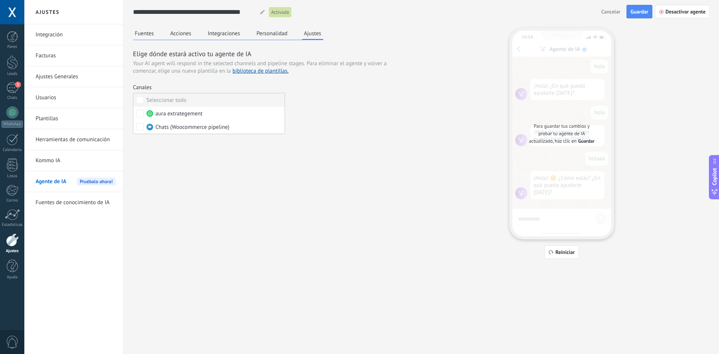
click at [169, 103] on div "Seleccionar todo" at bounding box center [166, 100] width 40 height 7
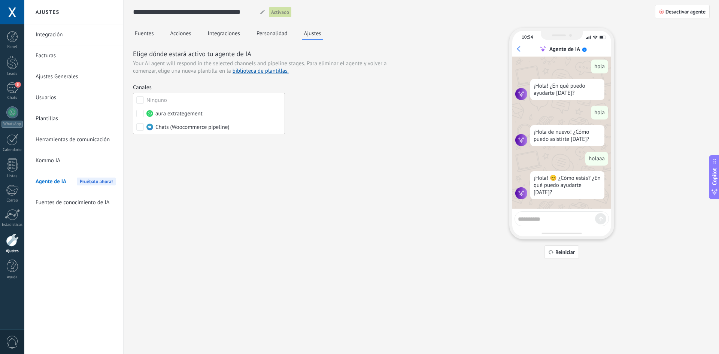
click at [217, 183] on div "Fuentes Acciones Integraciones Personalidad Ajustes Elige dónde estará activo t…" at bounding box center [421, 143] width 577 height 231
click at [0, 0] on div "Incoming leads Contacto inicial Negociación Debate contractual Discusión de con…" at bounding box center [0, 0] width 0 height 0
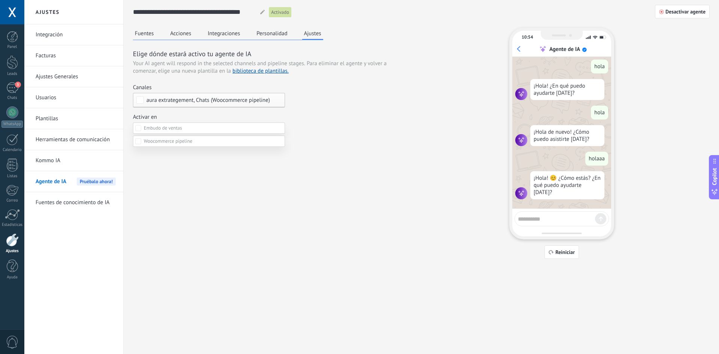
click at [165, 131] on label at bounding box center [209, 127] width 152 height 11
click at [355, 229] on div at bounding box center [371, 177] width 695 height 354
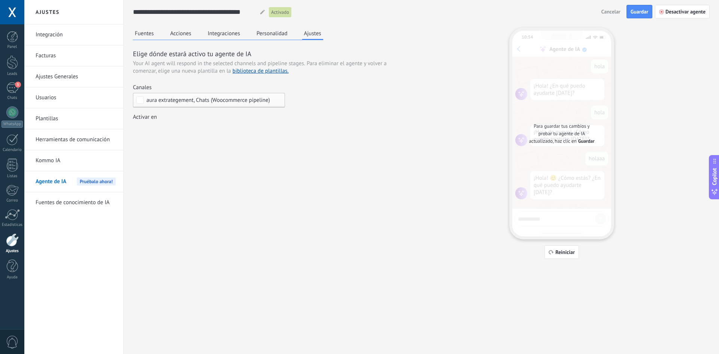
click at [0, 0] on div "Incoming leads Contacto inicial Negociación Debate contractual Discusión de con…" at bounding box center [0, 0] width 0 height 0
click at [167, 144] on span at bounding box center [168, 141] width 49 height 6
click at [0, 0] on div "Closed - lost" at bounding box center [0, 0] width 0 height 0
click at [0, 0] on label "Closed - lost" at bounding box center [0, 0] width 0 height 0
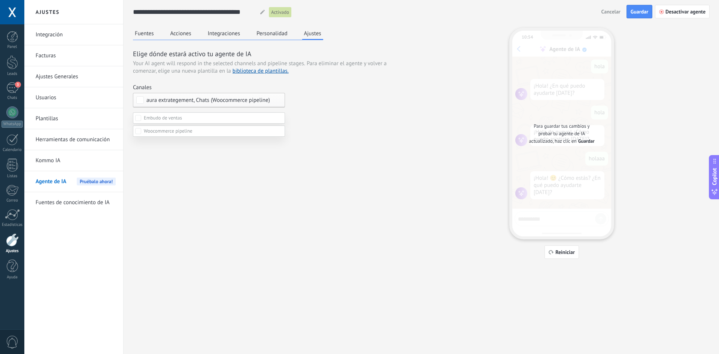
click at [0, 0] on label "Closed - won" at bounding box center [0, 0] width 0 height 0
click at [0, 0] on div "Closed - lost" at bounding box center [0, 0] width 0 height 0
click at [342, 197] on div at bounding box center [371, 167] width 695 height 354
click at [641, 7] on button "Guardar" at bounding box center [640, 11] width 26 height 13
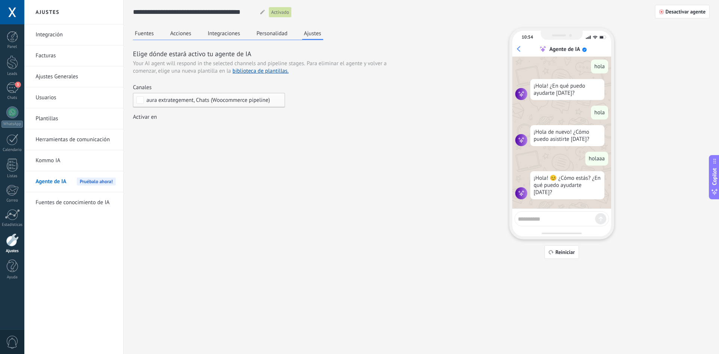
click at [0, 0] on div "Incoming leads Contacto inicial Negociación Debate contractual Discusión de con…" at bounding box center [0, 0] width 0 height 0
click at [163, 147] on label at bounding box center [209, 141] width 152 height 11
click at [379, 137] on div at bounding box center [371, 167] width 695 height 354
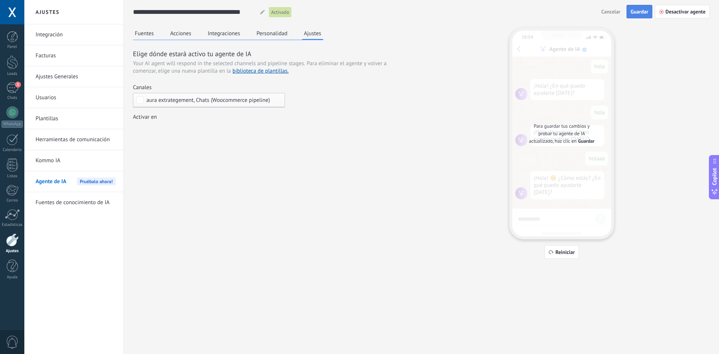
click at [647, 12] on span "Guardar" at bounding box center [640, 11] width 18 height 5
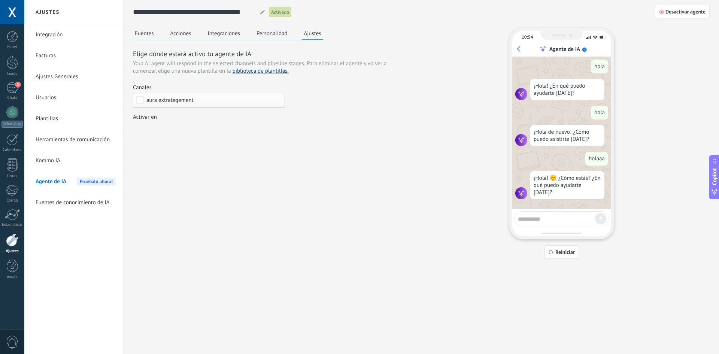
click at [574, 250] on span "Reiniciar" at bounding box center [565, 251] width 19 height 5
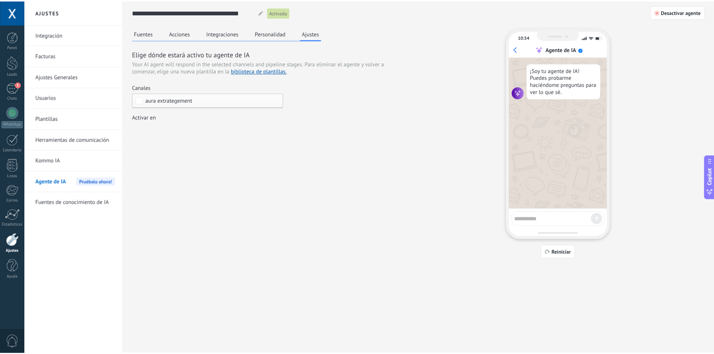
scroll to position [0, 0]
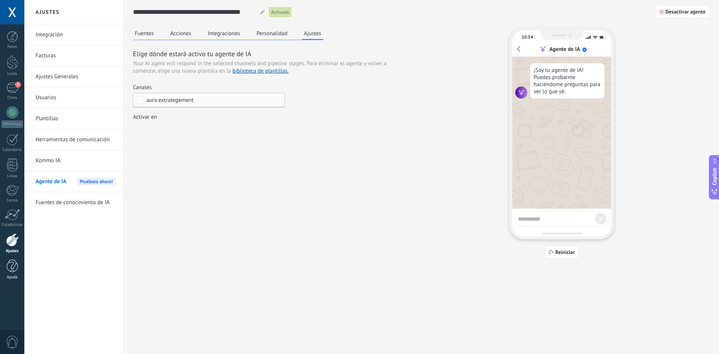
click at [9, 276] on div "Ayuda" at bounding box center [12, 277] width 22 height 5
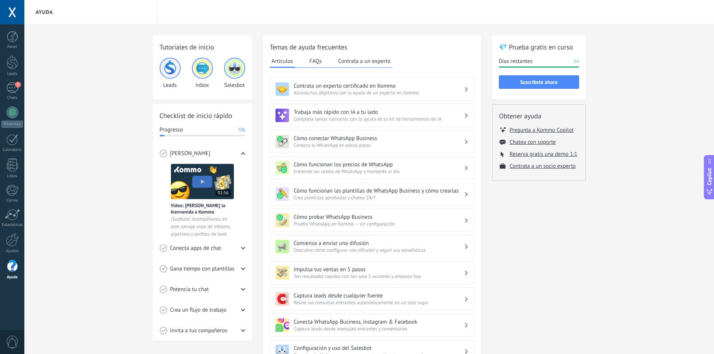
click at [232, 251] on div "Conecta apps de chat" at bounding box center [202, 248] width 85 height 21
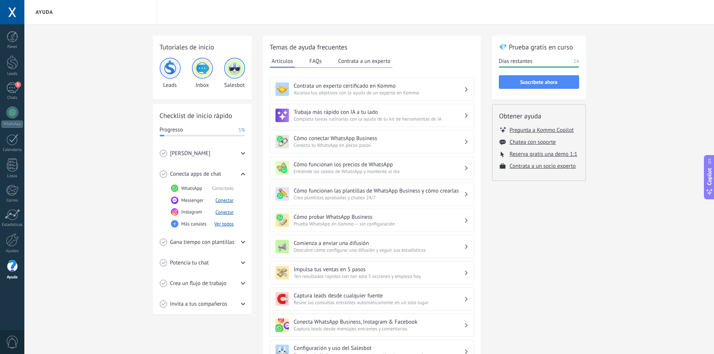
click at [221, 187] on span "Conectado" at bounding box center [223, 188] width 22 height 6
click at [196, 185] on span "WhatsApp" at bounding box center [191, 188] width 21 height 7
click at [201, 246] on div "Gana tiempo con plantillas" at bounding box center [202, 242] width 85 height 21
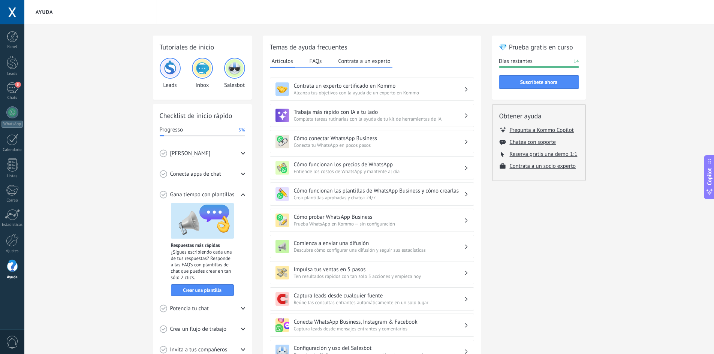
click at [202, 176] on span "Conecta apps de chat" at bounding box center [195, 173] width 51 height 7
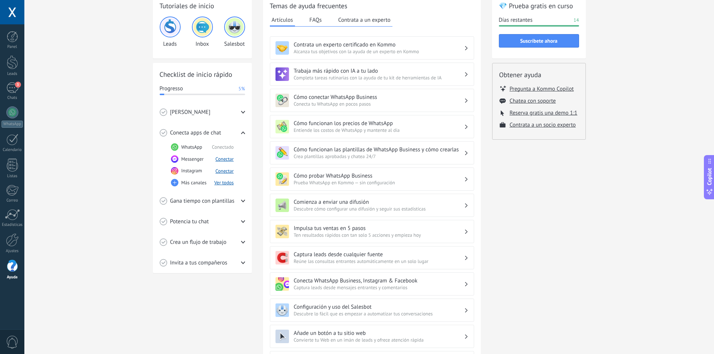
scroll to position [75, 0]
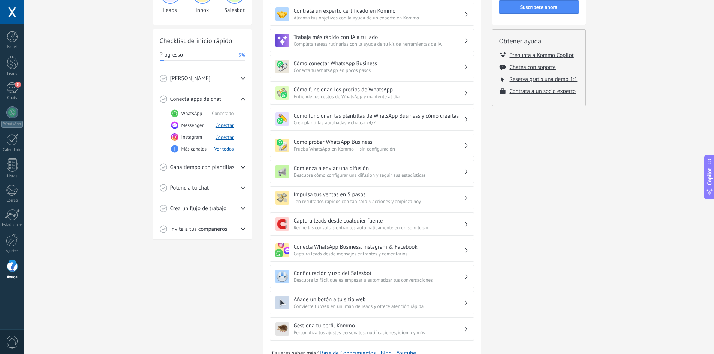
click at [205, 233] on div "Invita a tus compañeros" at bounding box center [202, 229] width 85 height 21
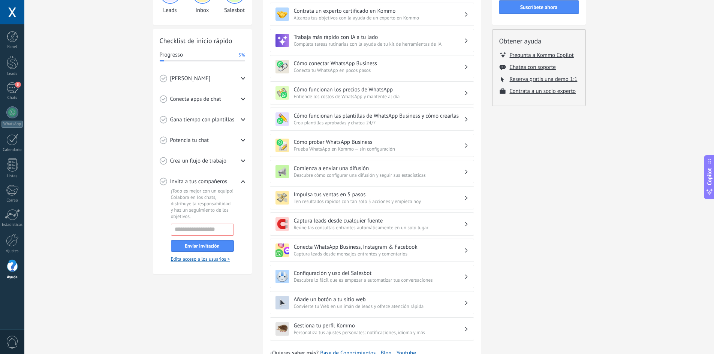
click at [215, 167] on div "Crea un flujo de trabajo" at bounding box center [202, 161] width 85 height 21
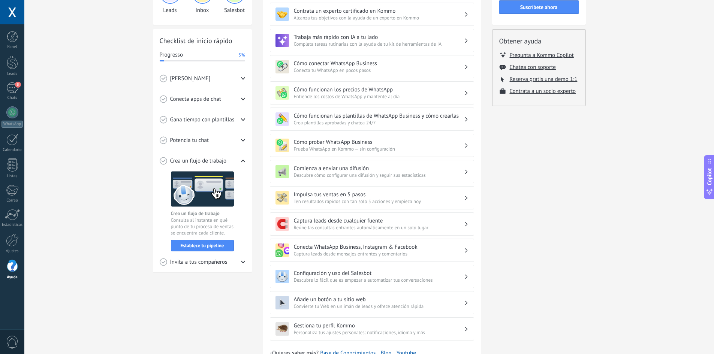
click at [206, 146] on div "Potencia tu chat" at bounding box center [202, 140] width 85 height 21
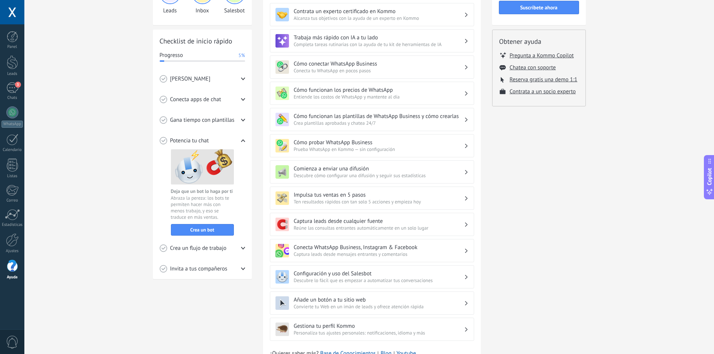
scroll to position [37, 0]
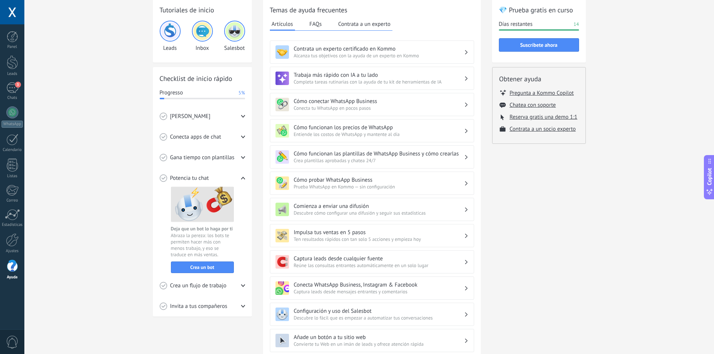
click at [362, 79] on span "Completa tareas rutinarias con la ayuda de tu kit de herramientas de IA" at bounding box center [379, 82] width 170 height 6
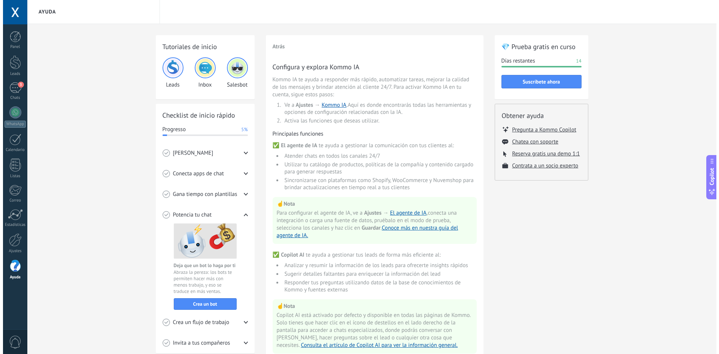
scroll to position [0, 0]
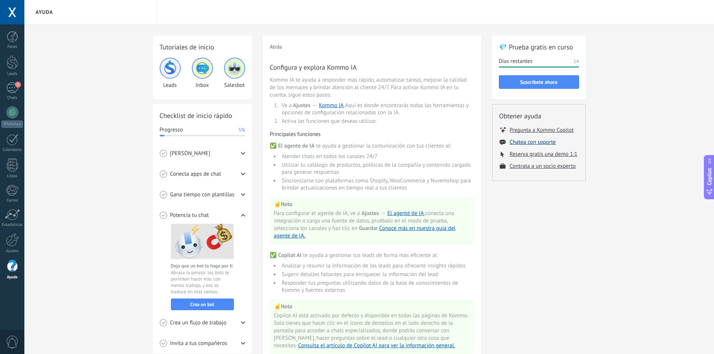
click at [549, 143] on button "Chatea con soporte" at bounding box center [532, 142] width 46 height 7
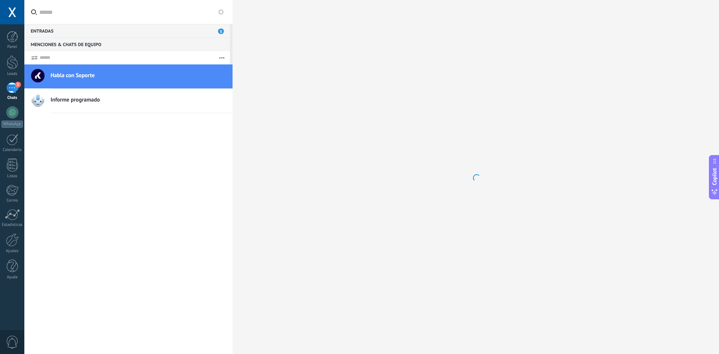
scroll to position [7, 0]
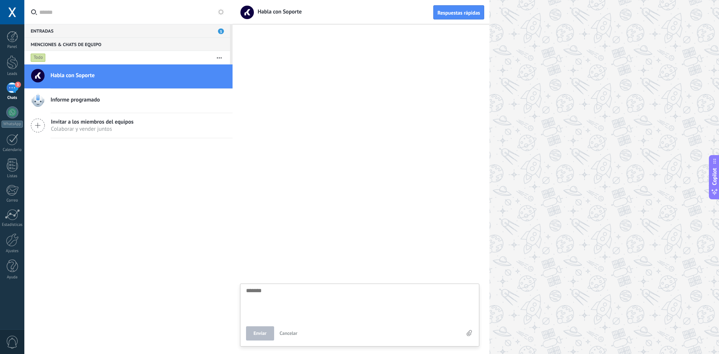
click at [166, 74] on h2 "Habla con Soporte" at bounding box center [139, 75] width 176 height 7
drag, startPoint x: 412, startPoint y: 81, endPoint x: 394, endPoint y: 120, distance: 42.6
click at [394, 120] on div at bounding box center [361, 191] width 257 height 325
click at [263, 332] on div "Enviar Cancelar" at bounding box center [359, 338] width 239 height 15
click at [271, 296] on textarea at bounding box center [359, 303] width 227 height 31
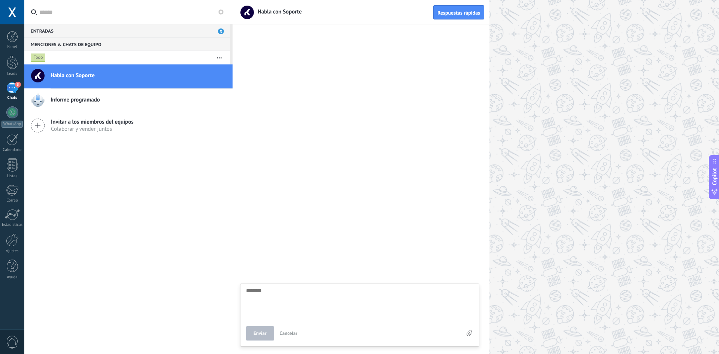
type textarea "*"
type textarea "**"
type textarea "***"
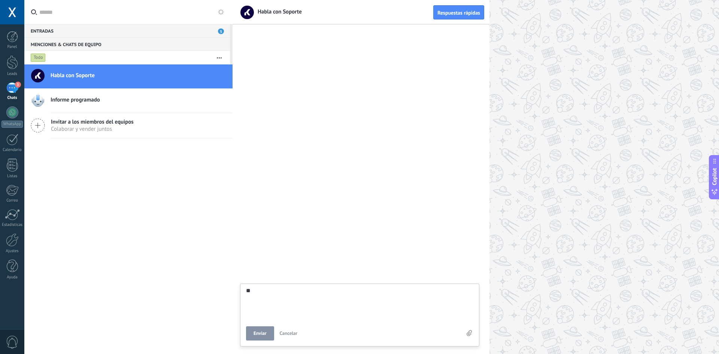
type textarea "***"
type textarea "****"
type textarea "*****"
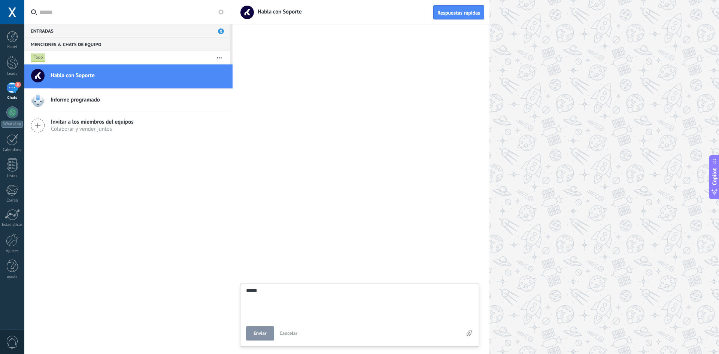
type textarea "*****"
type textarea "*******"
type textarea "********"
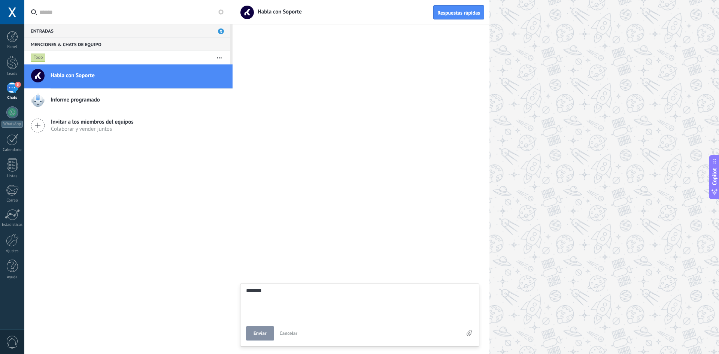
type textarea "********"
type textarea "*********"
type textarea "**********"
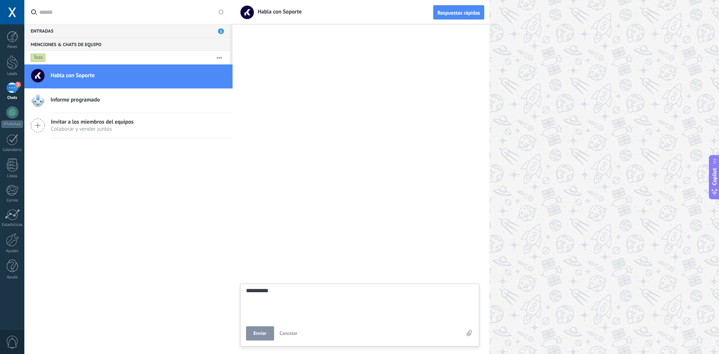
type textarea "**********"
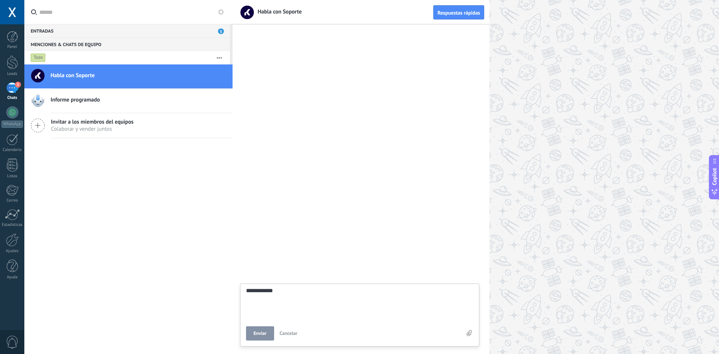
type textarea "**********"
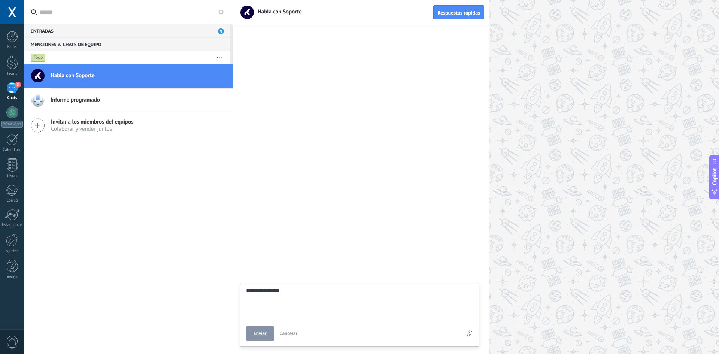
type textarea "**********"
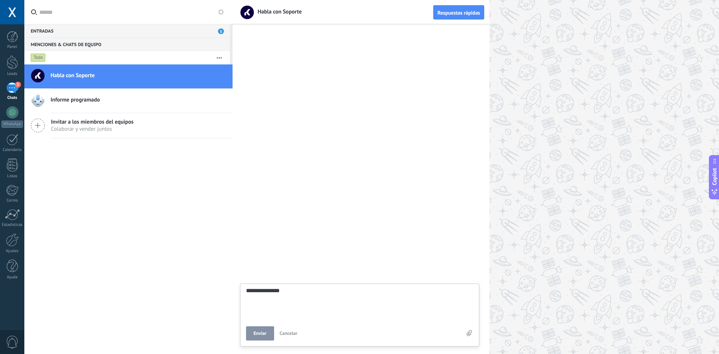
type textarea "**********"
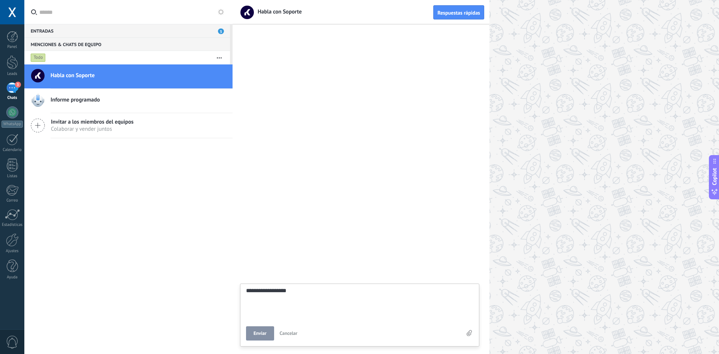
type textarea "**********"
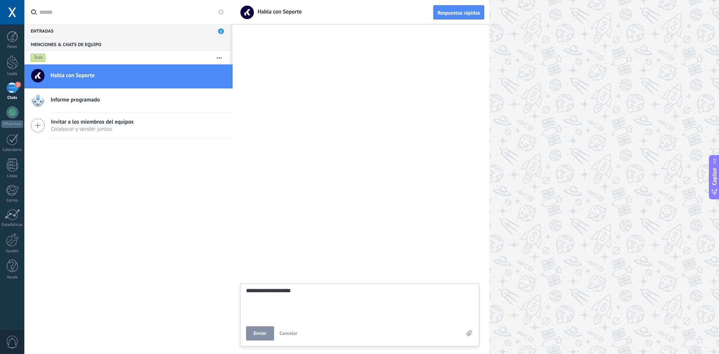
type textarea "**********"
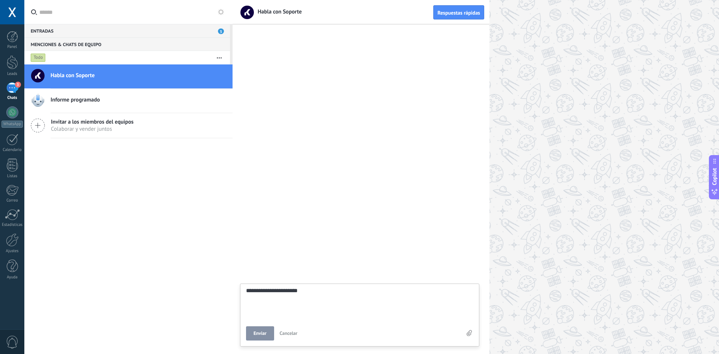
click at [329, 276] on div at bounding box center [361, 191] width 257 height 325
click at [318, 298] on div at bounding box center [361, 191] width 257 height 325
click at [297, 336] on textarea "**********" at bounding box center [359, 350] width 227 height 31
type textarea "**********"
click at [311, 297] on textarea "**********" at bounding box center [359, 303] width 227 height 31
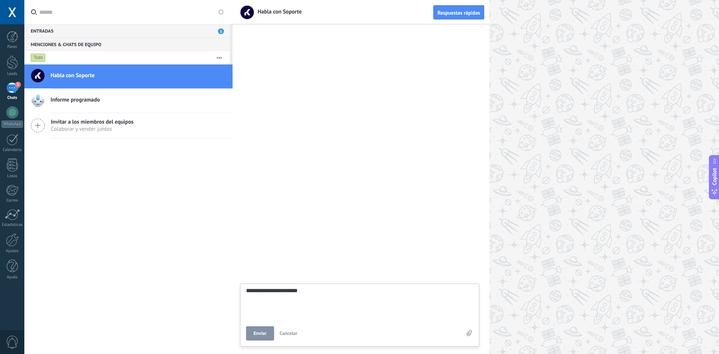
click at [20, 91] on link "3 Chats" at bounding box center [12, 91] width 24 height 18
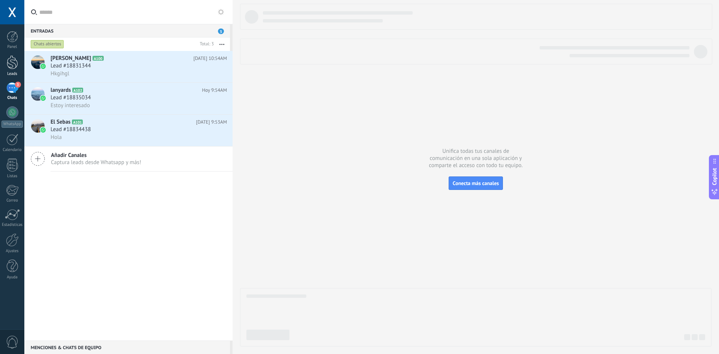
click at [15, 67] on div at bounding box center [12, 62] width 11 height 14
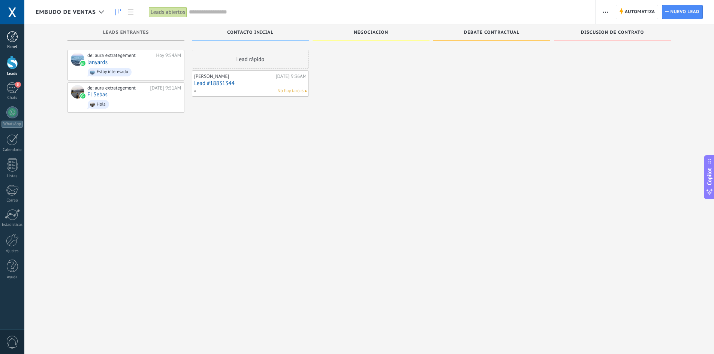
click at [14, 34] on div at bounding box center [12, 36] width 11 height 11
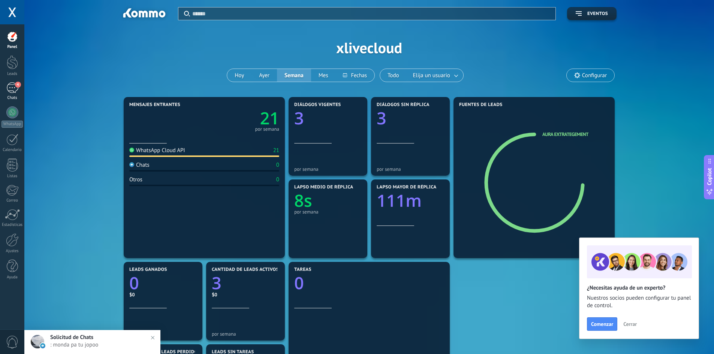
click at [5, 85] on link "4 Chats" at bounding box center [12, 91] width 24 height 18
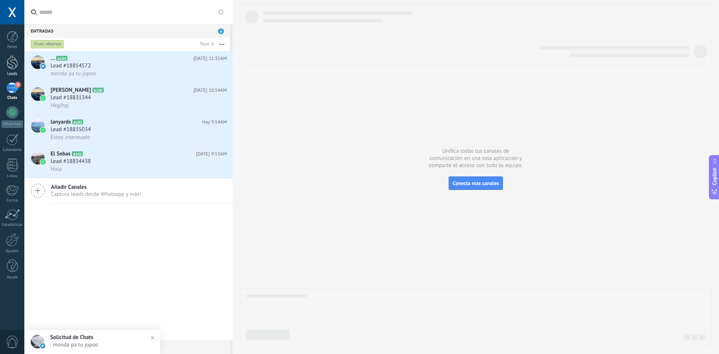
click at [15, 64] on div at bounding box center [12, 62] width 11 height 14
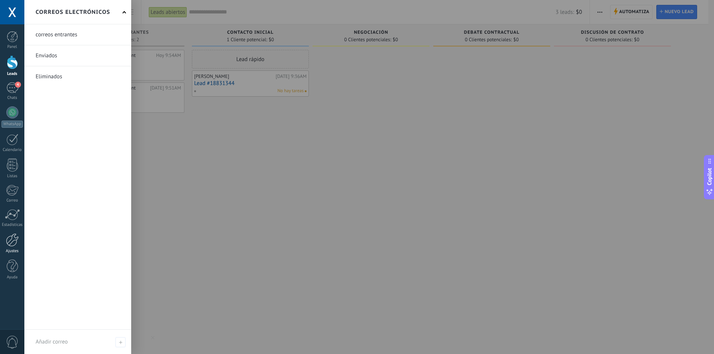
click at [20, 239] on link "Ajustes" at bounding box center [12, 243] width 24 height 20
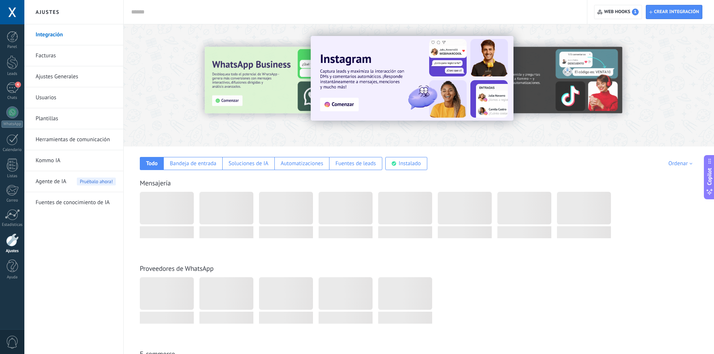
click at [53, 177] on span "Agente de IA" at bounding box center [51, 181] width 31 height 21
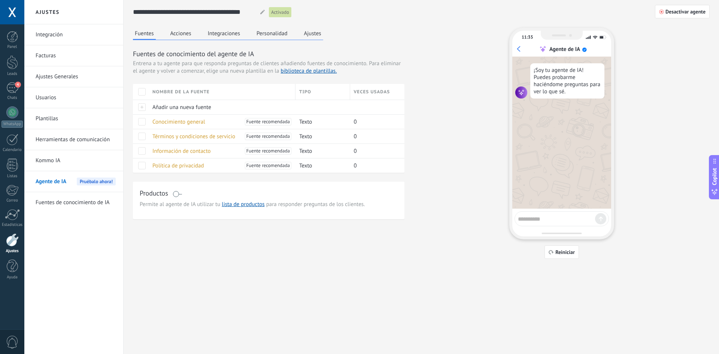
click at [292, 36] on div "Fuentes Acciones Integraciones Personalidad Ajustes" at bounding box center [228, 34] width 190 height 12
click at [327, 38] on div "Fuentes Acciones Integraciones Personalidad Ajustes Fuentes de conocimiento del…" at bounding box center [269, 123] width 272 height 191
click at [323, 36] on button "Ajustes" at bounding box center [312, 33] width 21 height 11
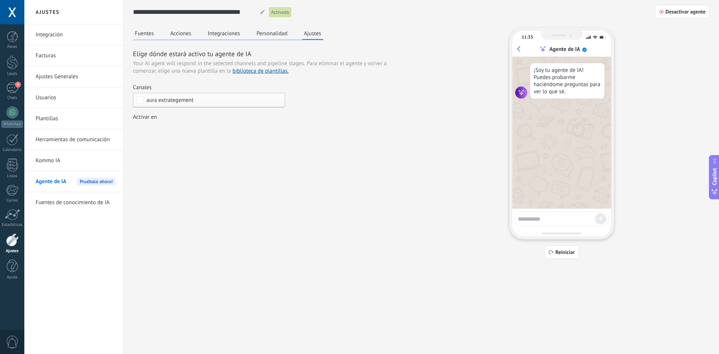
click at [179, 99] on span "aura extrategement" at bounding box center [169, 100] width 47 height 6
click at [240, 126] on label "Chats (Woocommerce pipeline)" at bounding box center [208, 126] width 151 height 13
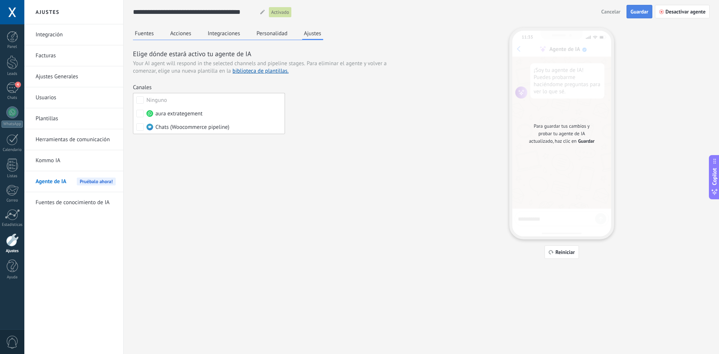
click at [647, 11] on span "Guardar" at bounding box center [640, 11] width 18 height 5
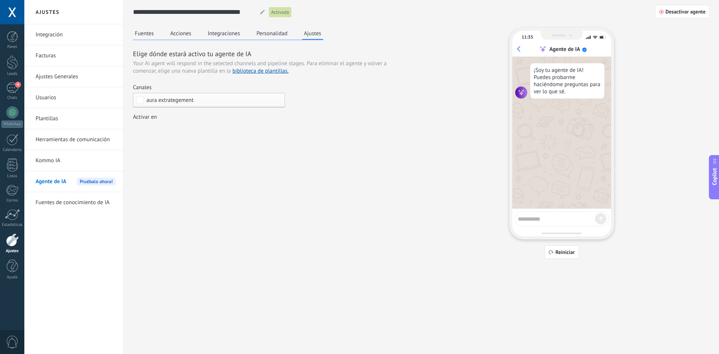
click at [210, 102] on span "aura extrategement" at bounding box center [210, 100] width 129 height 6
click at [190, 128] on span "Chats (Woocommerce pipeline)" at bounding box center [192, 127] width 74 height 7
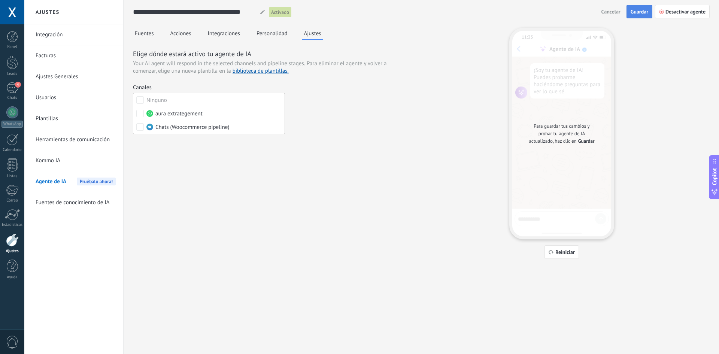
click at [643, 7] on button "Guardar" at bounding box center [640, 11] width 26 height 13
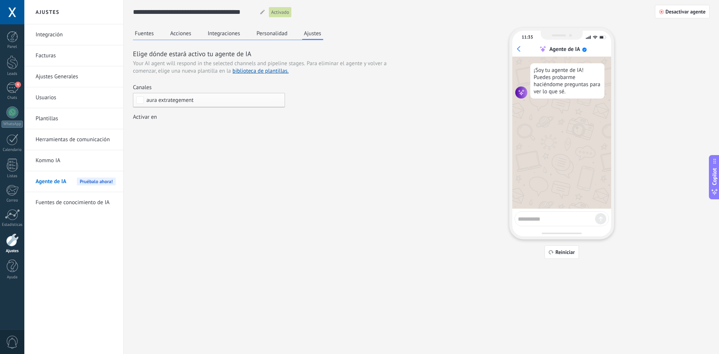
click at [189, 99] on span "aura extrategement" at bounding box center [169, 100] width 47 height 6
click at [165, 125] on span "Chats (Woocommerce pipeline)" at bounding box center [192, 127] width 74 height 7
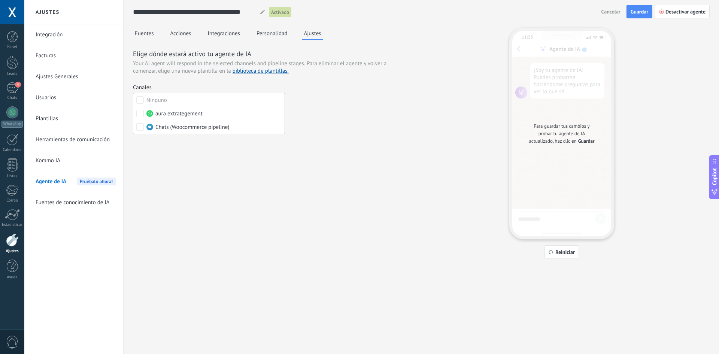
click at [170, 151] on div "Fuentes Acciones Integraciones Personalidad Ajustes Elige dónde estará activo t…" at bounding box center [421, 143] width 577 height 231
click at [0, 0] on div "Incoming leads Contacto inicial Negociación Debate contractual Discusión de con…" at bounding box center [0, 0] width 0 height 0
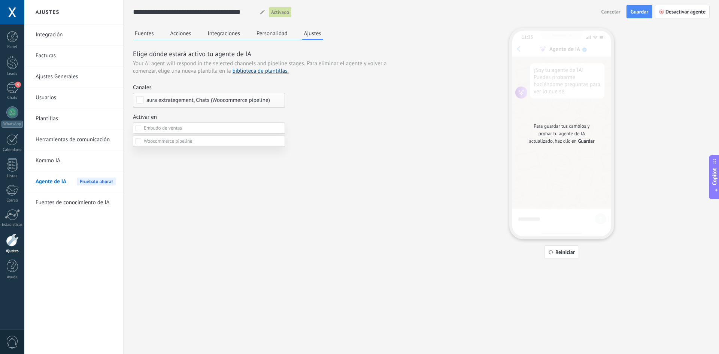
click at [178, 147] on label at bounding box center [209, 141] width 152 height 11
click at [344, 138] on div at bounding box center [371, 167] width 695 height 354
click at [643, 10] on span "Guardar" at bounding box center [640, 11] width 18 height 5
